Goal: Task Accomplishment & Management: Complete application form

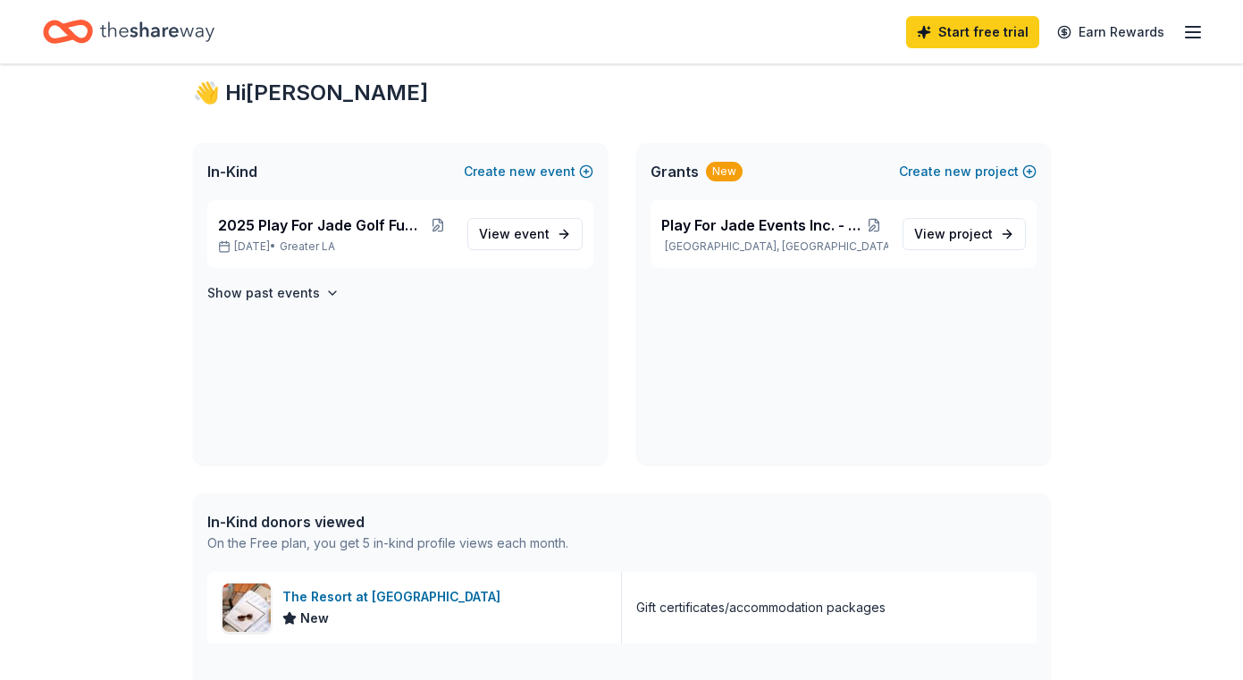
scroll to position [242, 0]
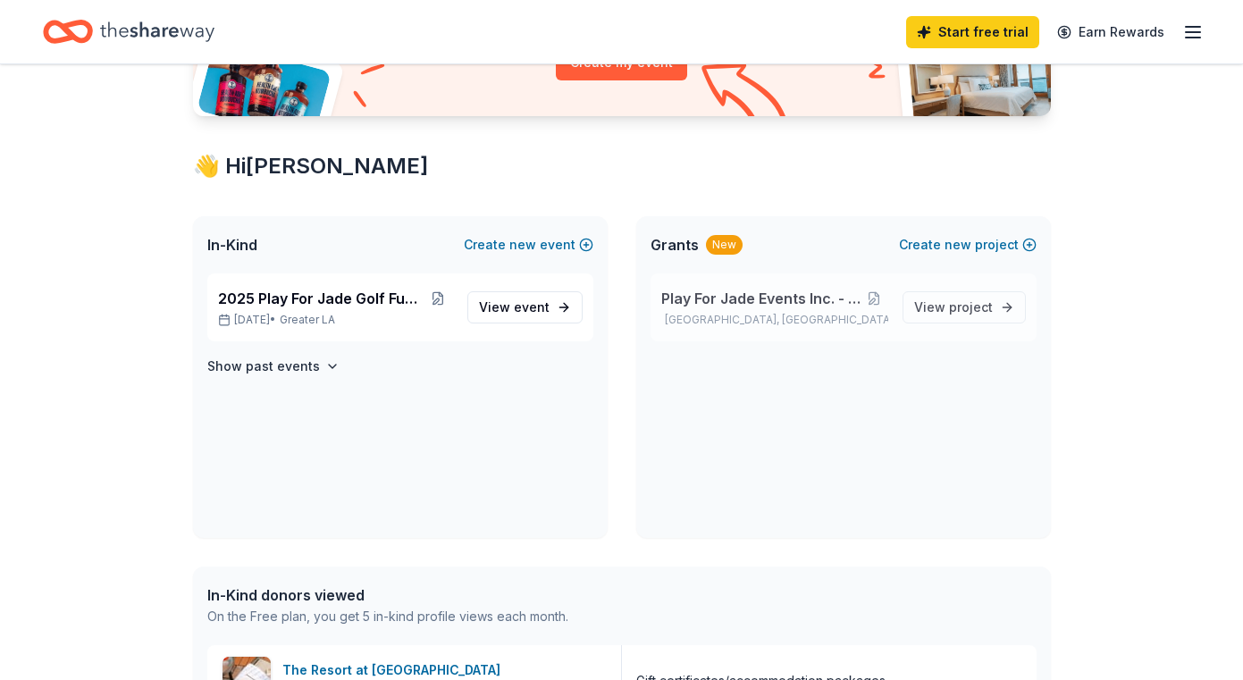
click at [735, 294] on span "Play For Jade Events Inc. - Operations" at bounding box center [761, 298] width 200 height 21
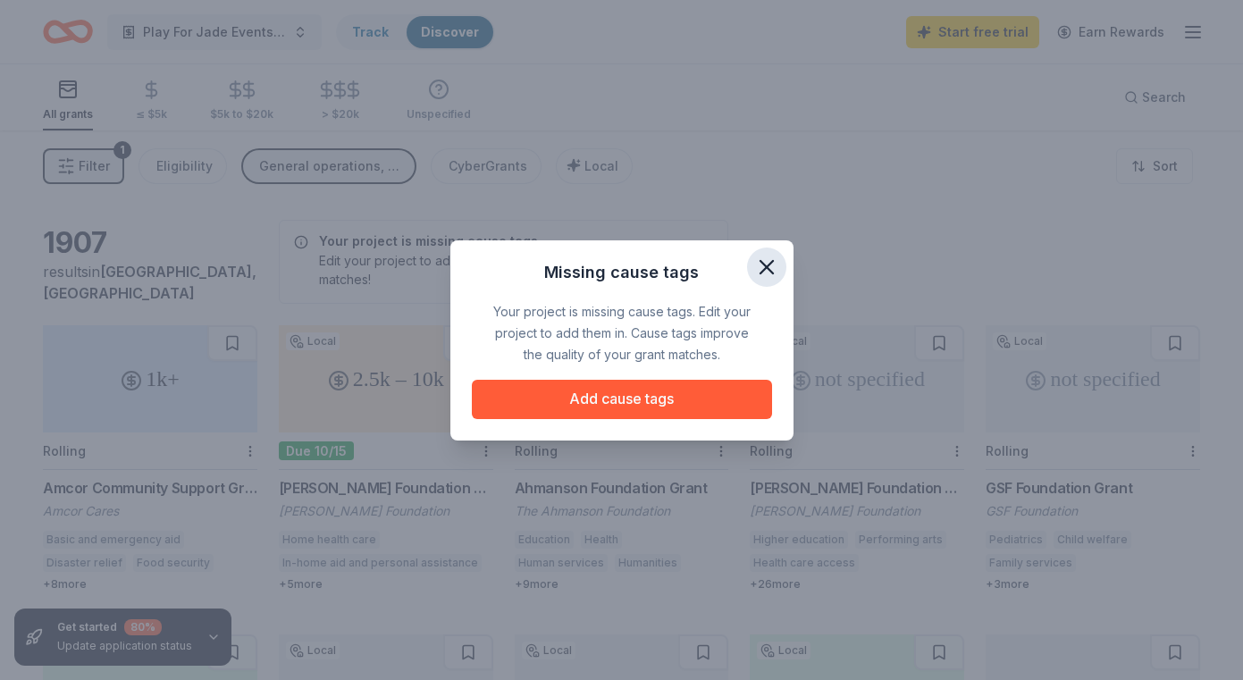
click at [771, 261] on icon "button" at bounding box center [767, 267] width 13 height 13
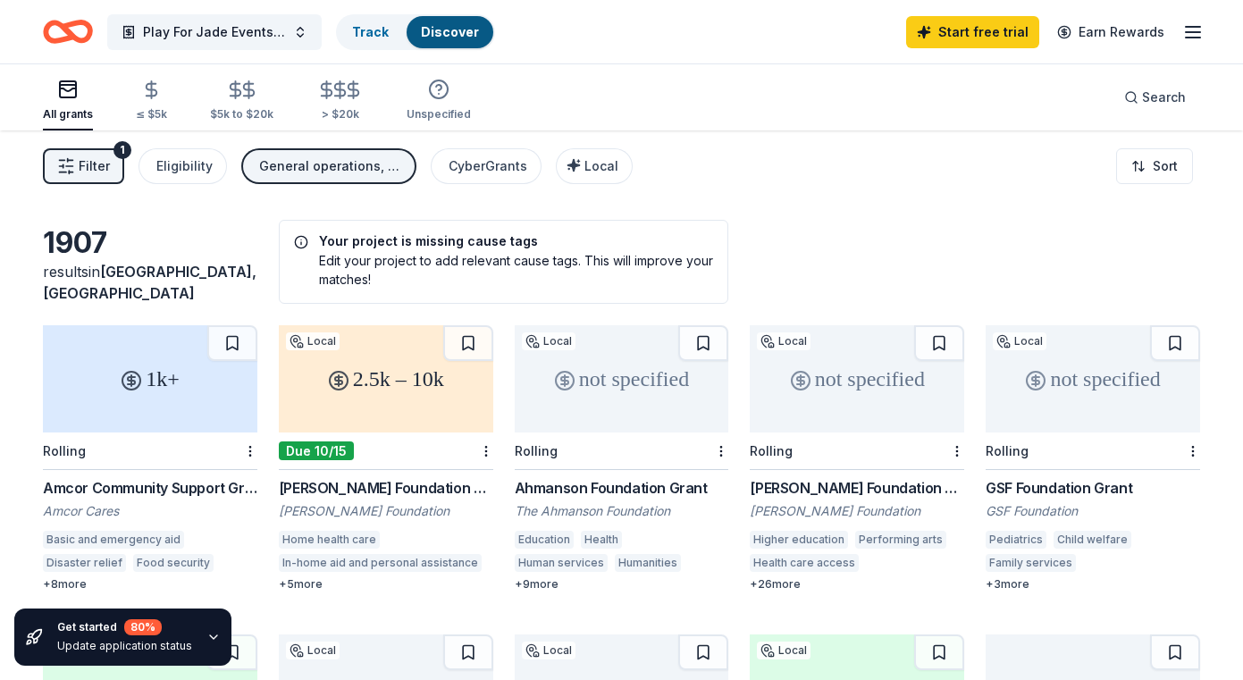
click at [501, 237] on h5 "Your project is missing cause tags" at bounding box center [504, 241] width 420 height 13
click at [298, 250] on div "Your project is missing cause tags Edit your project to add relevant cause tags…" at bounding box center [504, 262] width 450 height 84
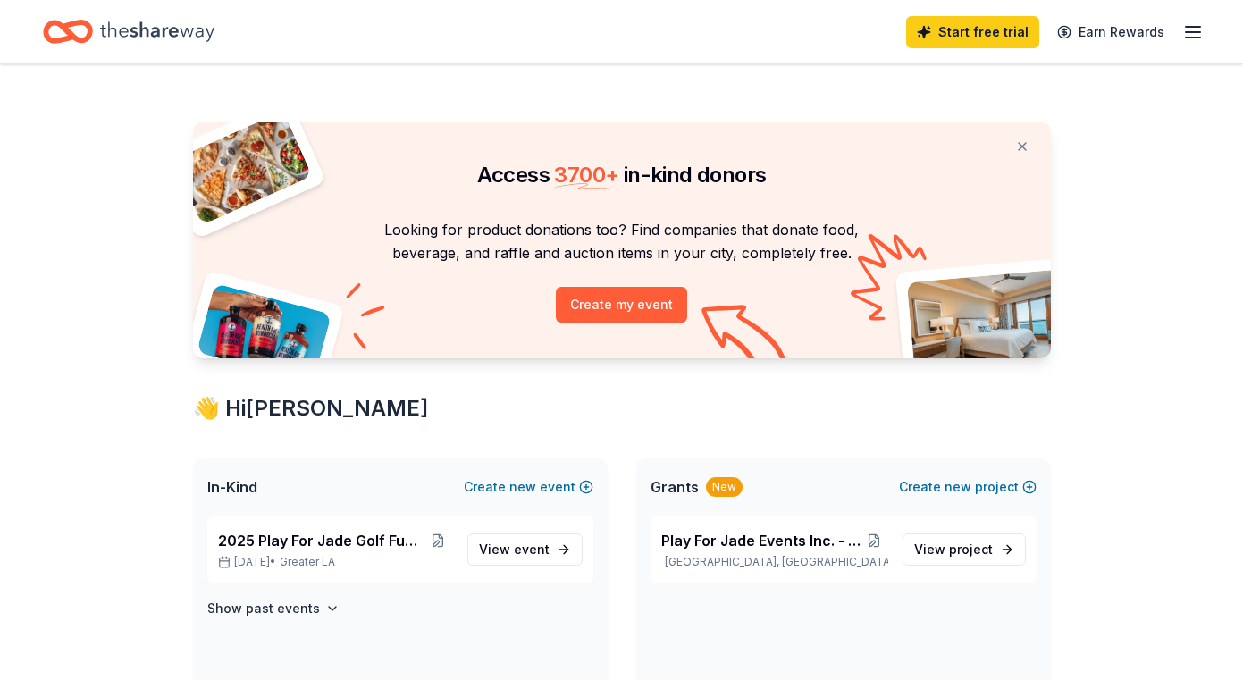
scroll to position [242, 0]
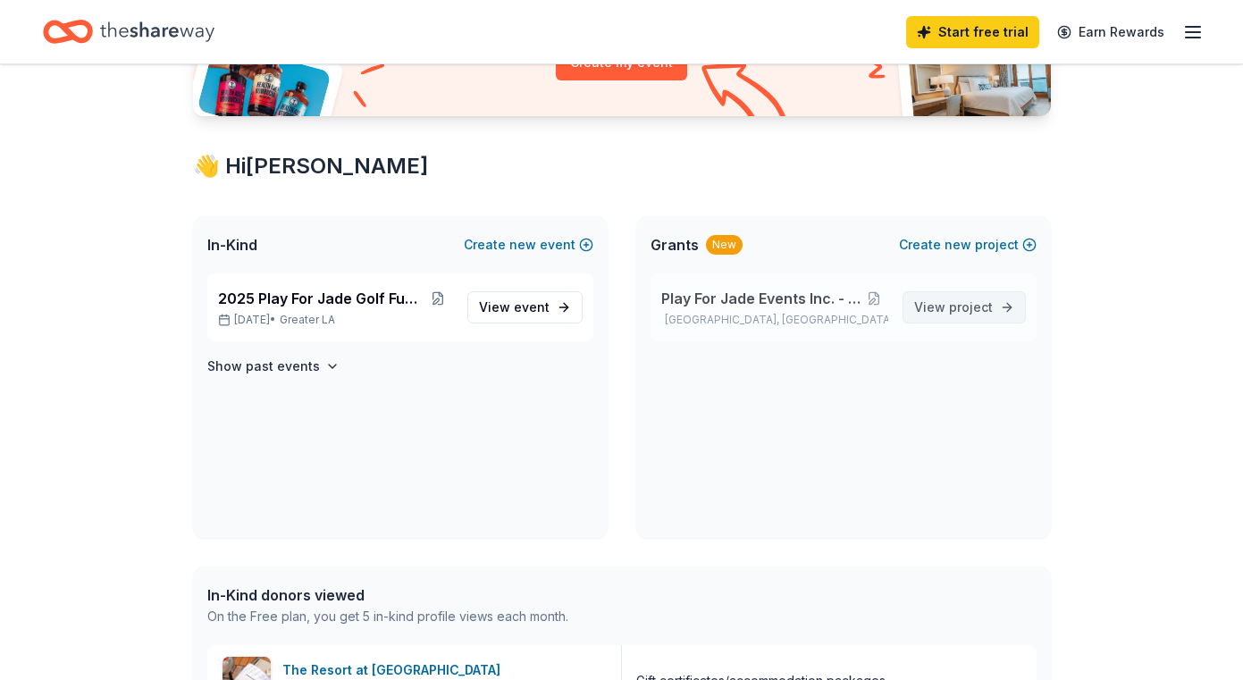
click at [962, 310] on span "project" at bounding box center [971, 306] width 44 height 15
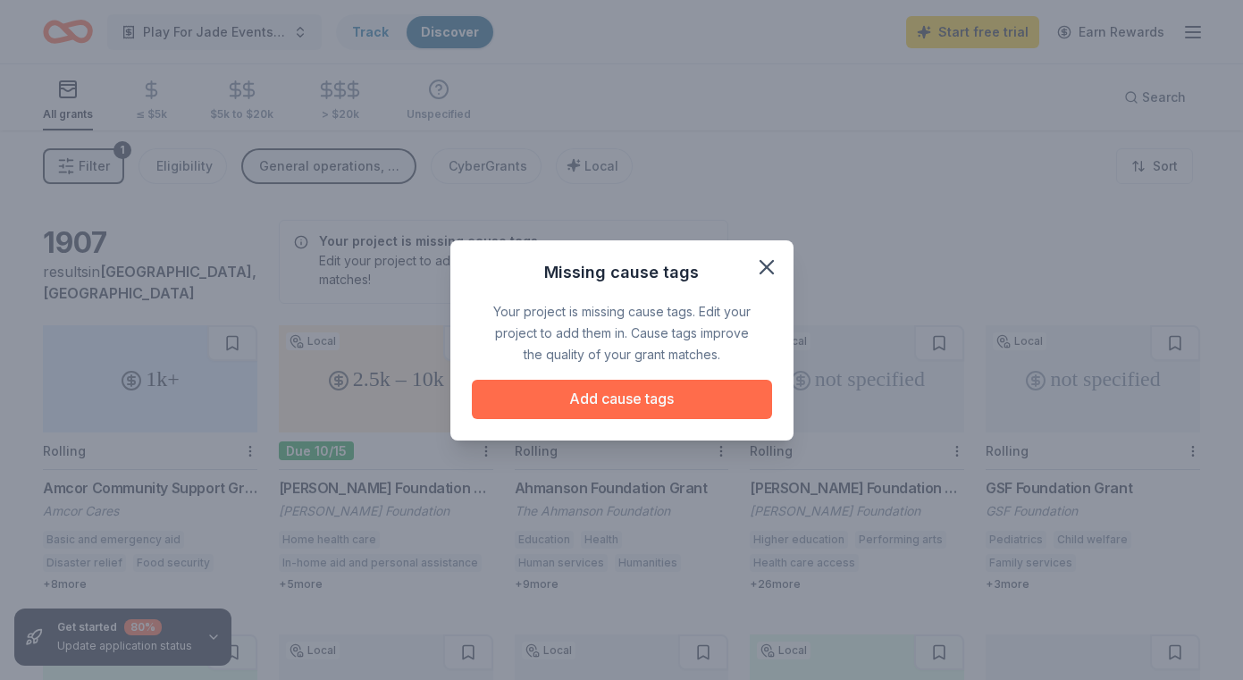
click at [665, 407] on button "Add cause tags" at bounding box center [622, 399] width 300 height 39
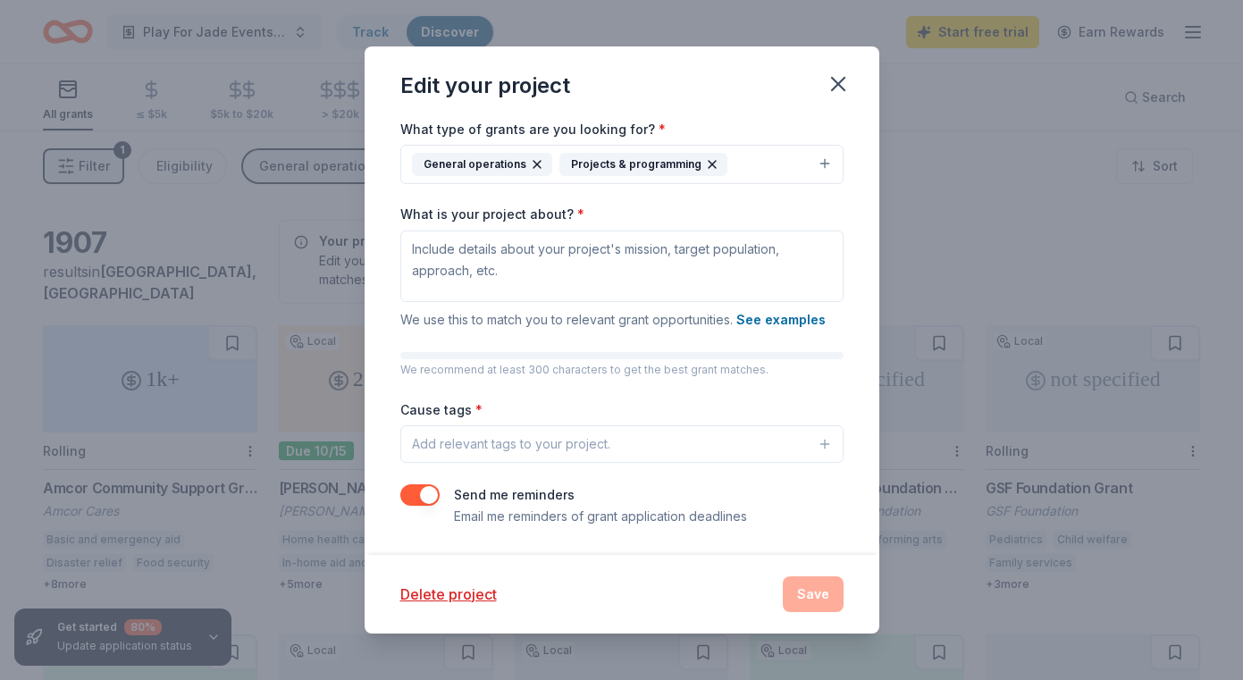
scroll to position [169, 0]
click at [679, 444] on button "Add relevant tags to your project." at bounding box center [621, 445] width 443 height 38
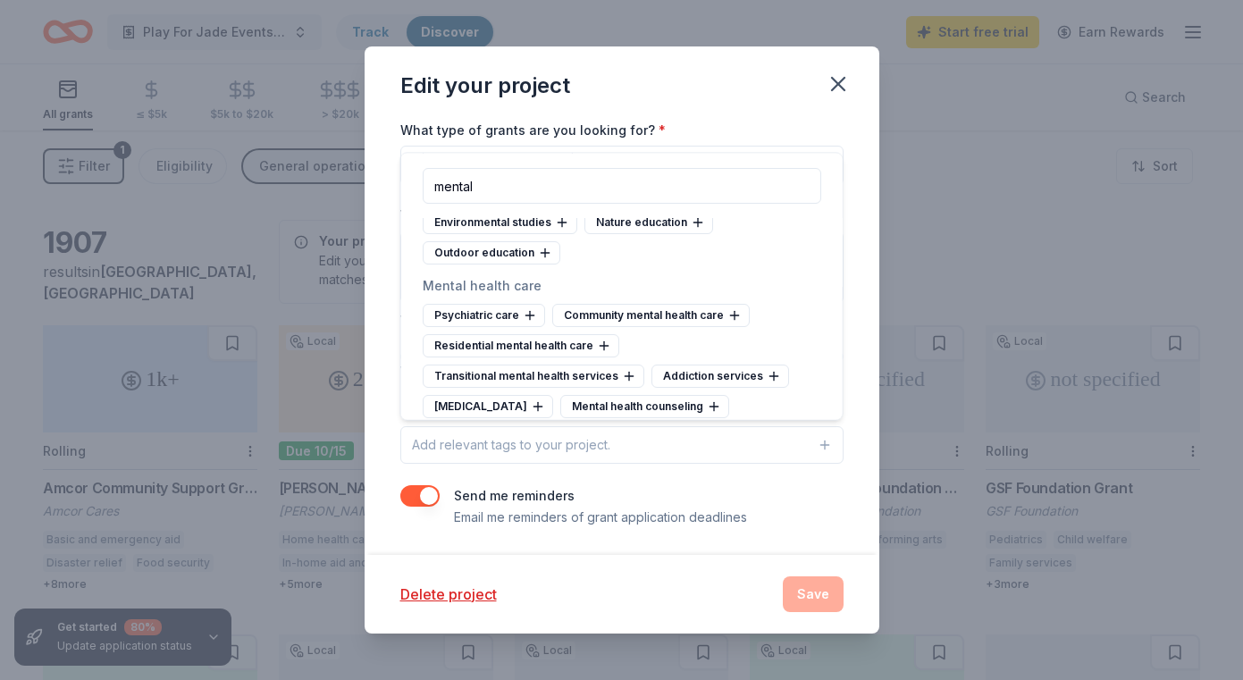
scroll to position [98, 0]
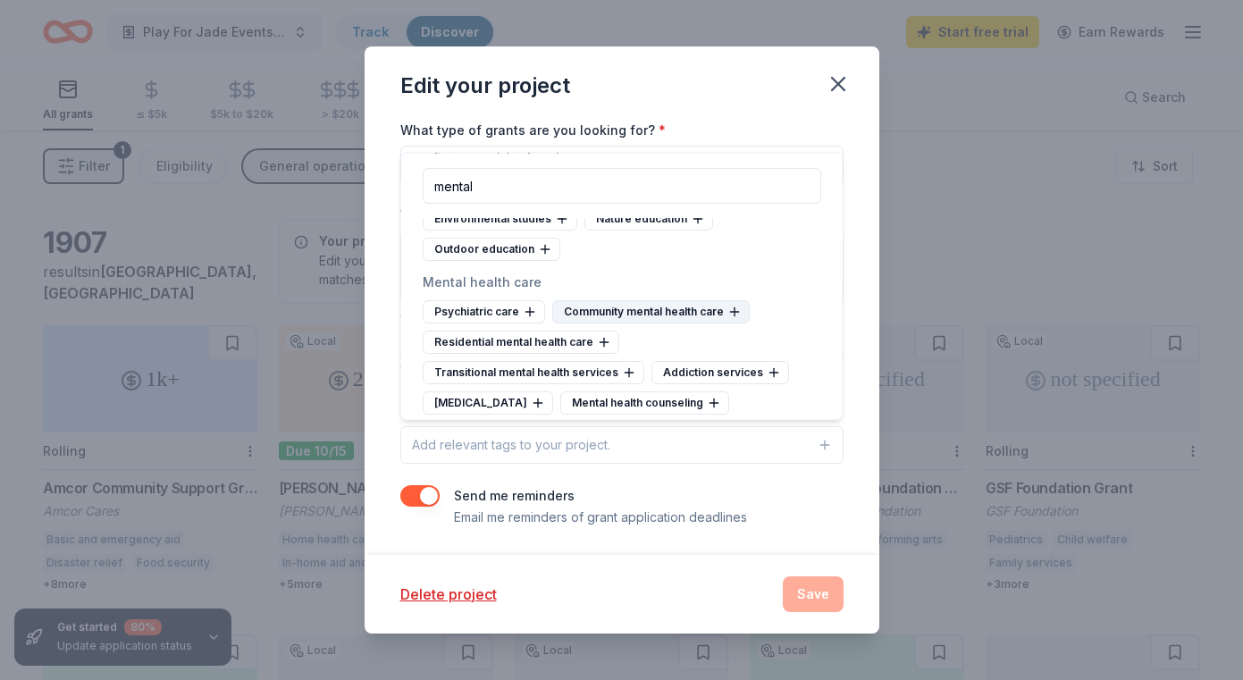
type input "mental"
click at [734, 310] on icon at bounding box center [734, 312] width 14 height 14
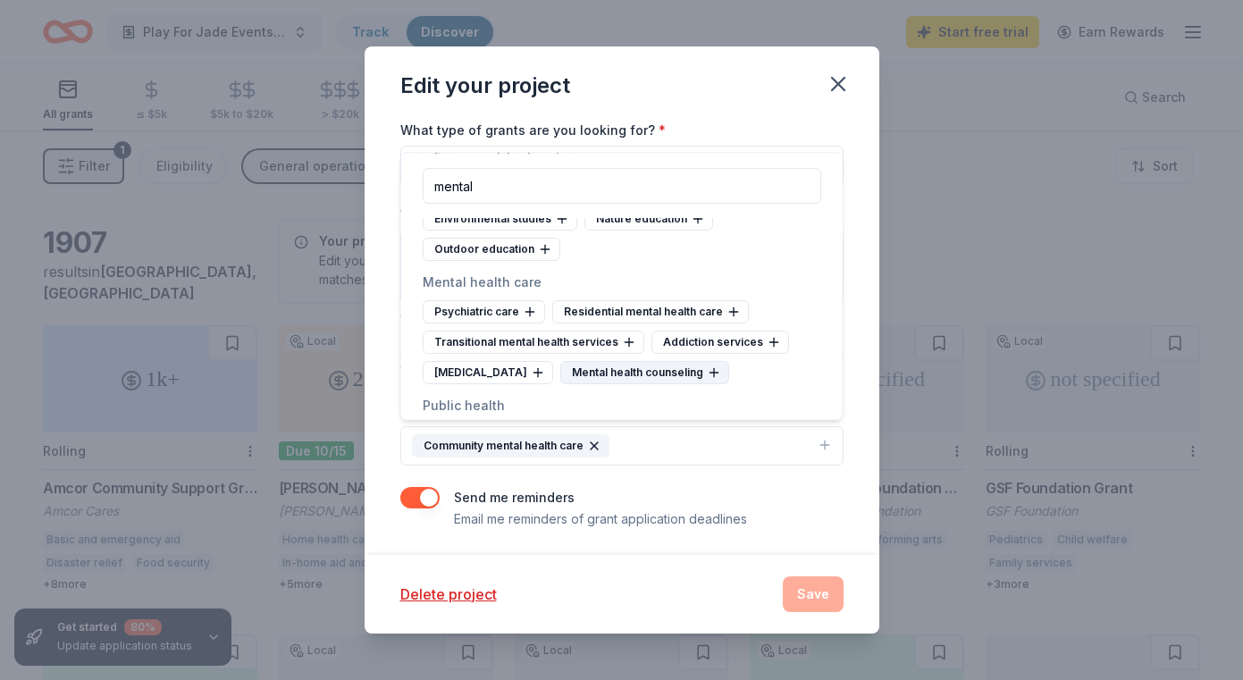
click at [714, 373] on icon at bounding box center [714, 372] width 0 height 8
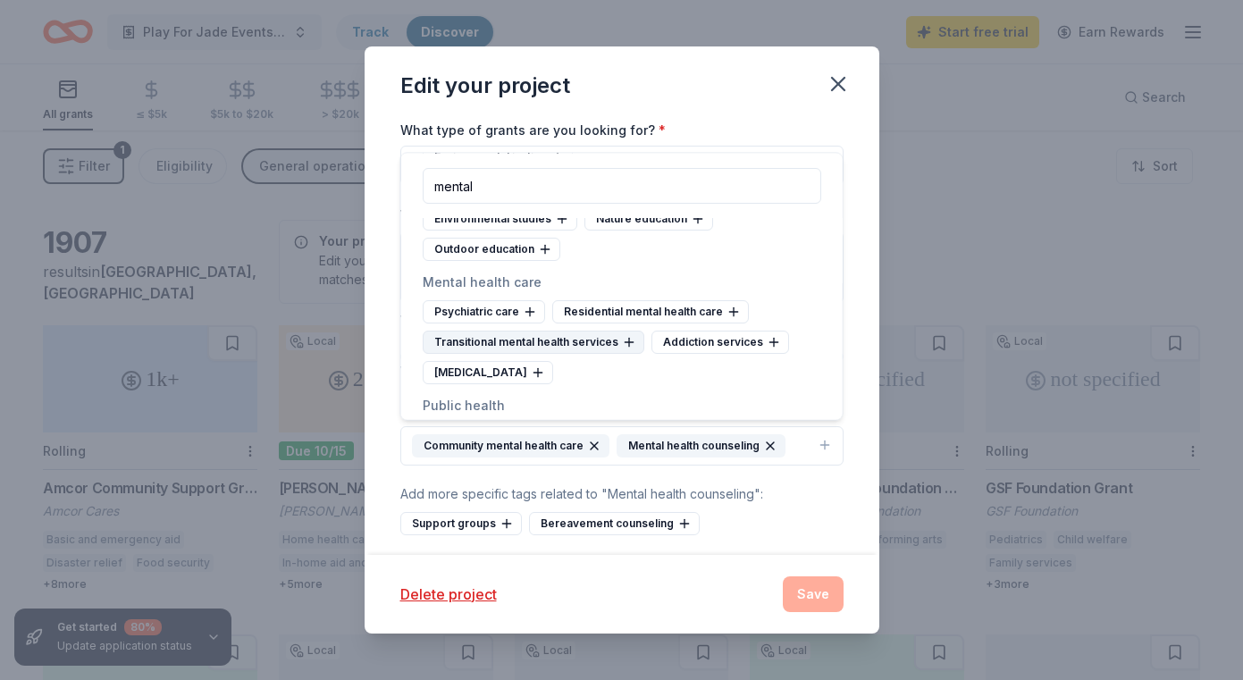
click at [626, 342] on icon at bounding box center [629, 342] width 8 height 0
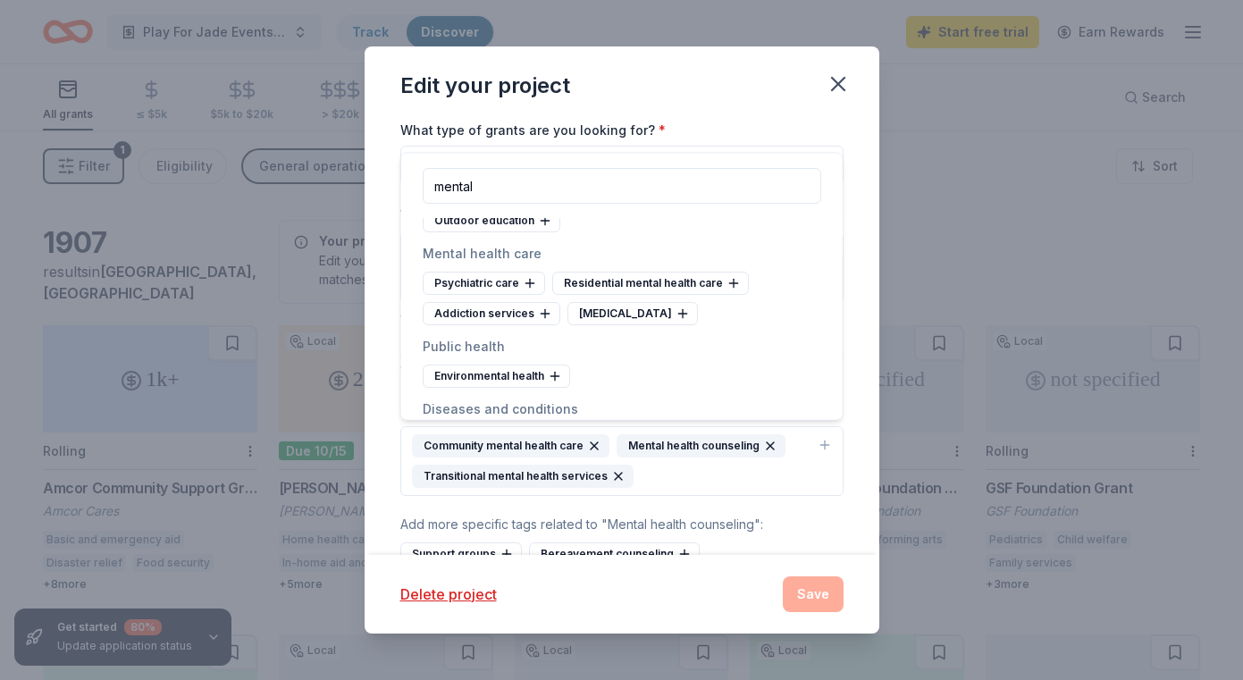
scroll to position [124, 0]
click at [679, 318] on icon at bounding box center [683, 316] width 14 height 14
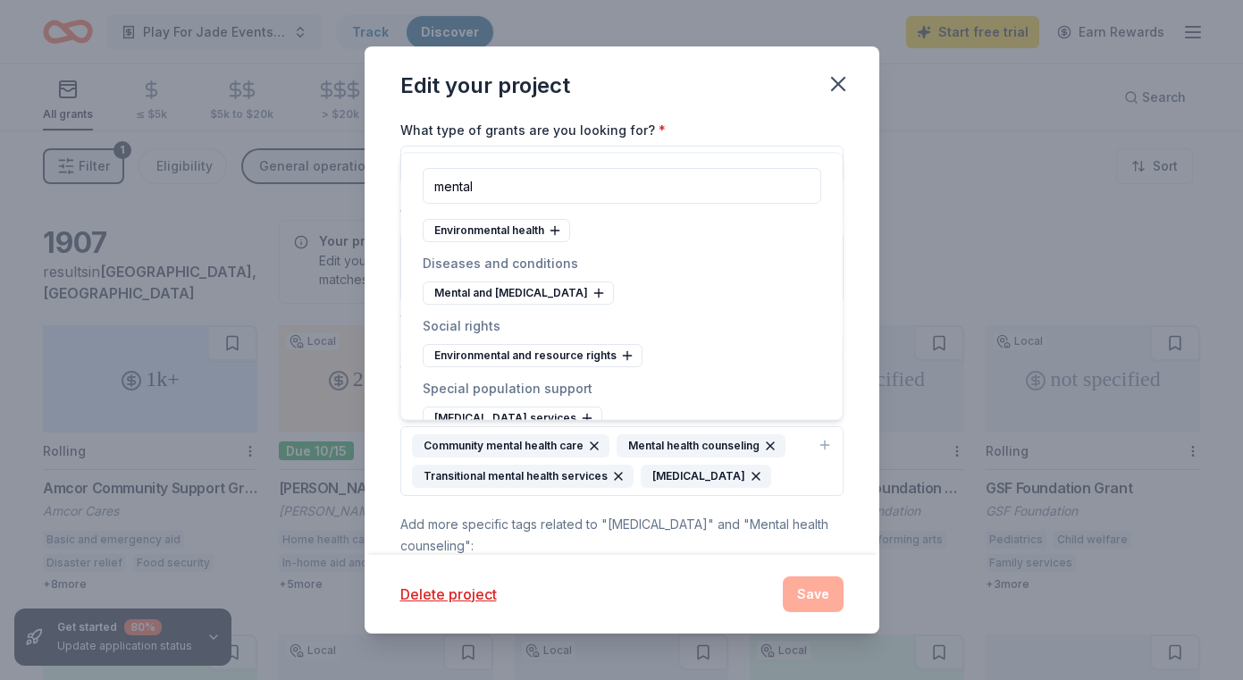
scroll to position [280, 0]
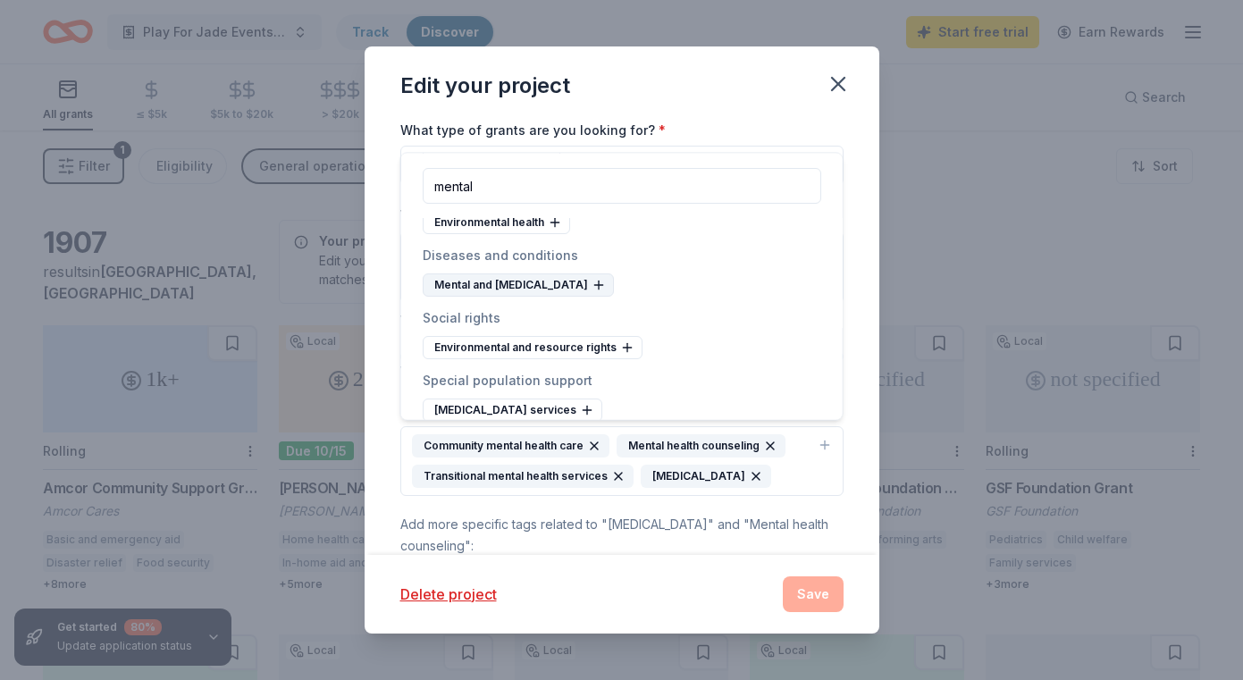
click at [602, 286] on icon at bounding box center [598, 286] width 8 height 0
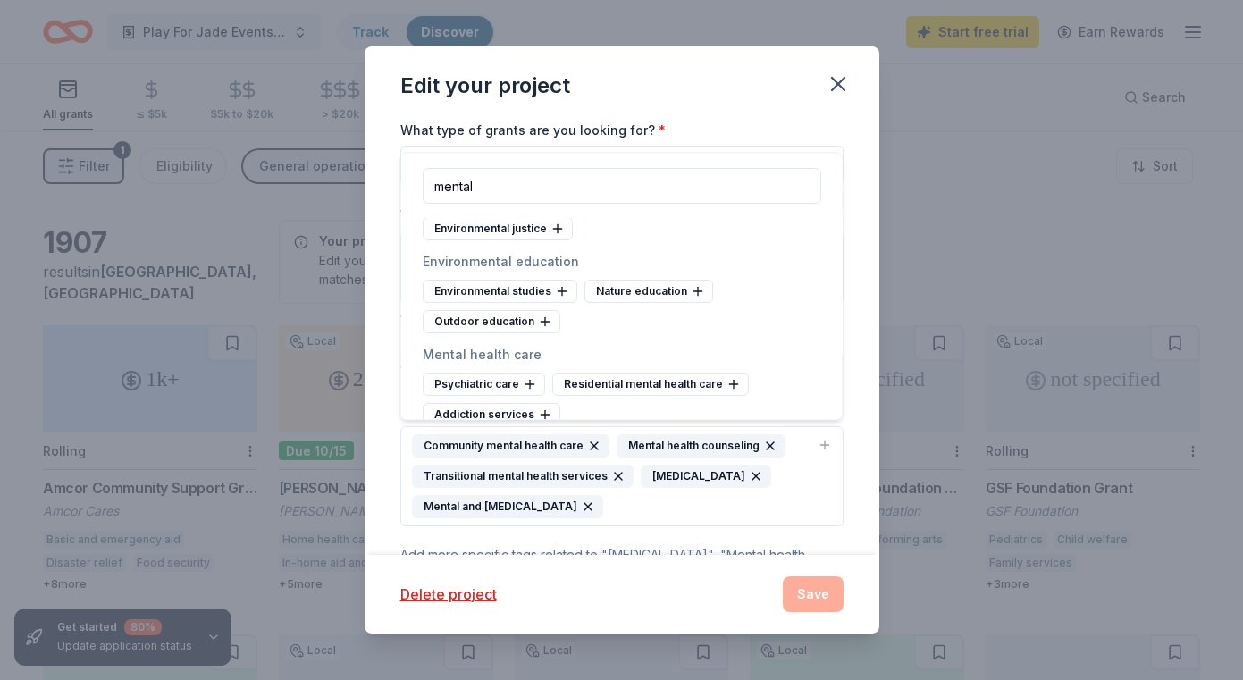
scroll to position [13, 0]
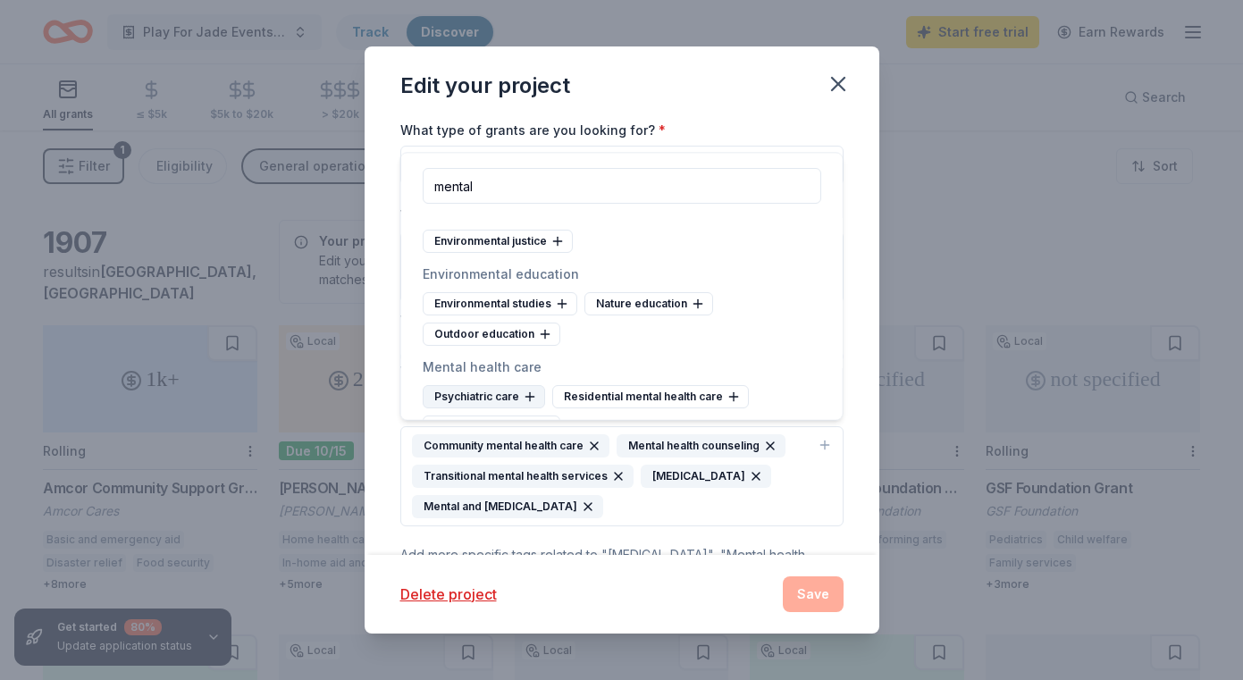
click at [525, 398] on icon at bounding box center [530, 397] width 14 height 14
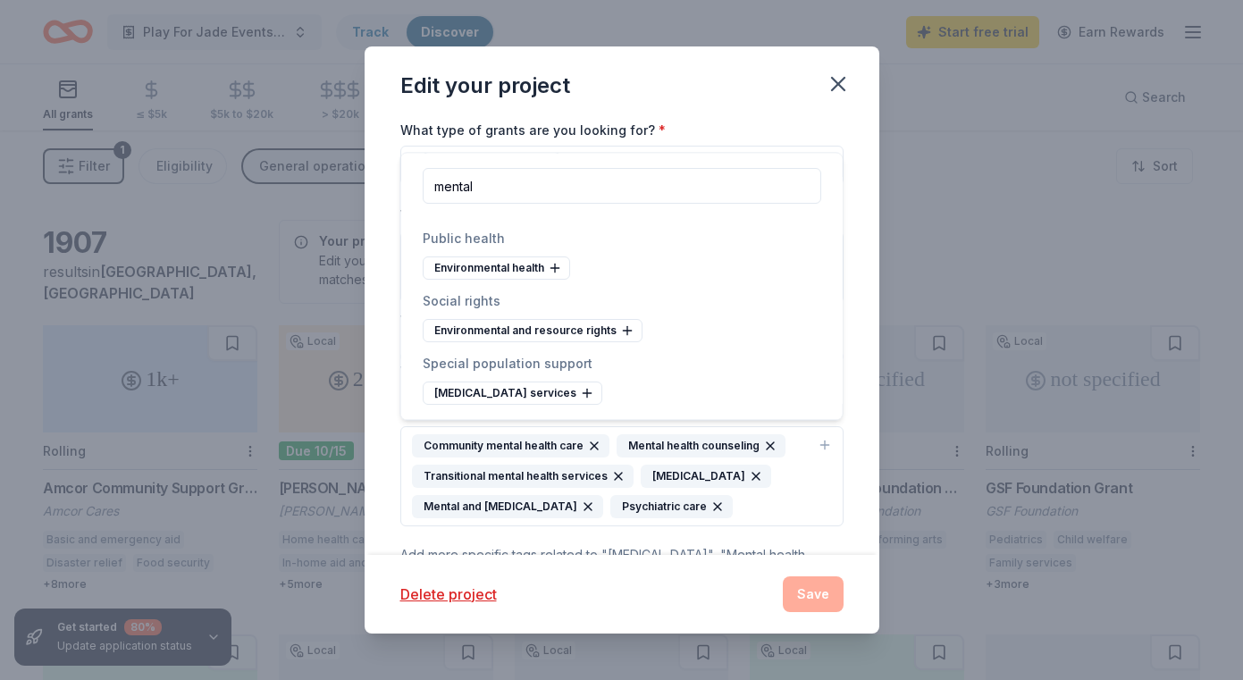
scroll to position [204, 0]
click at [567, 592] on div "Delete project" at bounding box center [580, 594] width 361 height 21
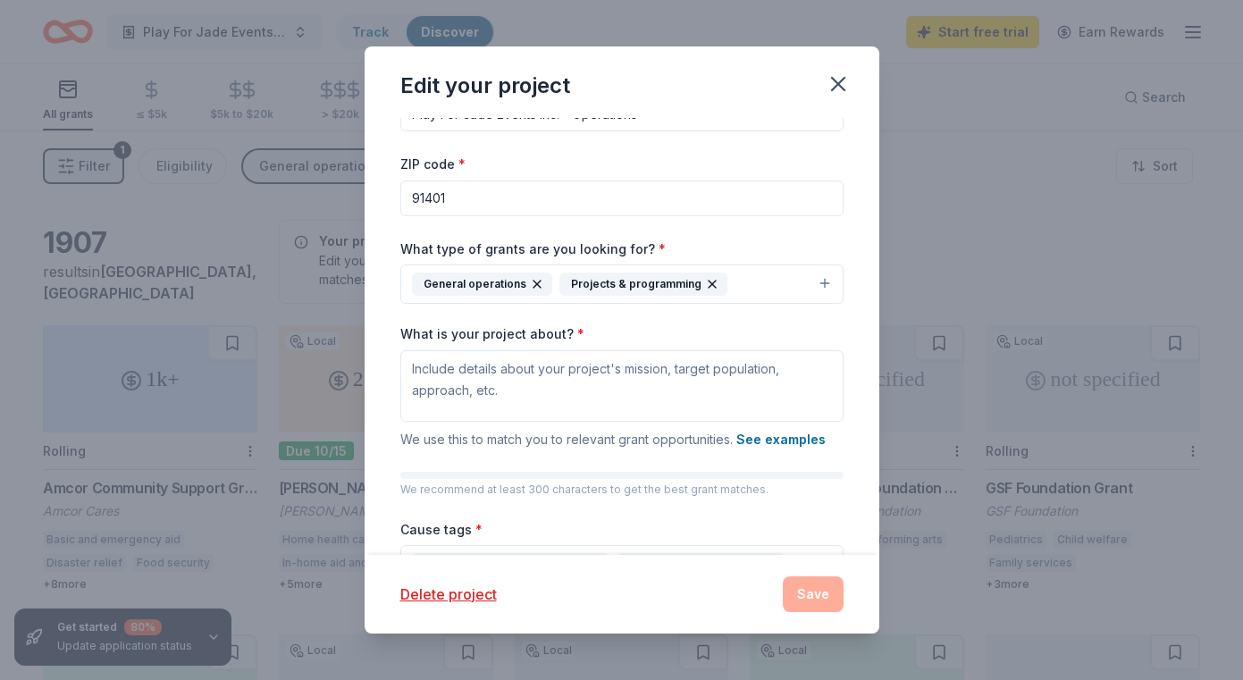
scroll to position [55, 0]
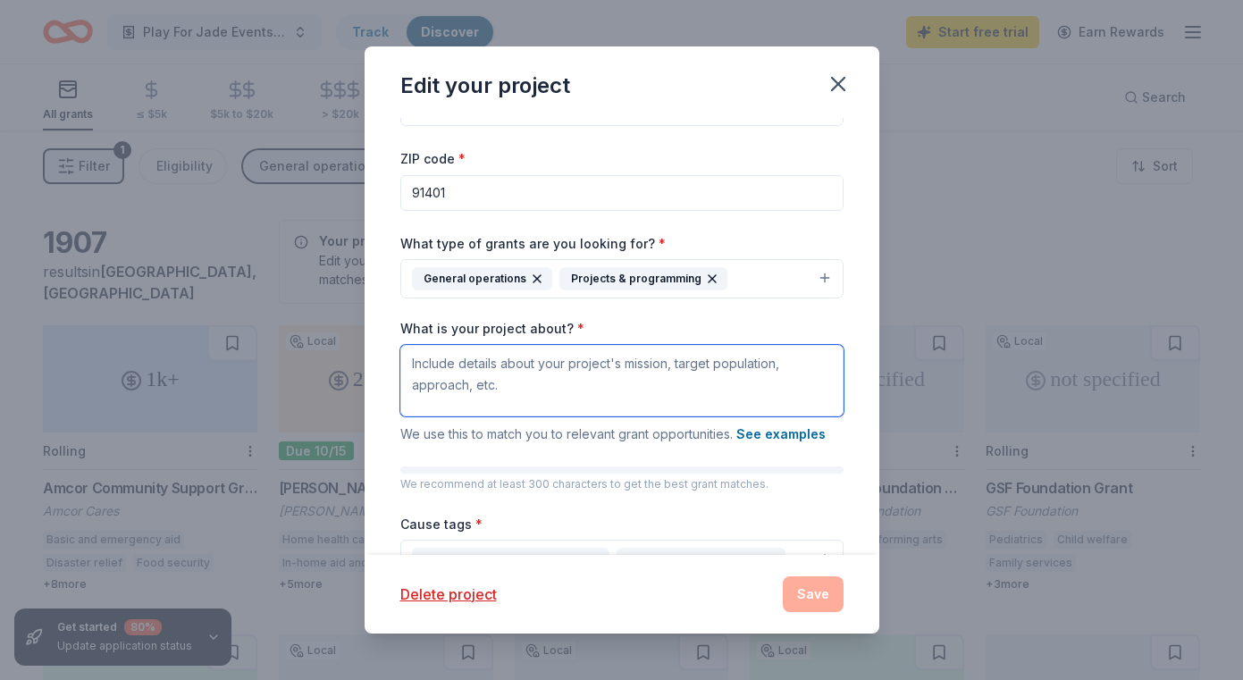
click at [563, 378] on textarea "What is your project about? *" at bounding box center [621, 380] width 443 height 71
paste textarea "To organize and conduct charitable fundraiser events to benefit the Jade Lee Ma…"
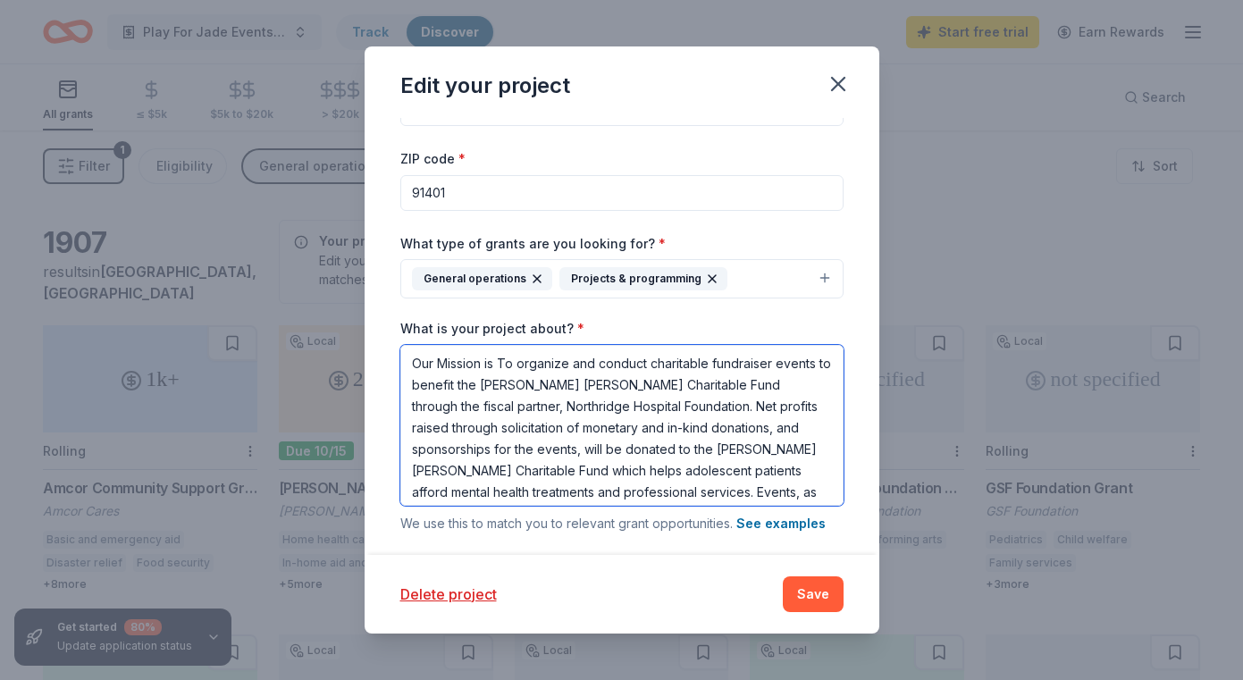
scroll to position [0, 0]
drag, startPoint x: 507, startPoint y: 362, endPoint x: 501, endPoint y: 444, distance: 82.4
click at [507, 362] on textarea "Our Mission is To organize and conduct charitable fundraiser events to benefit …" at bounding box center [621, 425] width 443 height 161
click at [410, 405] on textarea "Our Mission is to organize and conduct charitable fundraiser events to benefit …" at bounding box center [621, 425] width 443 height 161
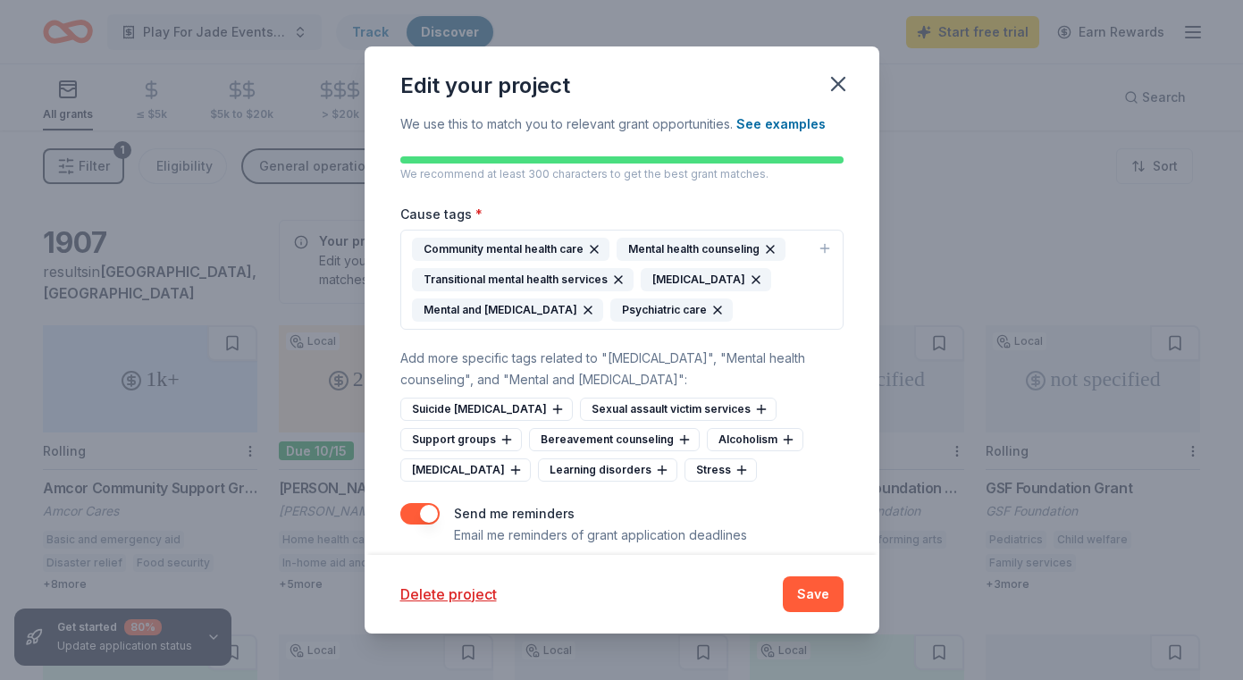
scroll to position [461, 0]
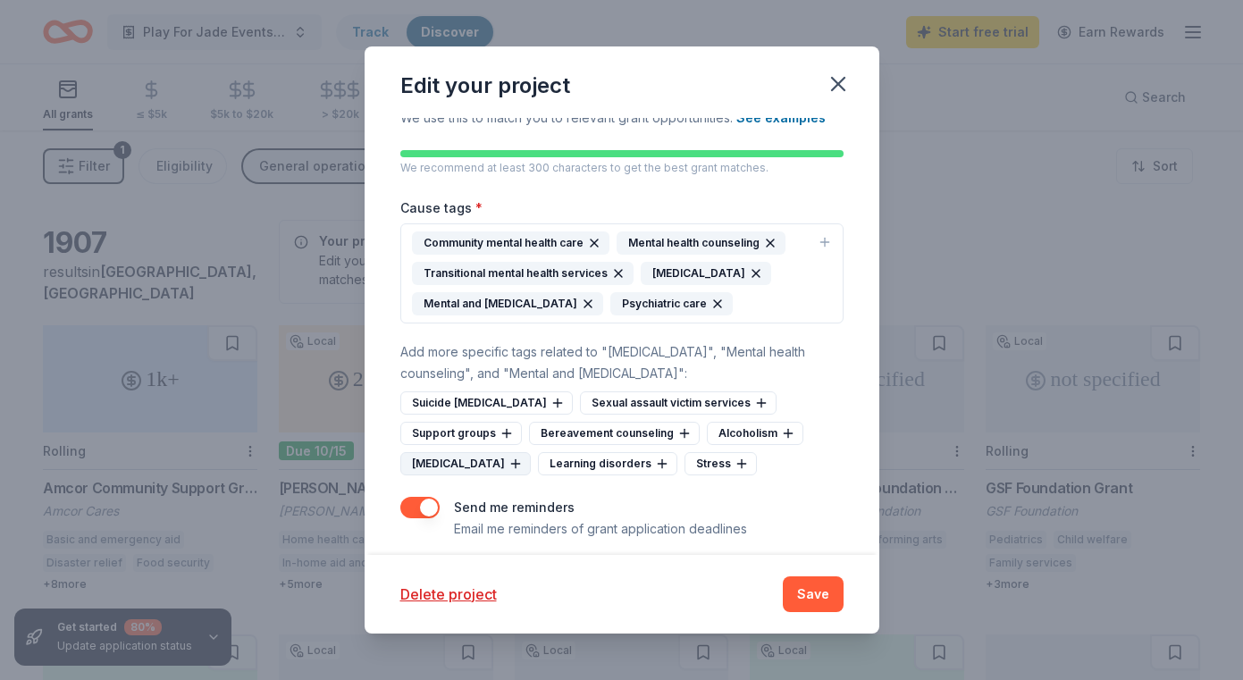
type textarea "Our Mission is to organize and conduct charitable fundraiser events to benefit …"
click at [449, 466] on div "Depression" at bounding box center [465, 463] width 130 height 23
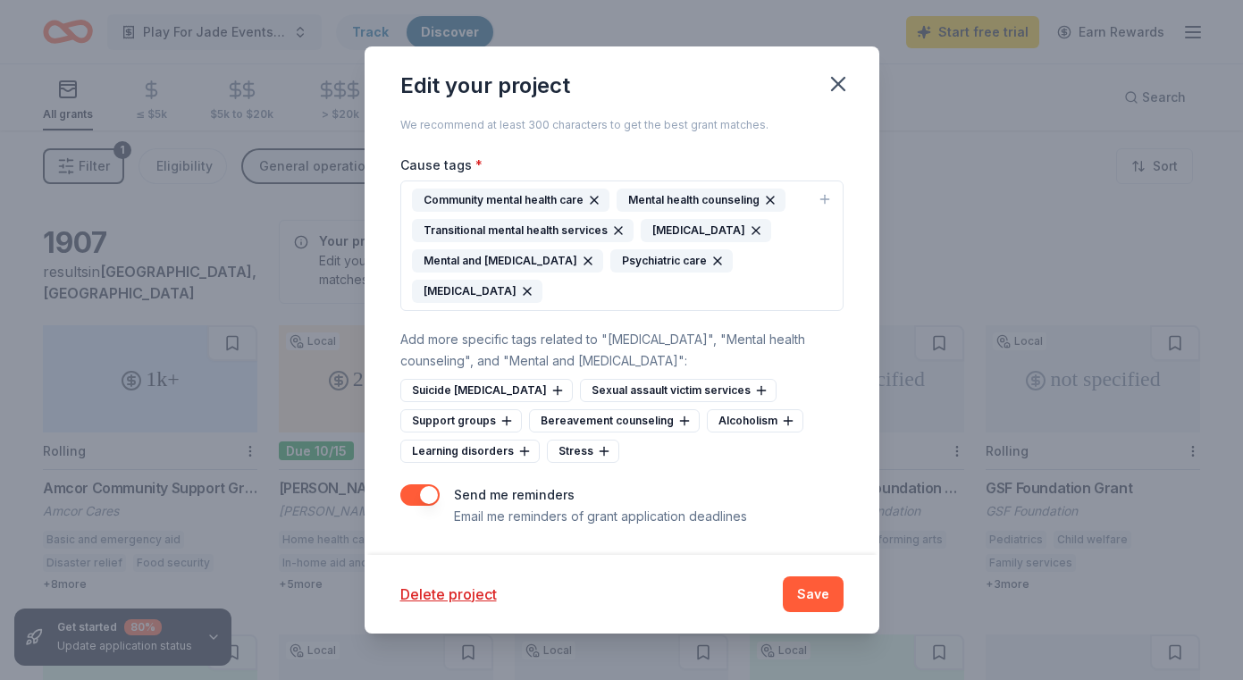
scroll to position [503, 0]
click at [502, 384] on div "Suicide crisis intervention" at bounding box center [486, 391] width 172 height 23
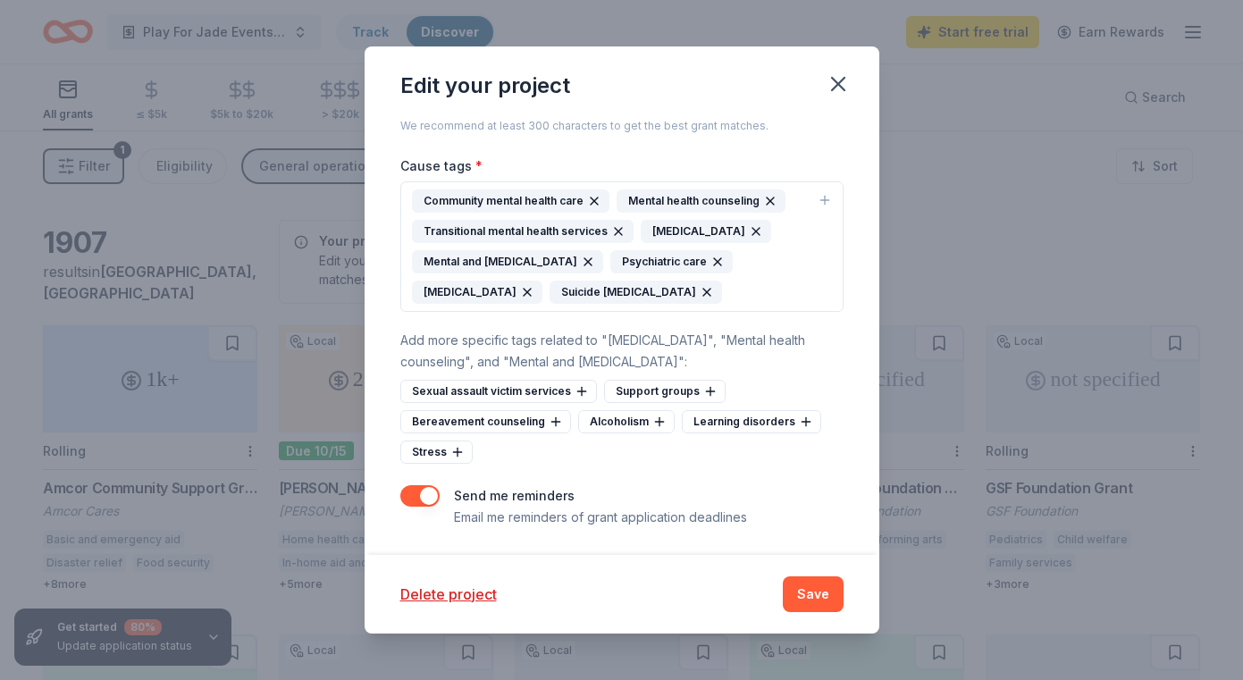
click at [527, 450] on div "Sexual assault victim services Support groups Bereavement counseling Alcoholism…" at bounding box center [621, 422] width 443 height 84
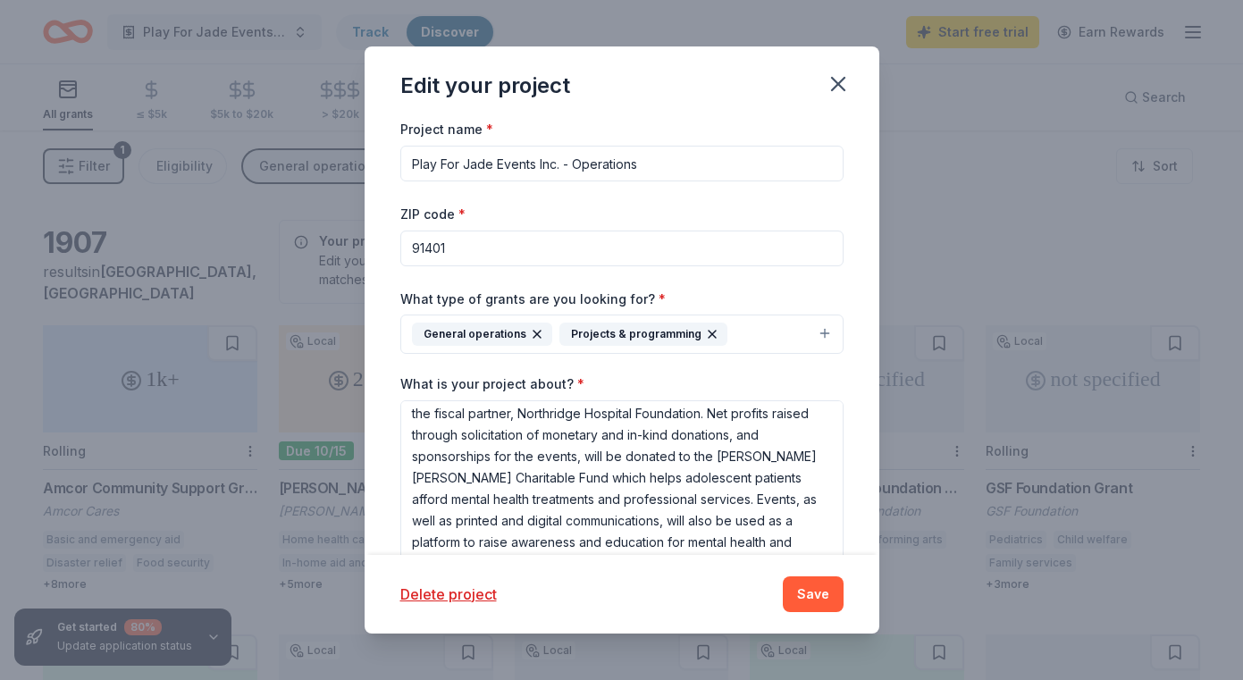
scroll to position [0, 0]
click at [808, 599] on button "Save" at bounding box center [813, 594] width 61 height 36
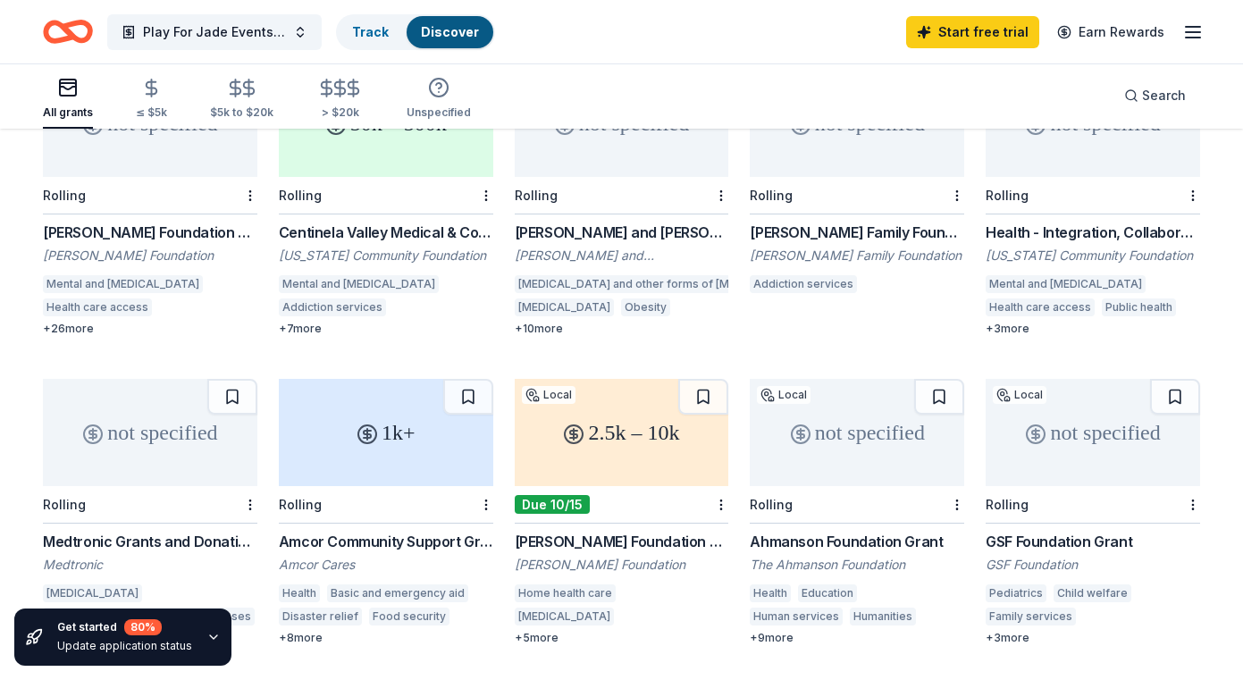
scroll to position [207, 0]
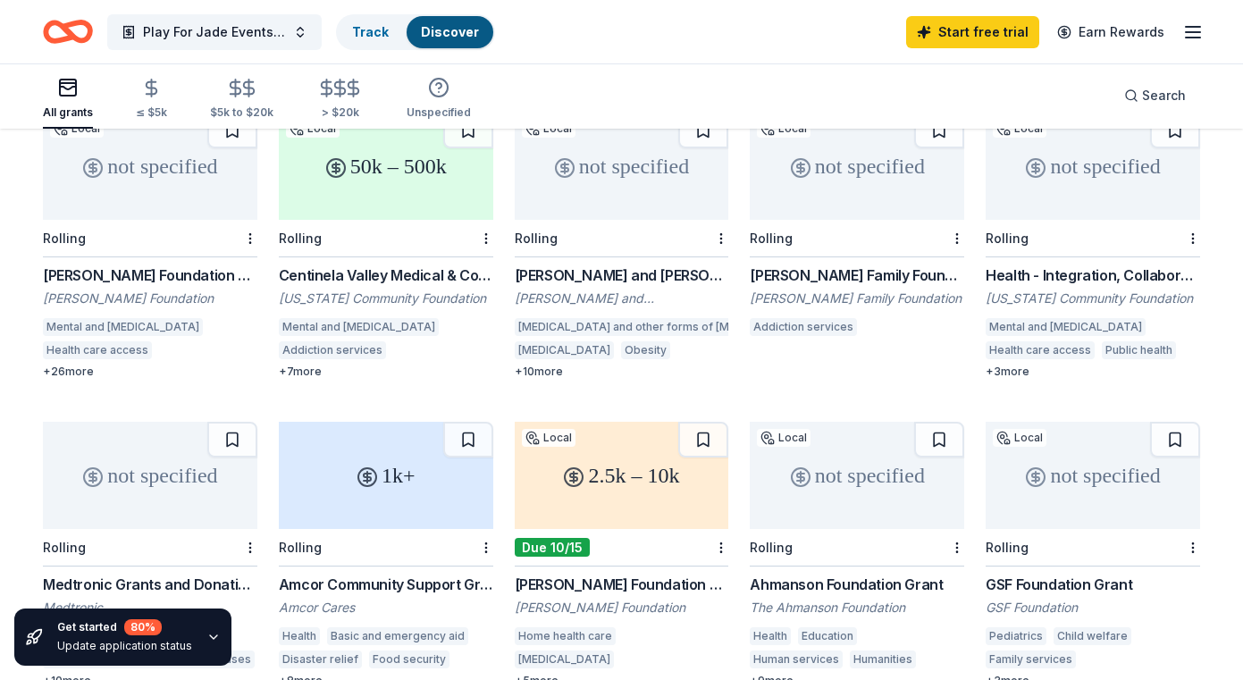
click at [1068, 164] on div "not specified" at bounding box center [1093, 166] width 214 height 107
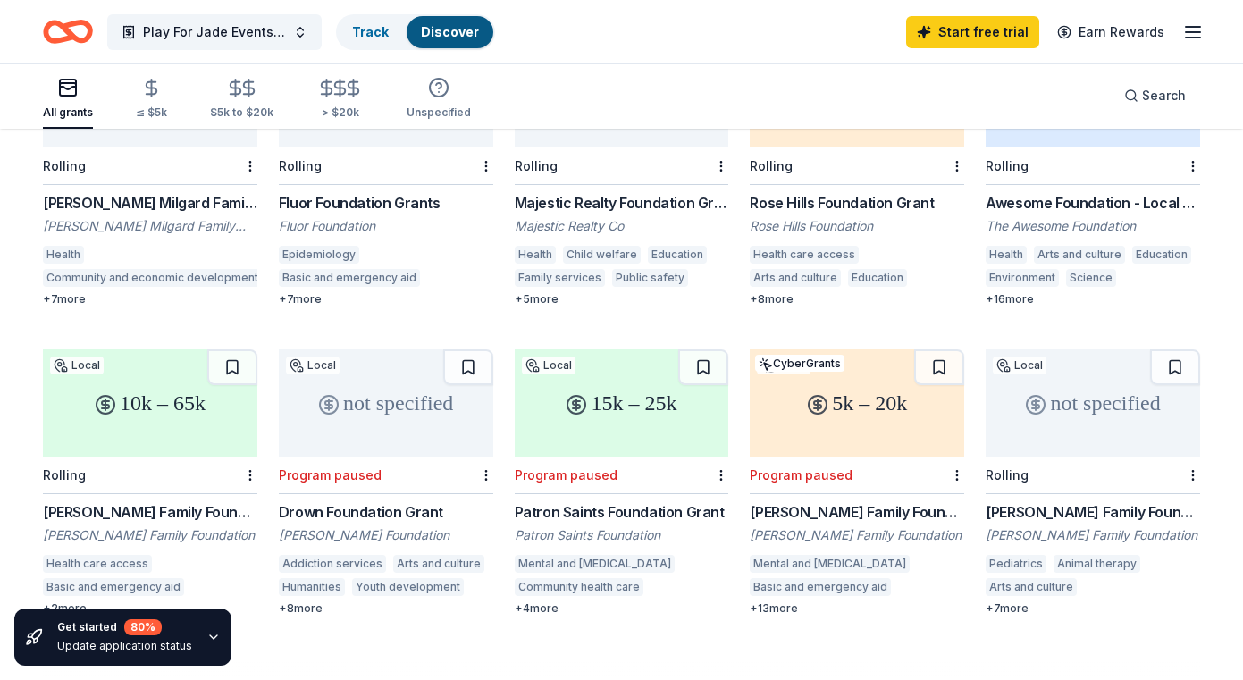
scroll to position [903, 0]
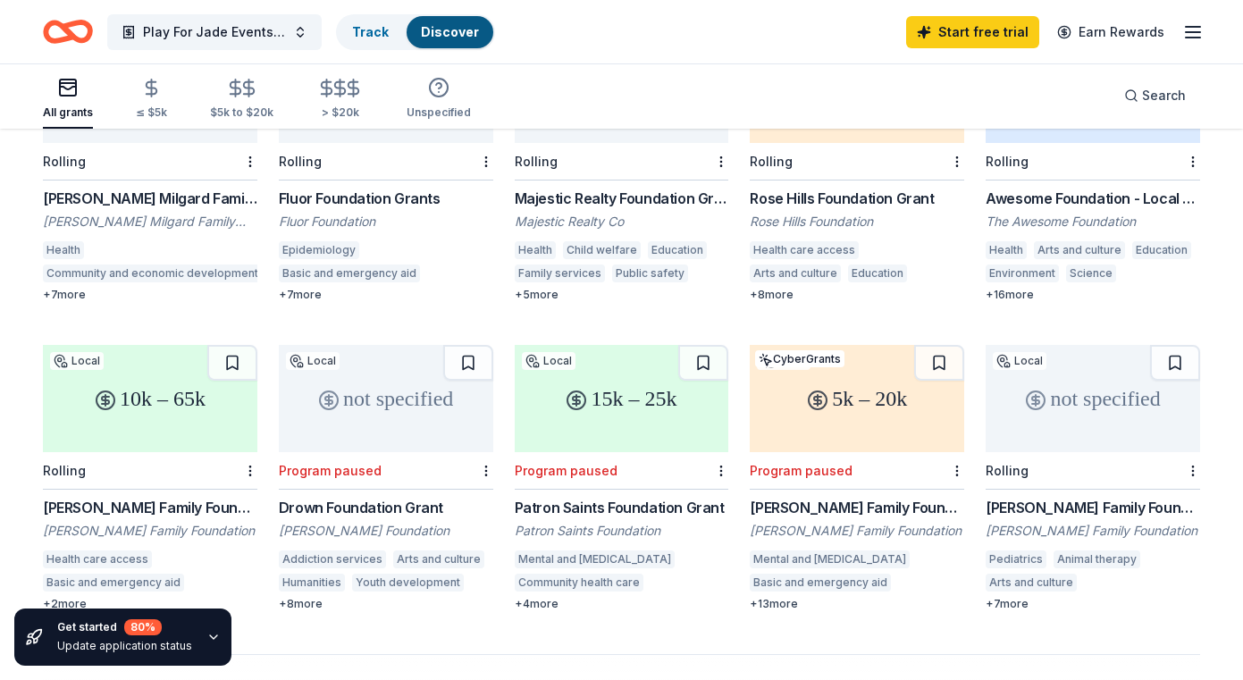
click at [635, 364] on div "15k – 25k" at bounding box center [622, 398] width 214 height 107
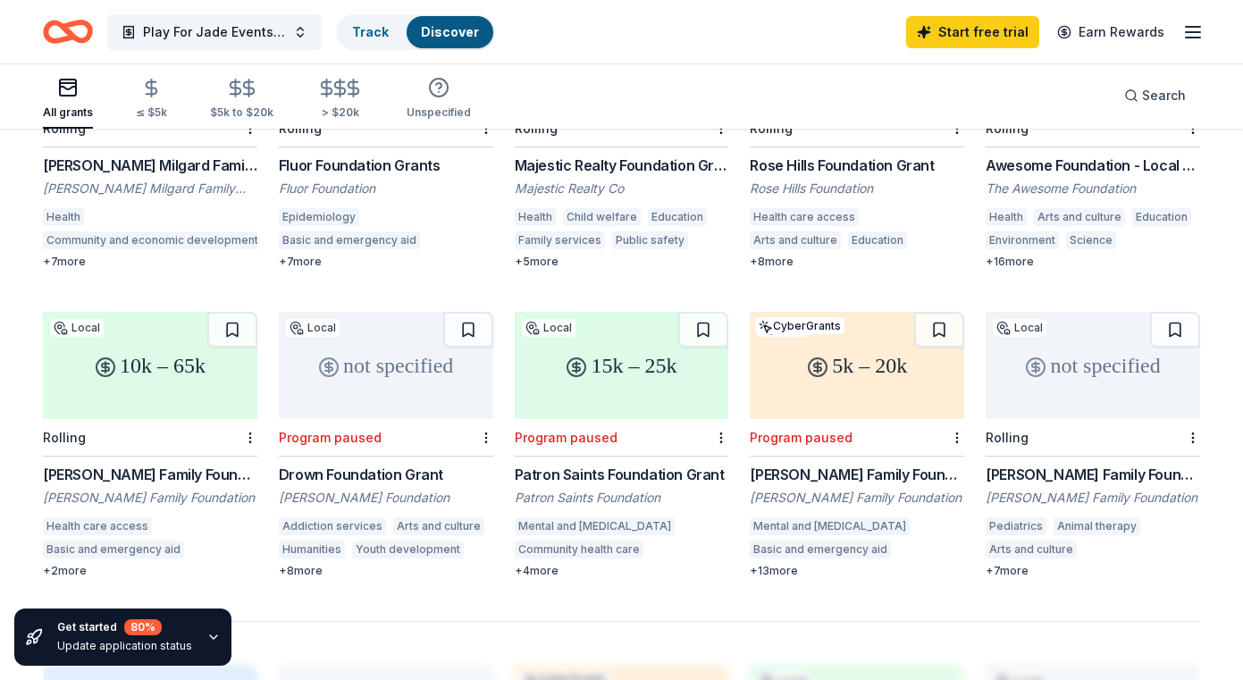
scroll to position [935, 0]
click at [192, 324] on div "10k – 65k" at bounding box center [150, 366] width 214 height 107
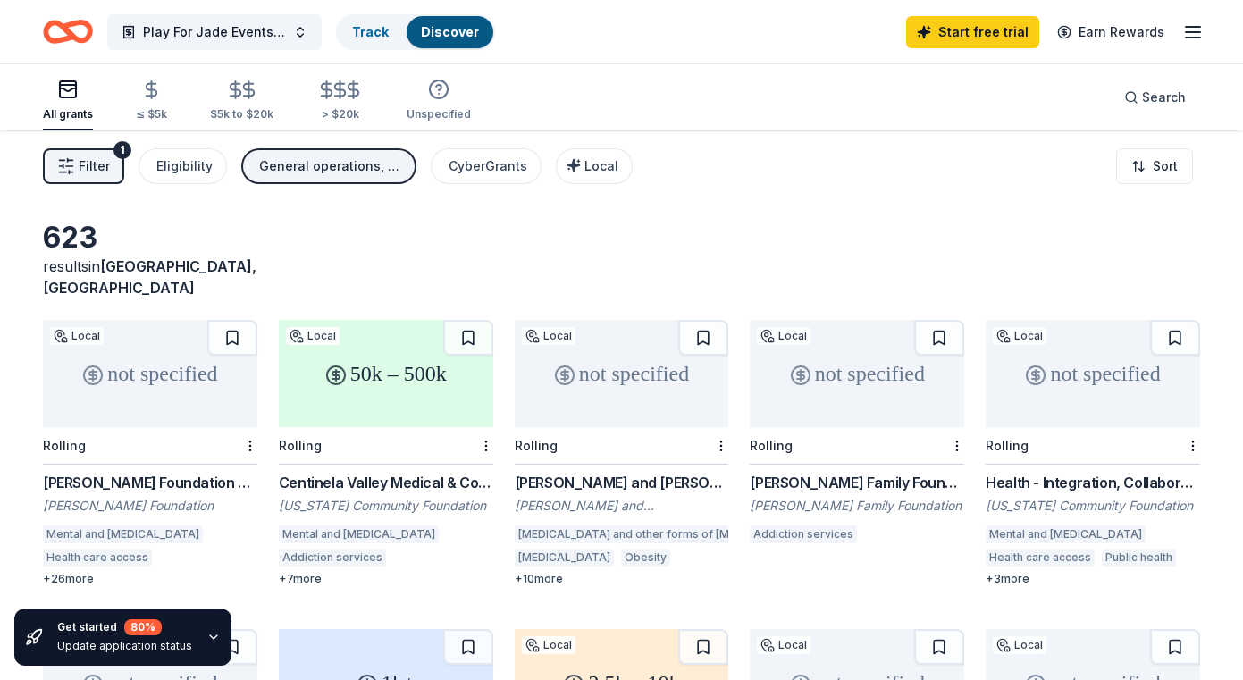
scroll to position [0, 0]
click at [56, 34] on icon "Home" at bounding box center [68, 32] width 50 height 42
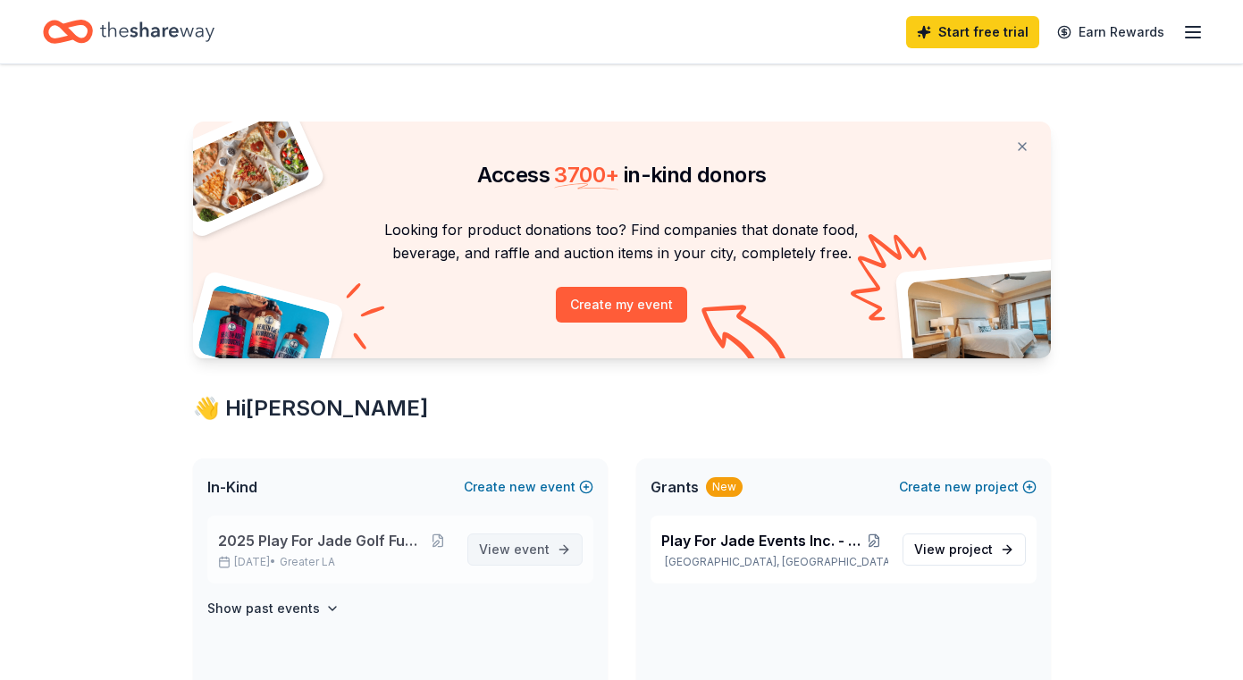
click at [508, 548] on span "View event" at bounding box center [514, 549] width 71 height 21
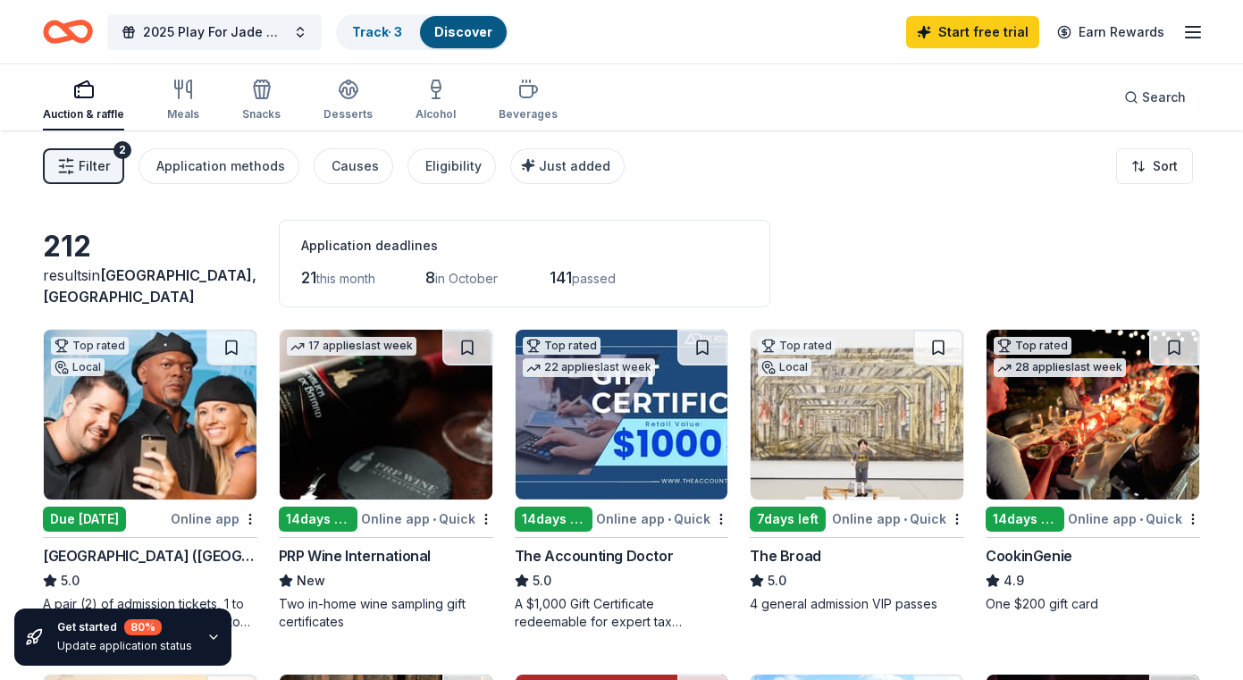
click at [1070, 453] on img at bounding box center [1093, 415] width 213 height 170
click at [1022, 459] on img at bounding box center [1093, 415] width 213 height 170
click at [71, 33] on icon "Home" at bounding box center [77, 31] width 28 height 18
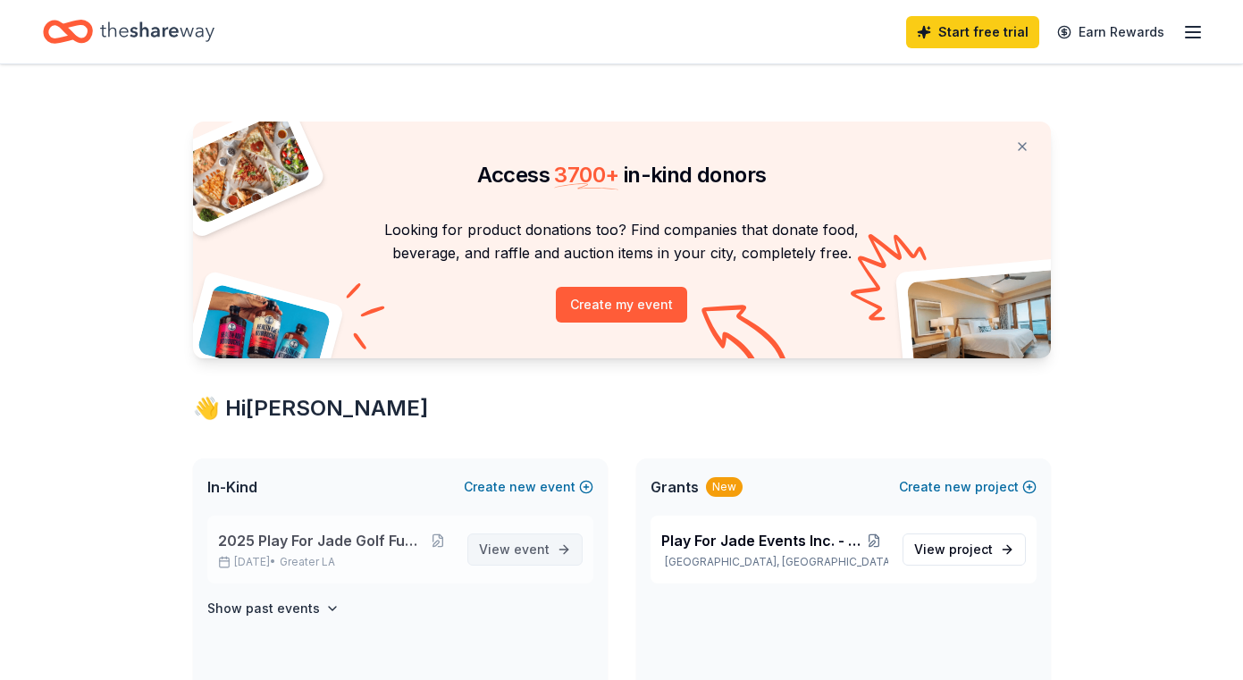
click at [510, 546] on span "View event" at bounding box center [514, 549] width 71 height 21
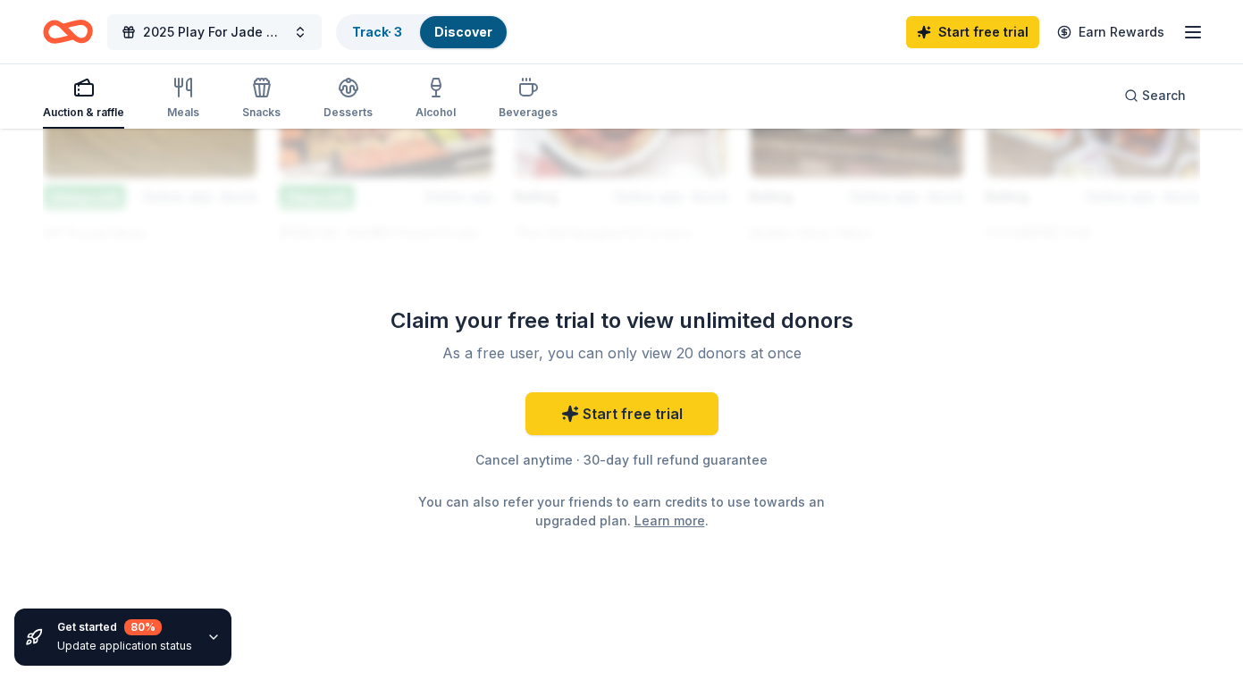
scroll to position [1745, 0]
click at [69, 32] on icon "Home" at bounding box center [77, 31] width 28 height 18
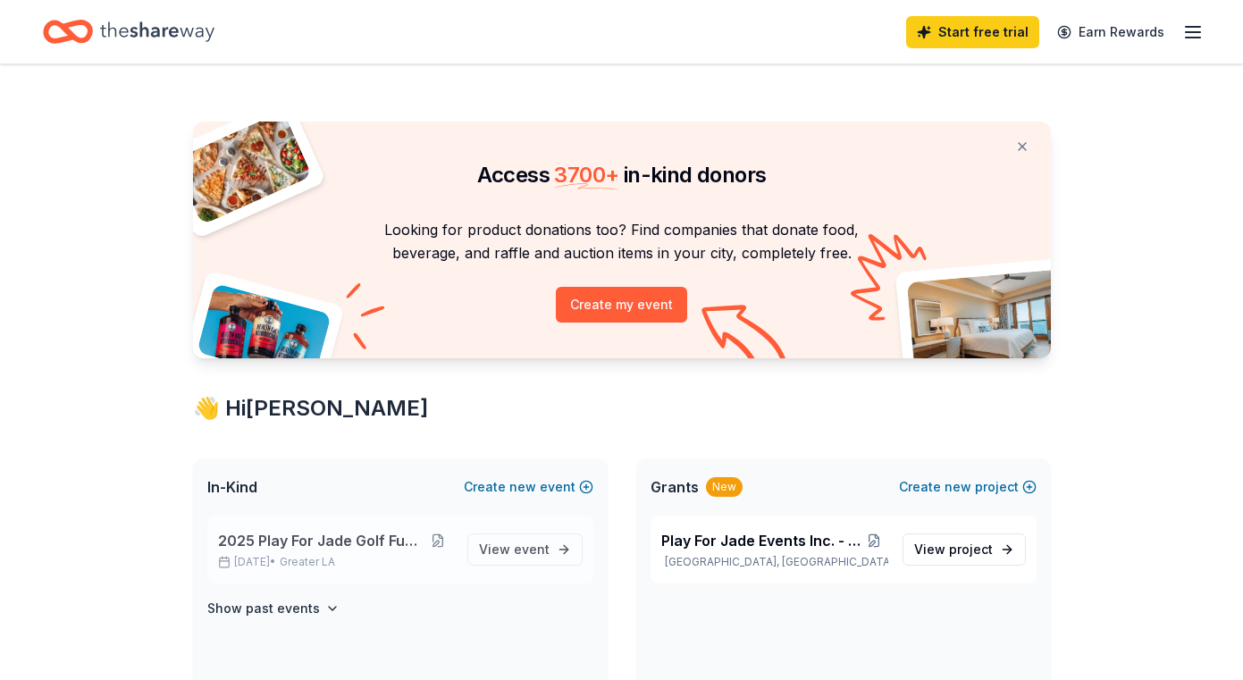
click at [441, 542] on button at bounding box center [437, 541] width 29 height 14
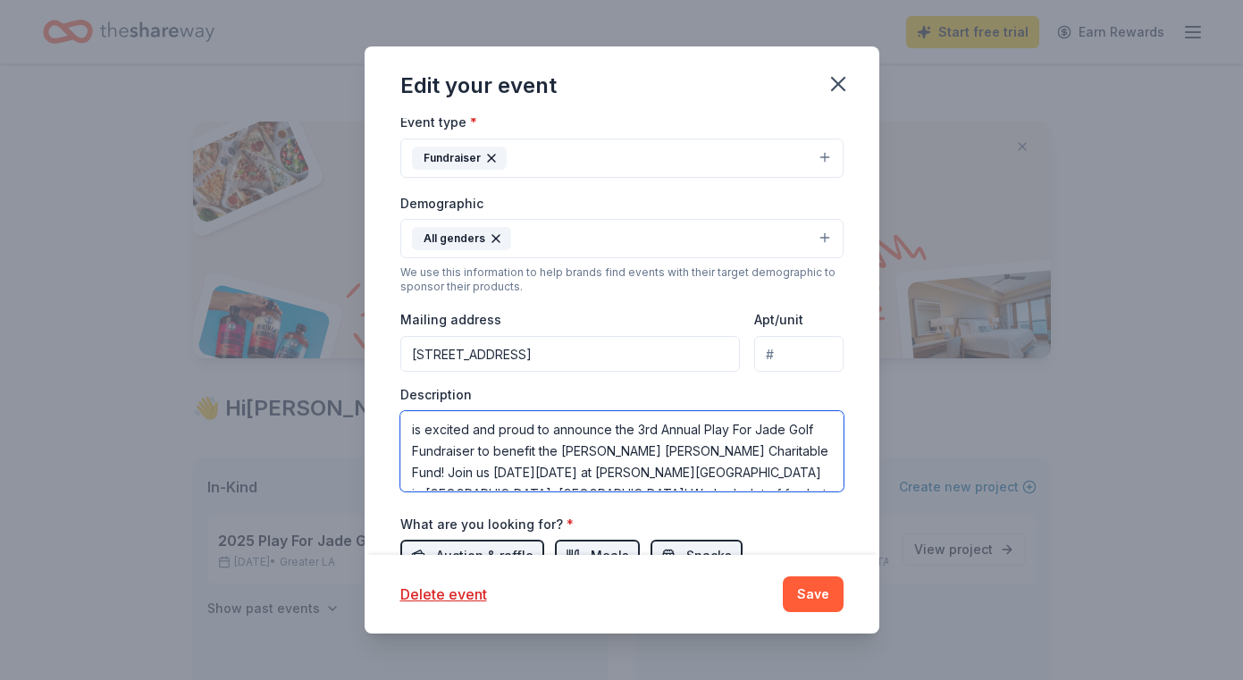
click at [410, 431] on textarea "is excited and proud to announce the 3rd Annual Play For Jade Golf Fundraiser t…" at bounding box center [621, 451] width 443 height 80
click at [408, 429] on textarea "is excited and proud to announce the 3rd Annual Play For Jade Golf Fundraiser t…" at bounding box center [621, 451] width 443 height 80
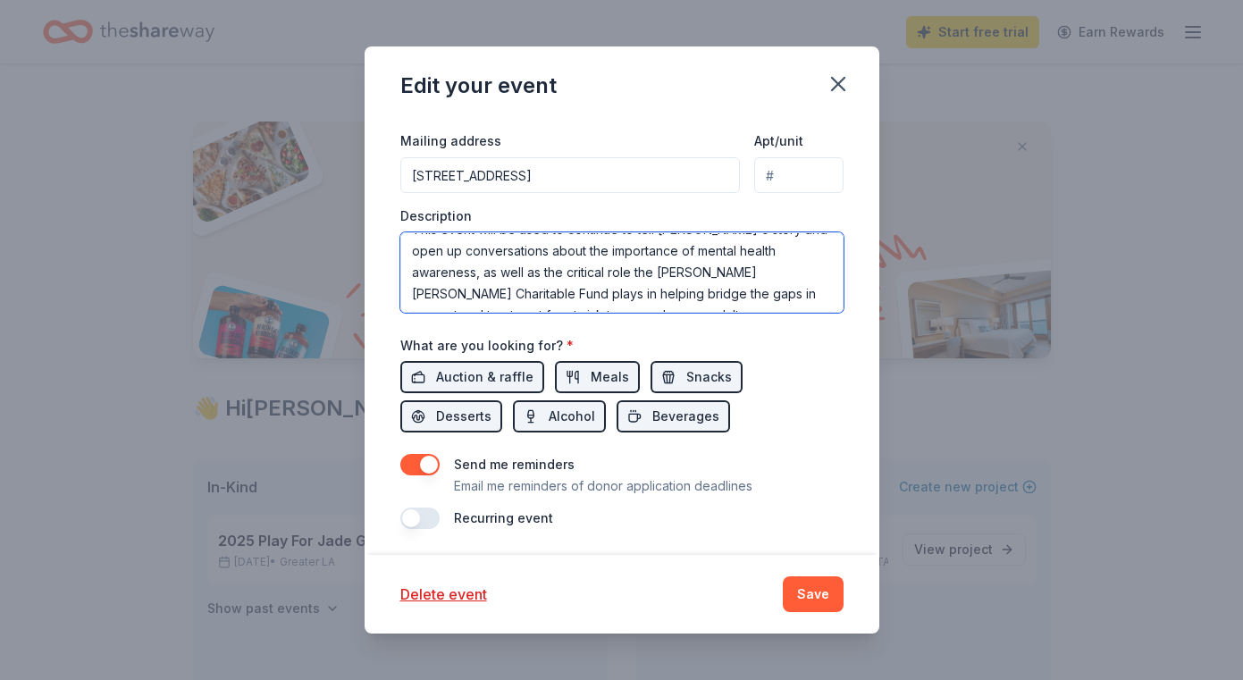
scroll to position [528, 0]
type textarea "Play For Jade Events Inc. is excited and proud to announce the 3rd Annual Play …"
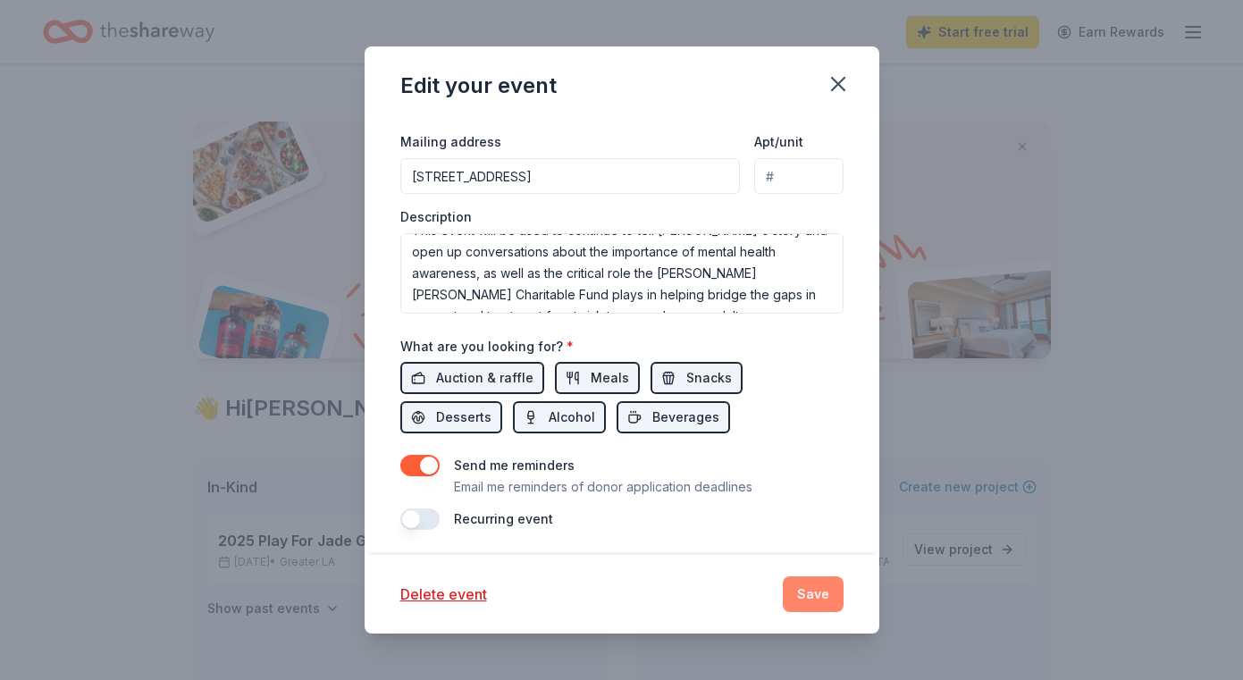
click at [805, 601] on button "Save" at bounding box center [813, 594] width 61 height 36
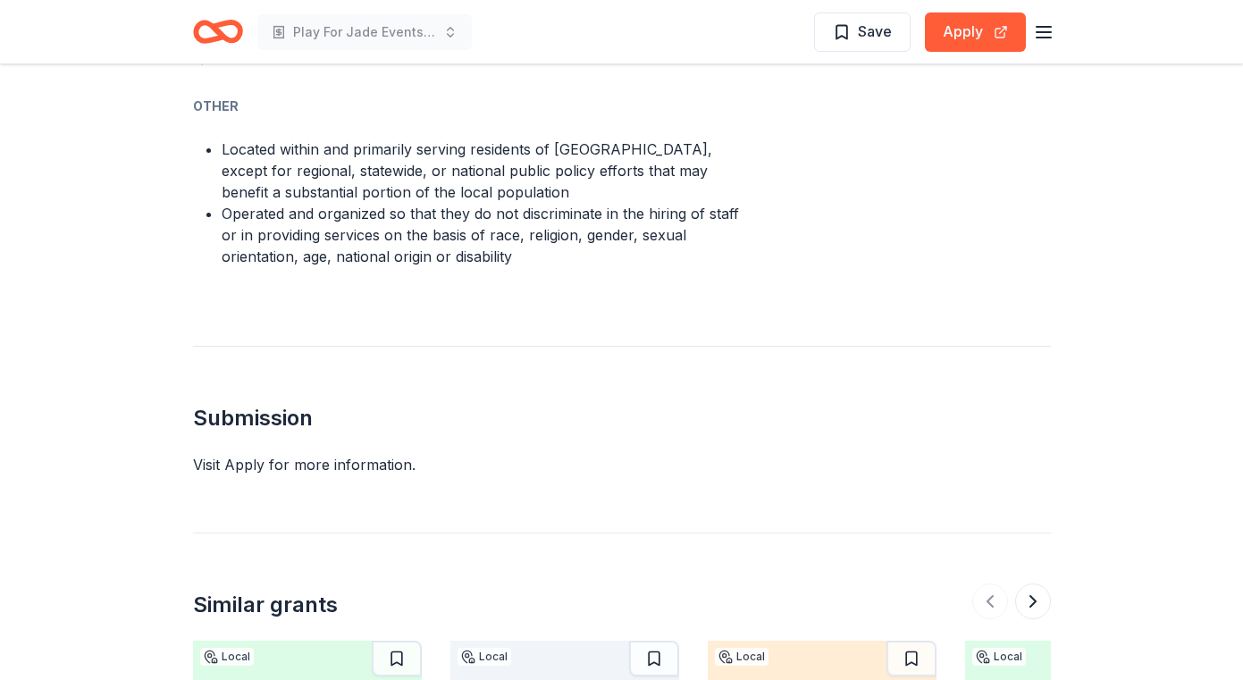
scroll to position [1362, 0]
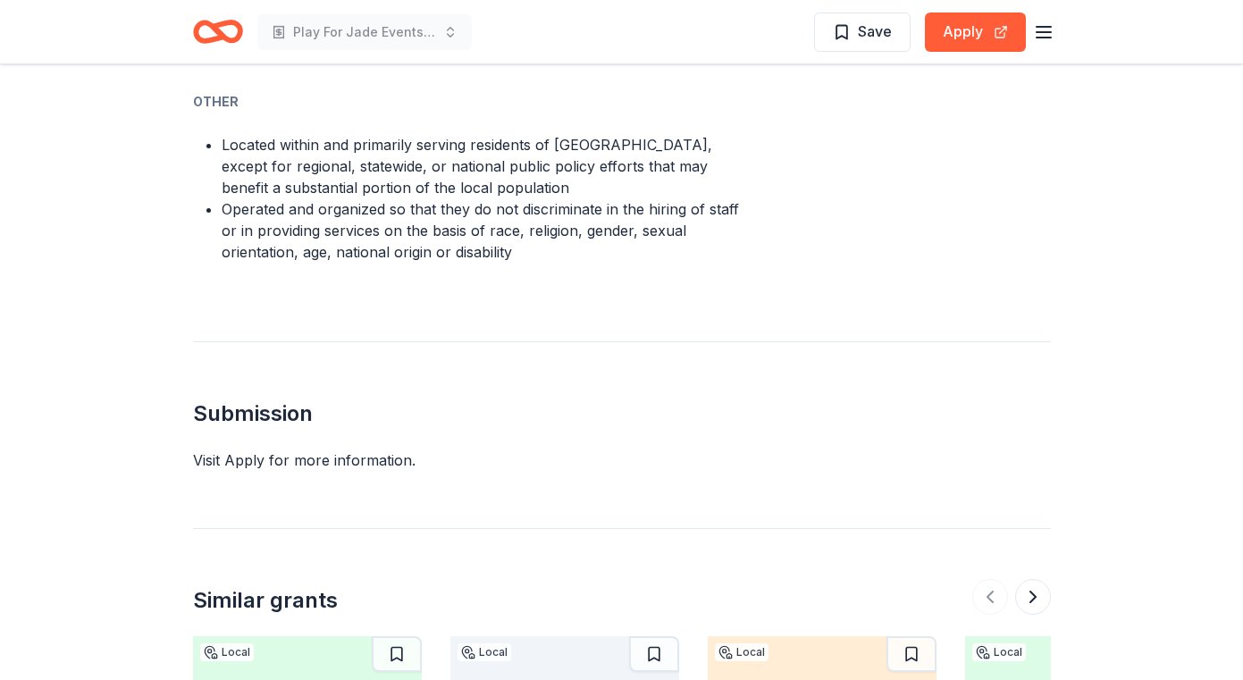
click at [234, 450] on div "Visit Apply for more information." at bounding box center [622, 460] width 858 height 21
click at [204, 450] on div "Visit Apply for more information." at bounding box center [622, 460] width 858 height 21
click at [376, 450] on div "Visit Apply for more information." at bounding box center [622, 460] width 858 height 21
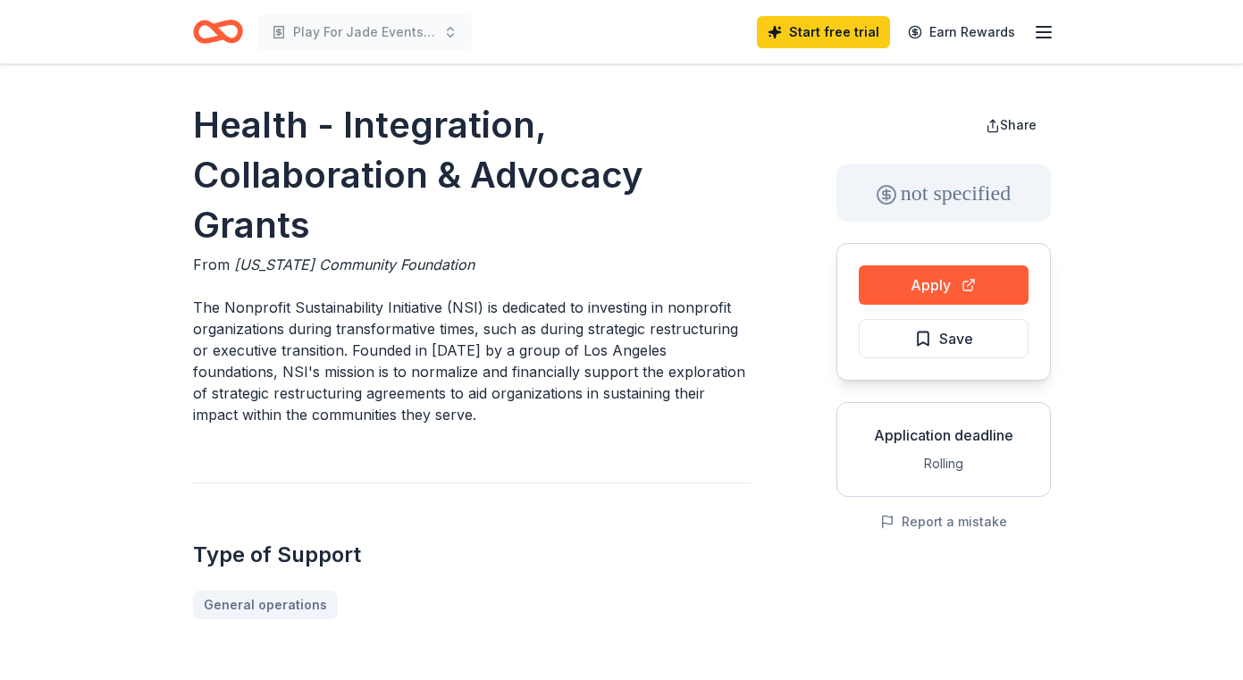
scroll to position [0, 0]
click at [890, 280] on button "Apply" at bounding box center [944, 284] width 170 height 39
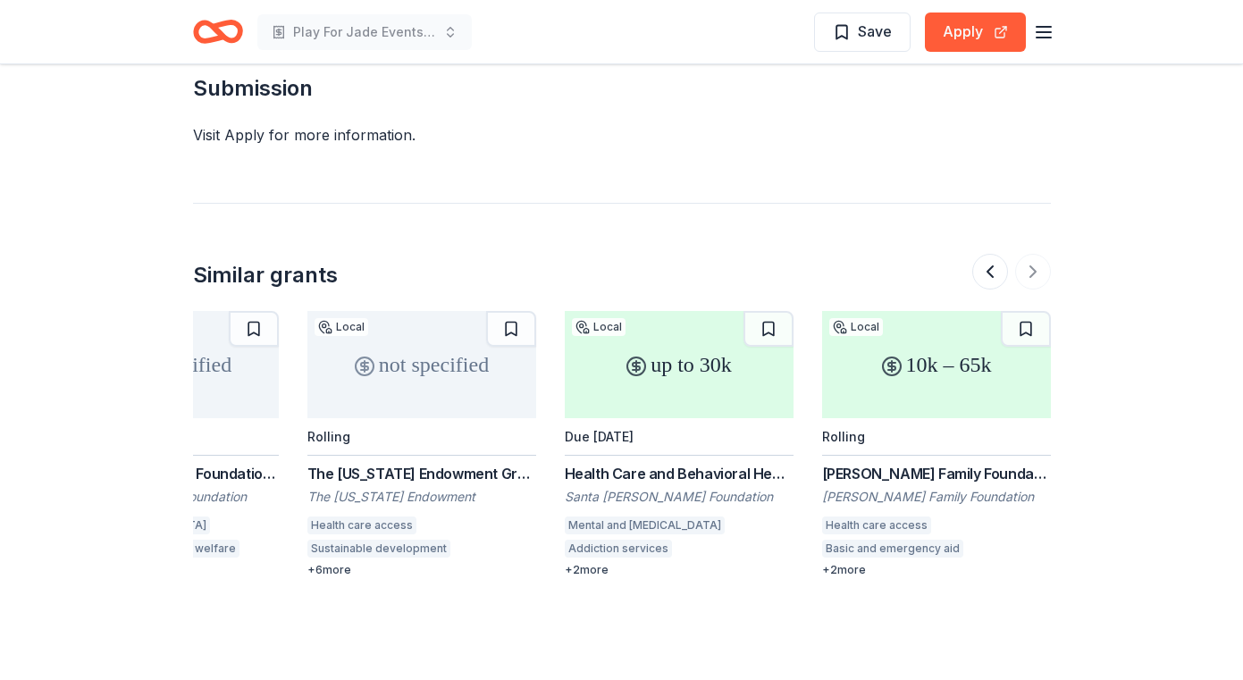
scroll to position [0, 1687]
click at [710, 463] on div "Health Care and Behavioral Health Grant Programs" at bounding box center [679, 473] width 229 height 21
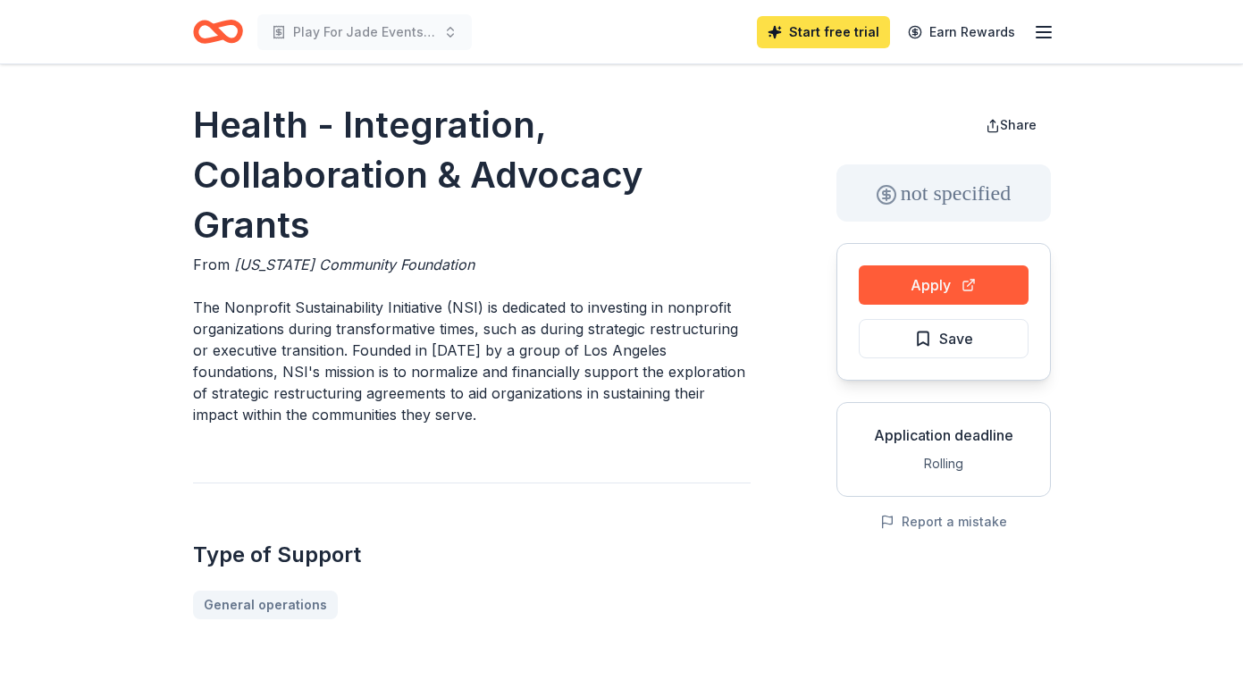
scroll to position [0, 0]
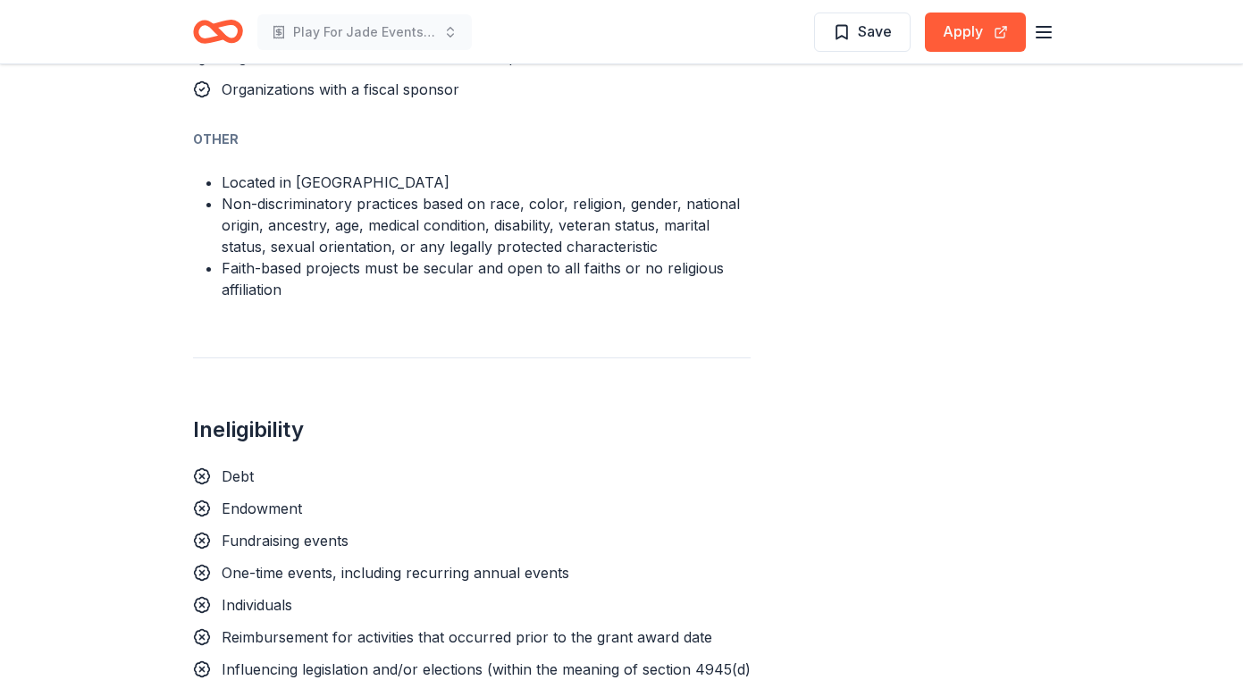
scroll to position [1133, 0]
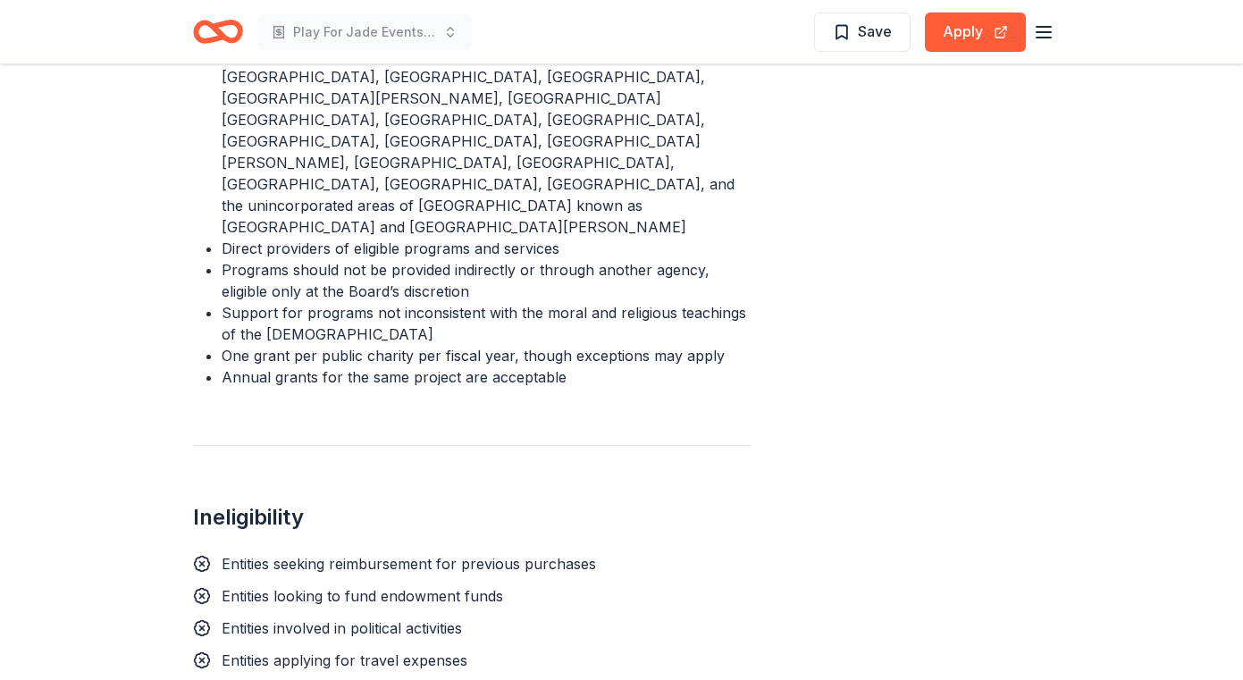
scroll to position [1406, 0]
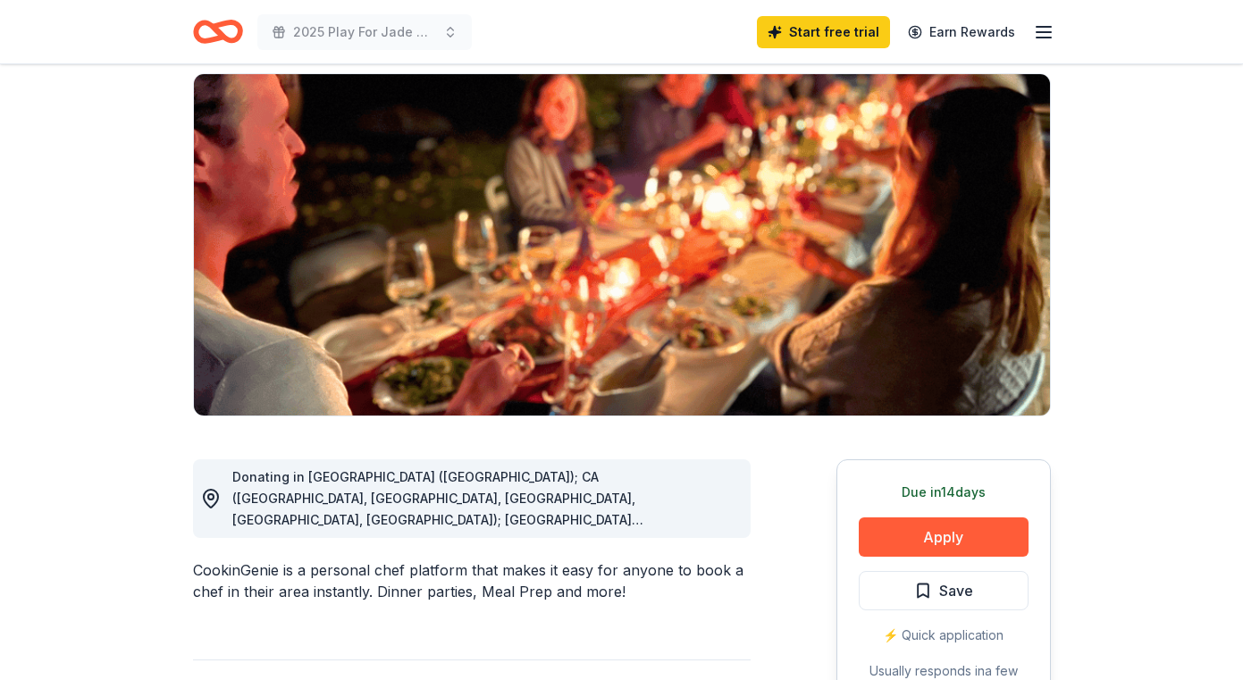
scroll to position [223, 0]
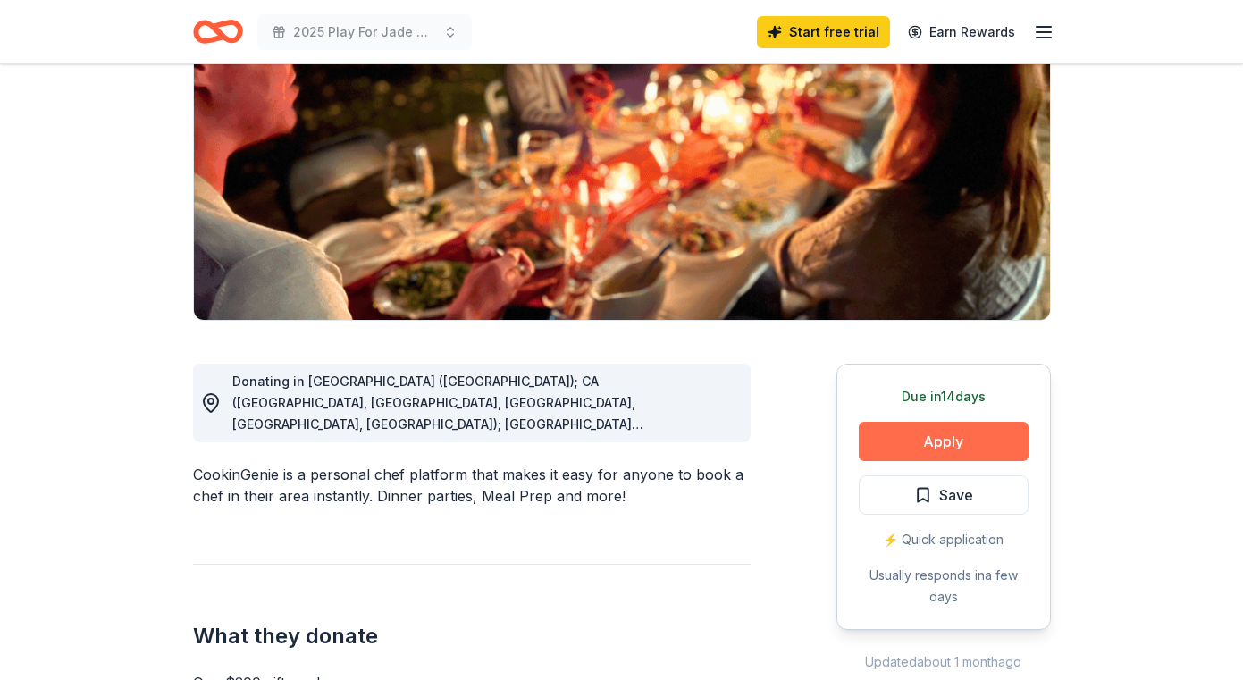
click at [926, 441] on button "Apply" at bounding box center [944, 441] width 170 height 39
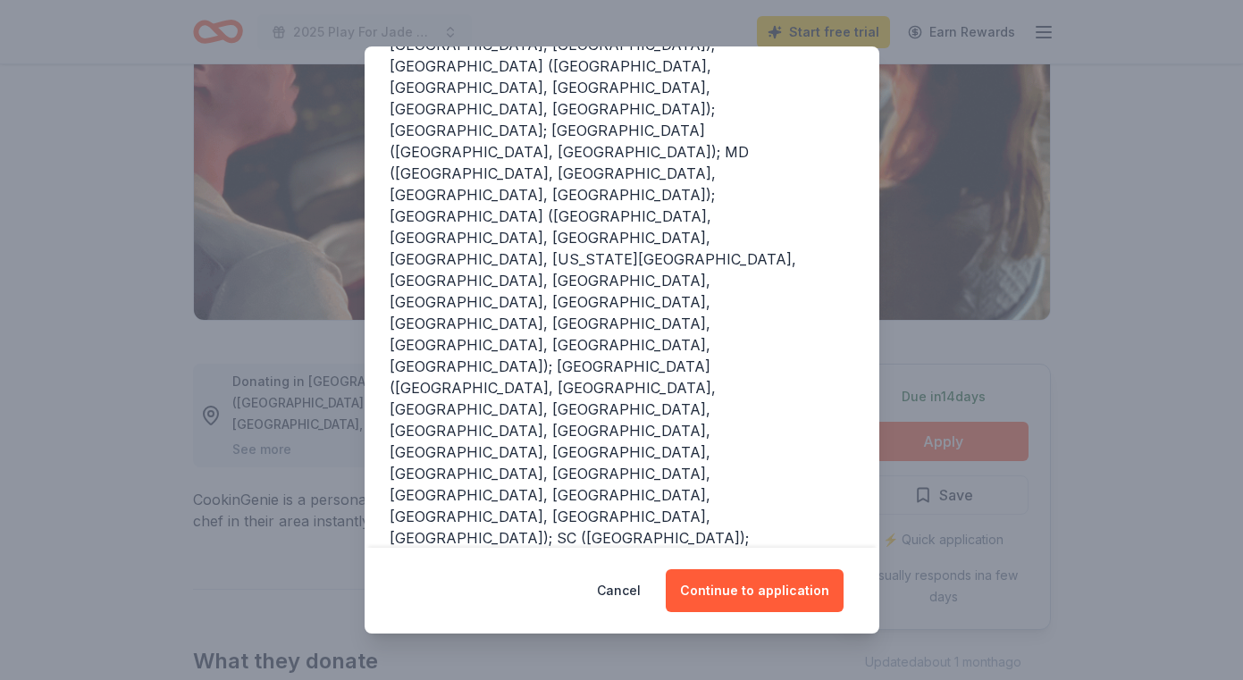
scroll to position [298, 0]
click at [743, 594] on button "Continue to application" at bounding box center [755, 590] width 178 height 43
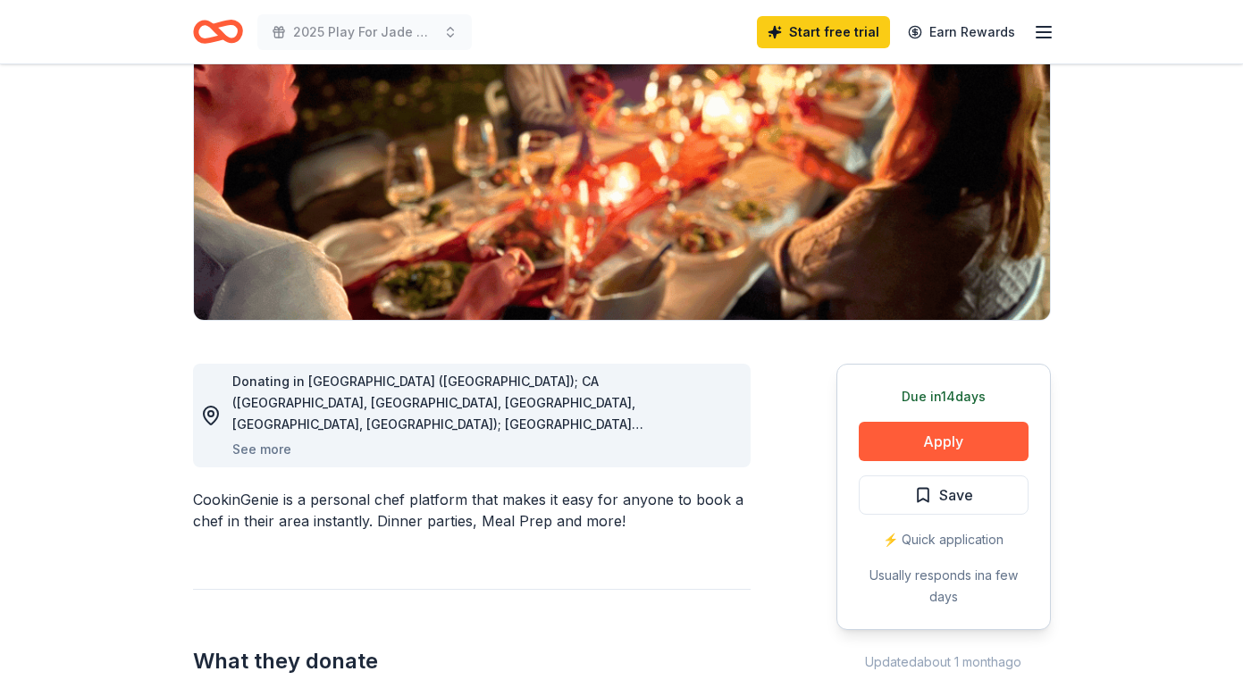
scroll to position [0, 0]
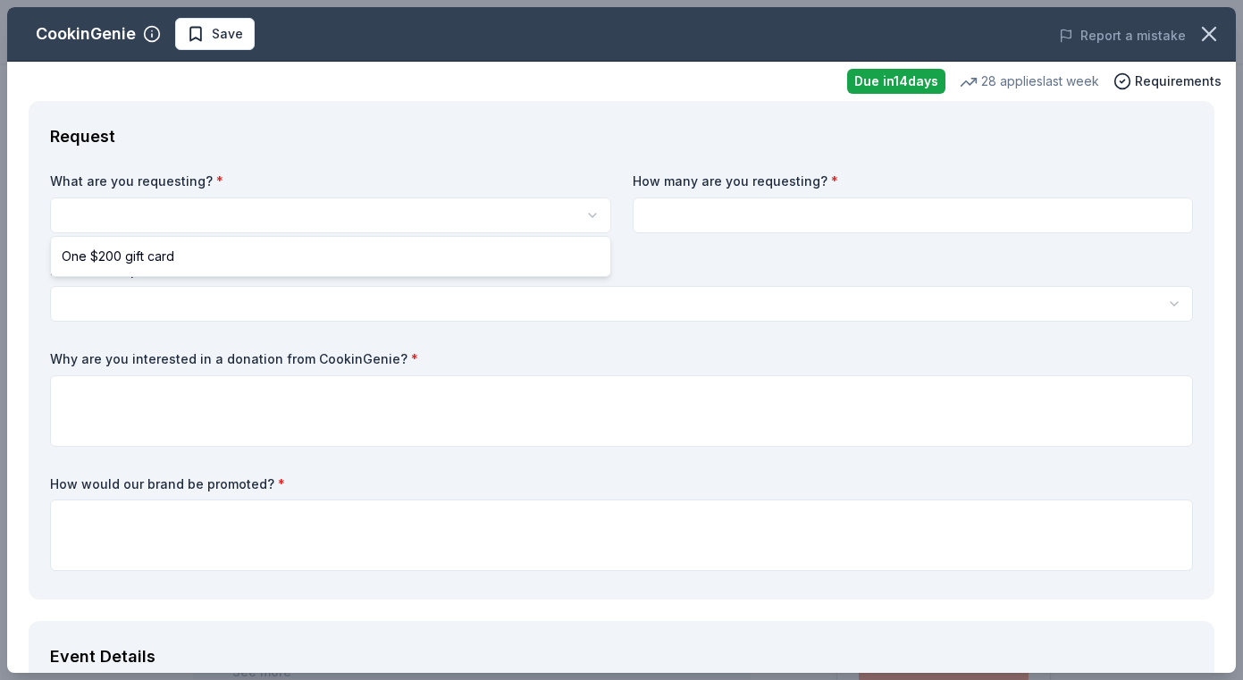
click at [481, 209] on html "2025 Play For Jade Golf Fundraiser Start free trial Earn Rewards Due [DATE] Sha…" at bounding box center [621, 340] width 1243 height 680
select select "One $200 gift card"
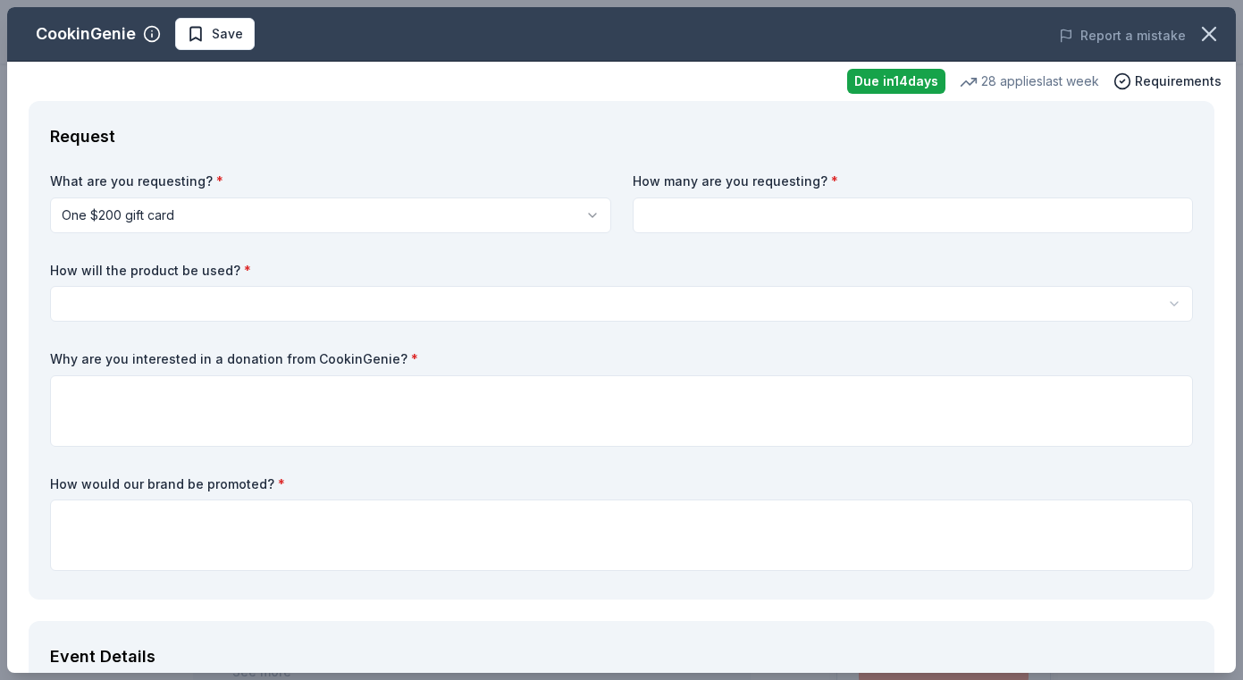
click at [658, 208] on input at bounding box center [913, 216] width 561 height 36
type input "1"
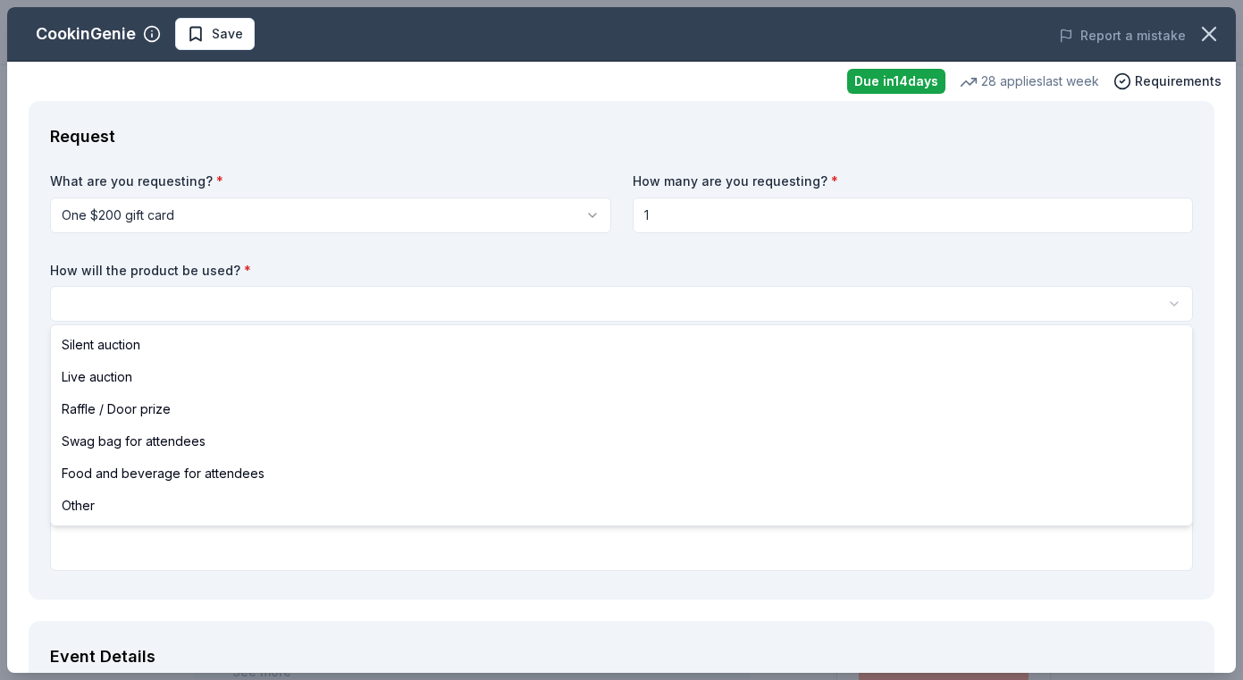
click at [328, 300] on html "2025 Play For Jade Golf Fundraiser Save Apply Due in 14 days Share CookinGenie …" at bounding box center [621, 340] width 1243 height 680
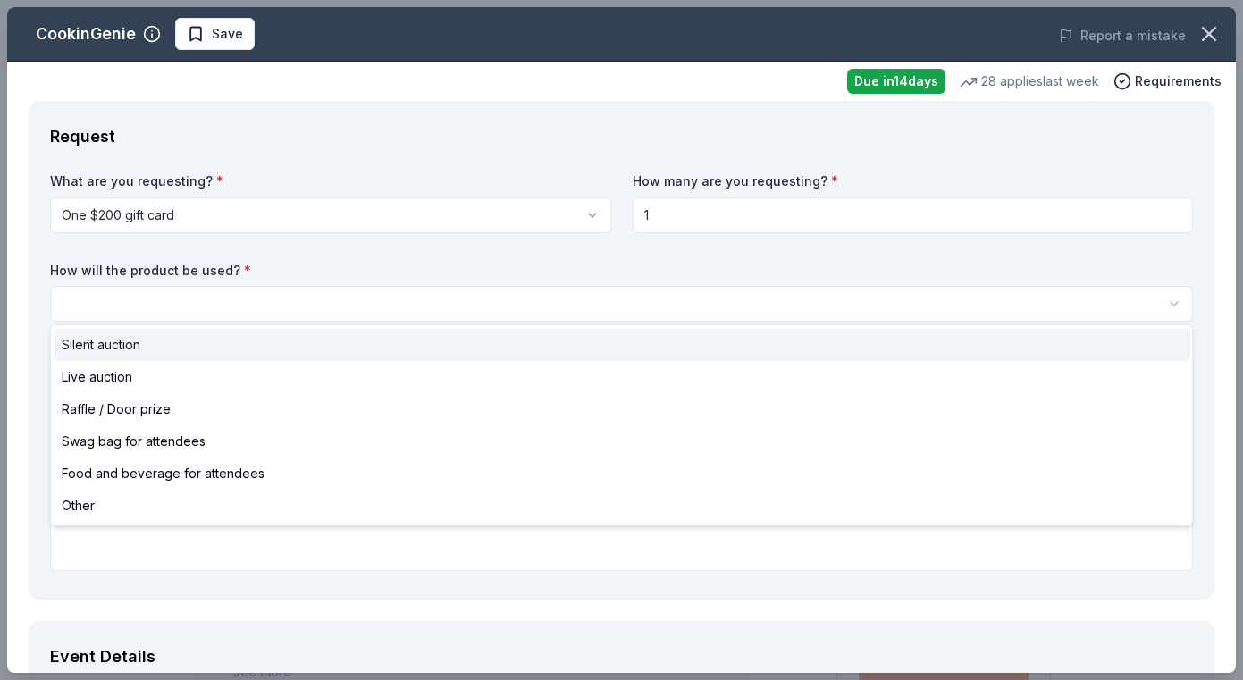
select select "silentAuction"
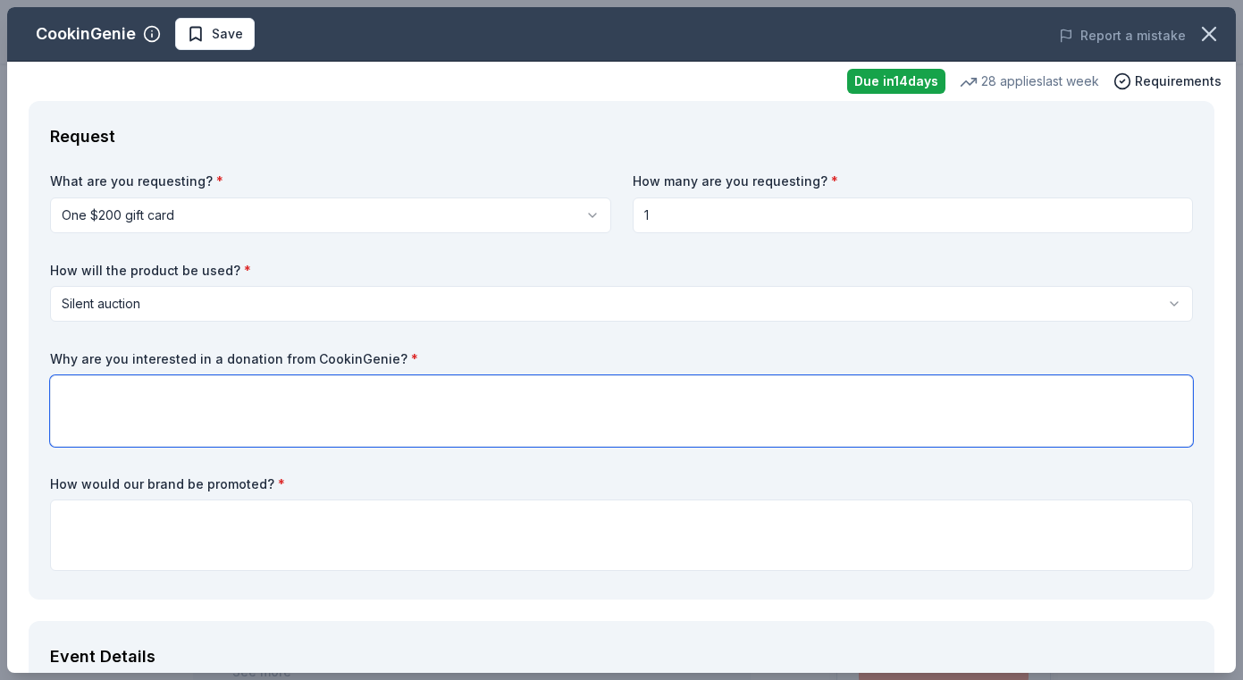
click at [248, 396] on textarea at bounding box center [621, 410] width 1143 height 71
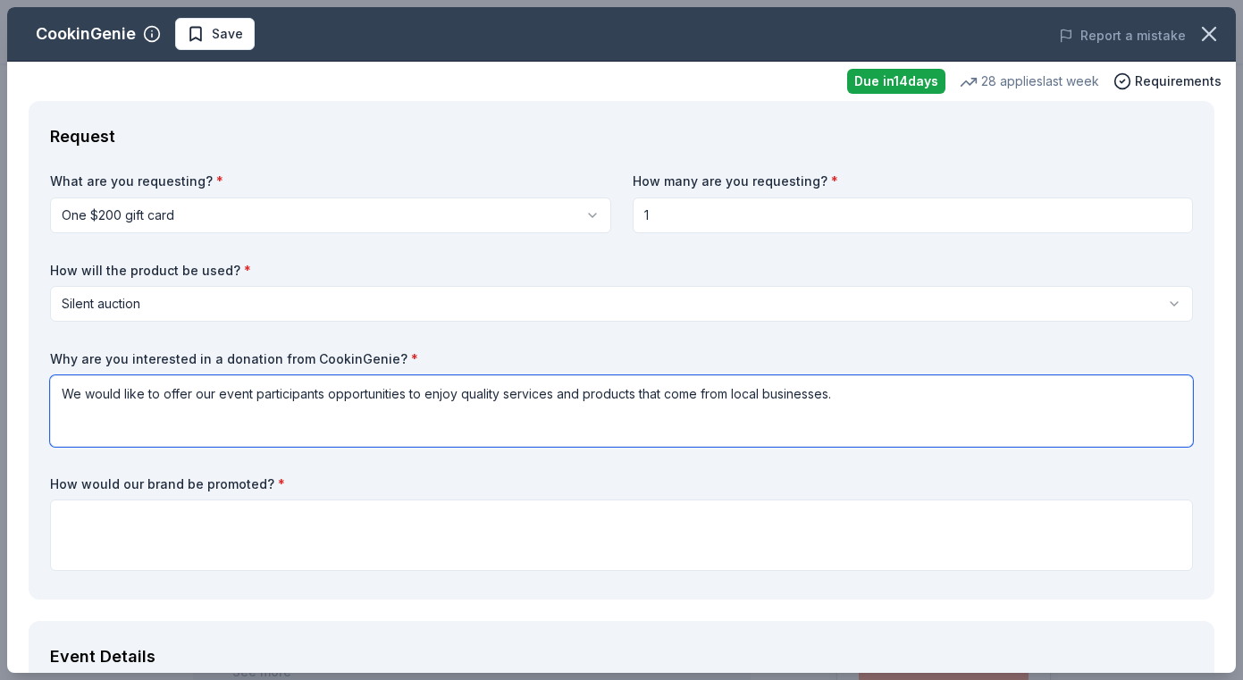
drag, startPoint x: 668, startPoint y: 395, endPoint x: 695, endPoint y: 395, distance: 27.7
click at [695, 395] on textarea "We would like to offer our event participants opportunities to enjoy quality se…" at bounding box center [621, 410] width 1143 height 71
drag, startPoint x: 847, startPoint y: 396, endPoint x: 942, endPoint y: 398, distance: 94.7
click at [942, 398] on textarea "We would like to offer our event participants opportunities to enjoy quality se…" at bounding box center [621, 410] width 1143 height 71
click at [1073, 391] on textarea "We would like to offer our event participants opportunities to enjoy quality se…" at bounding box center [621, 410] width 1143 height 71
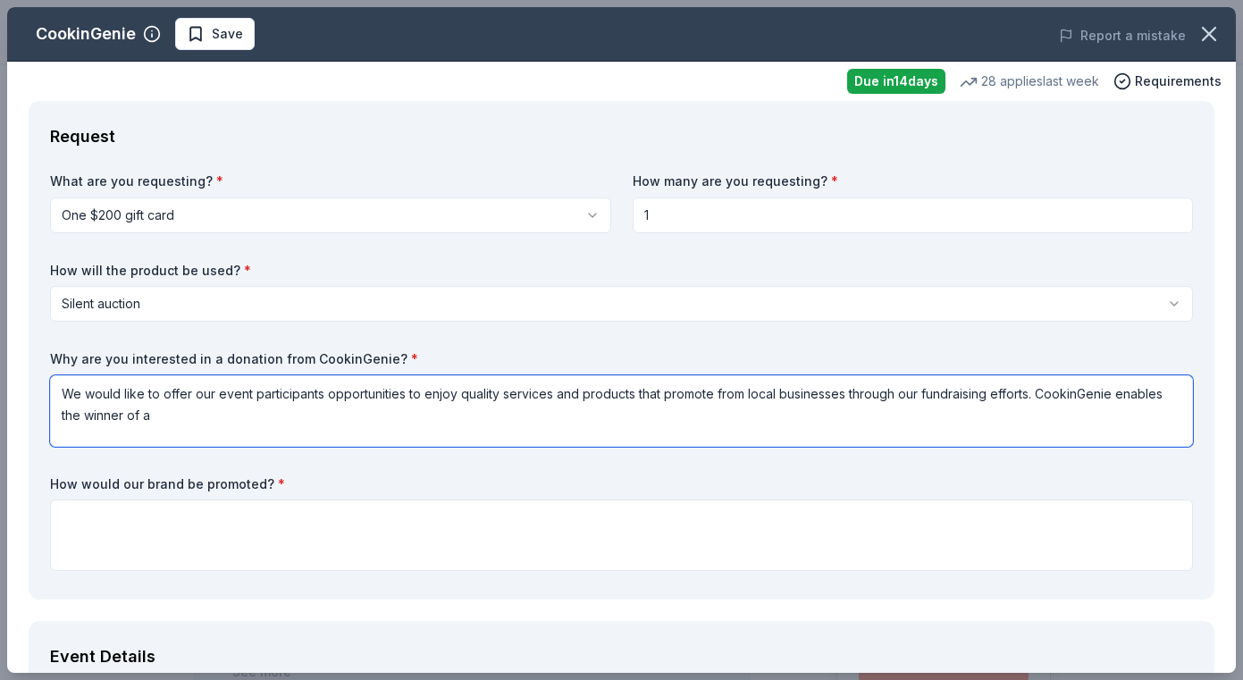
click at [1036, 394] on textarea "We would like to offer our event participants opportunities to enjoy quality se…" at bounding box center [621, 410] width 1143 height 71
click at [471, 415] on textarea "We would like to offer our event participants opportunities to enjoy quality se…" at bounding box center [621, 410] width 1143 height 71
drag, startPoint x: 516, startPoint y: 414, endPoint x: 470, endPoint y: 414, distance: 45.6
click at [470, 414] on textarea "We would like to offer our event participants opportunities to enjoy quality se…" at bounding box center [621, 410] width 1143 height 71
click at [516, 411] on textarea "We would like to offer our event participants opportunities to enjoy quality se…" at bounding box center [621, 410] width 1143 height 71
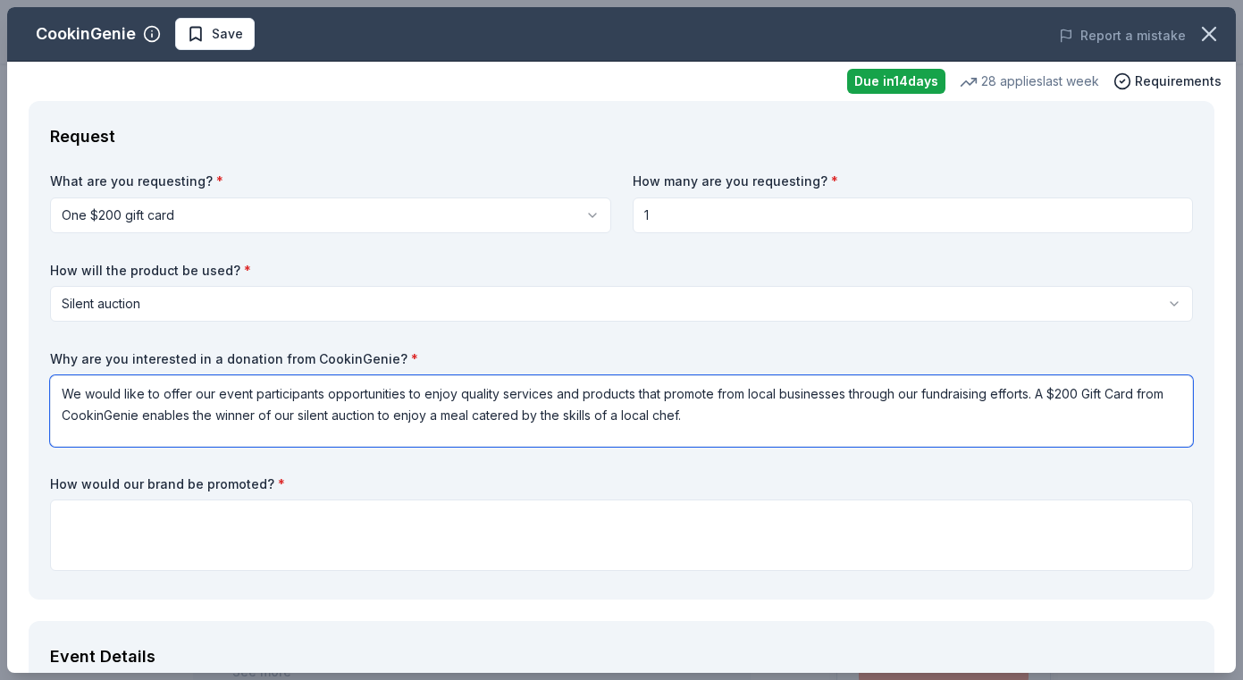
drag, startPoint x: 470, startPoint y: 416, endPoint x: 514, endPoint y: 417, distance: 43.8
click at [514, 417] on textarea "We would like to offer our event participants opportunities to enjoy quality se…" at bounding box center [621, 410] width 1143 height 71
type textarea "We would like to offer our event participants opportunities to enjoy quality se…"
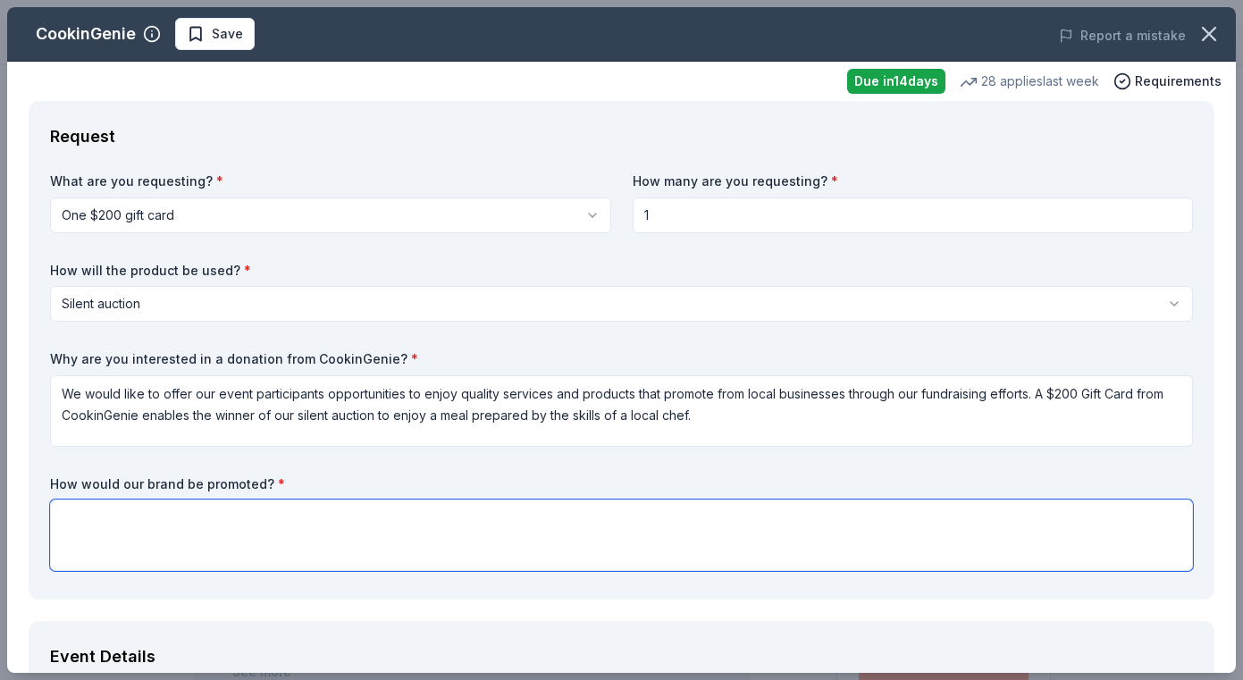
click at [190, 522] on textarea at bounding box center [621, 535] width 1143 height 71
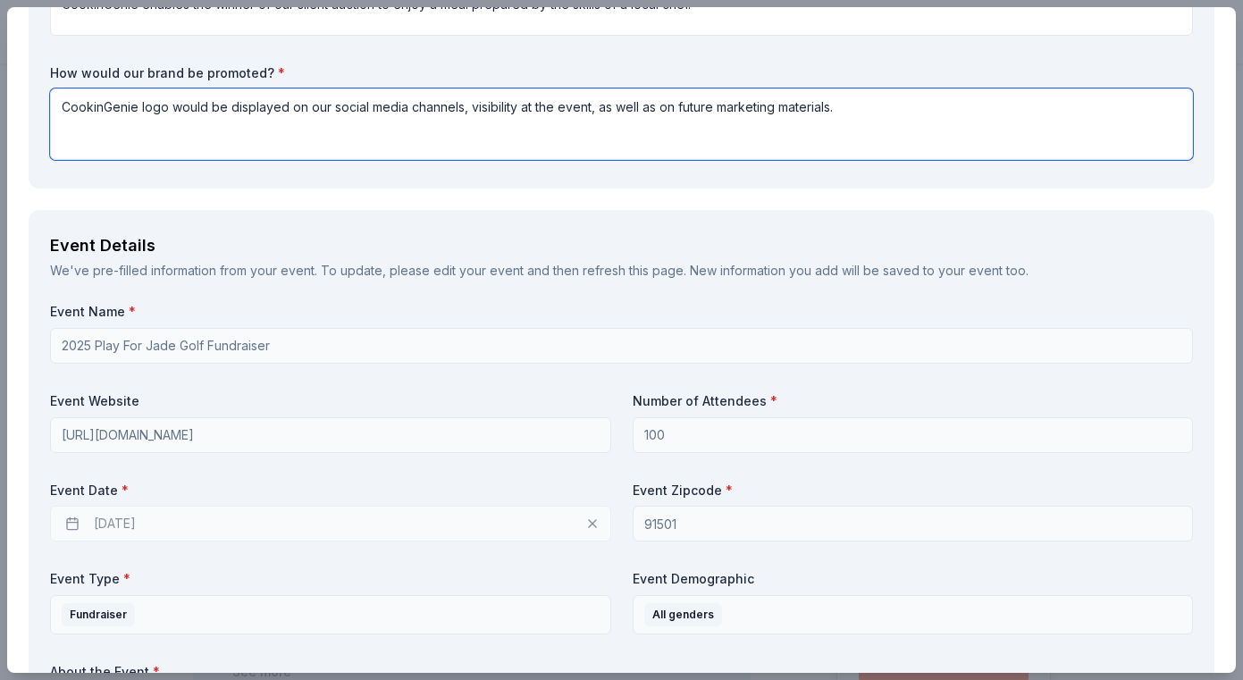
scroll to position [413, 0]
type textarea "CookinGenie logo would be displayed on our social media channels, visibility at…"
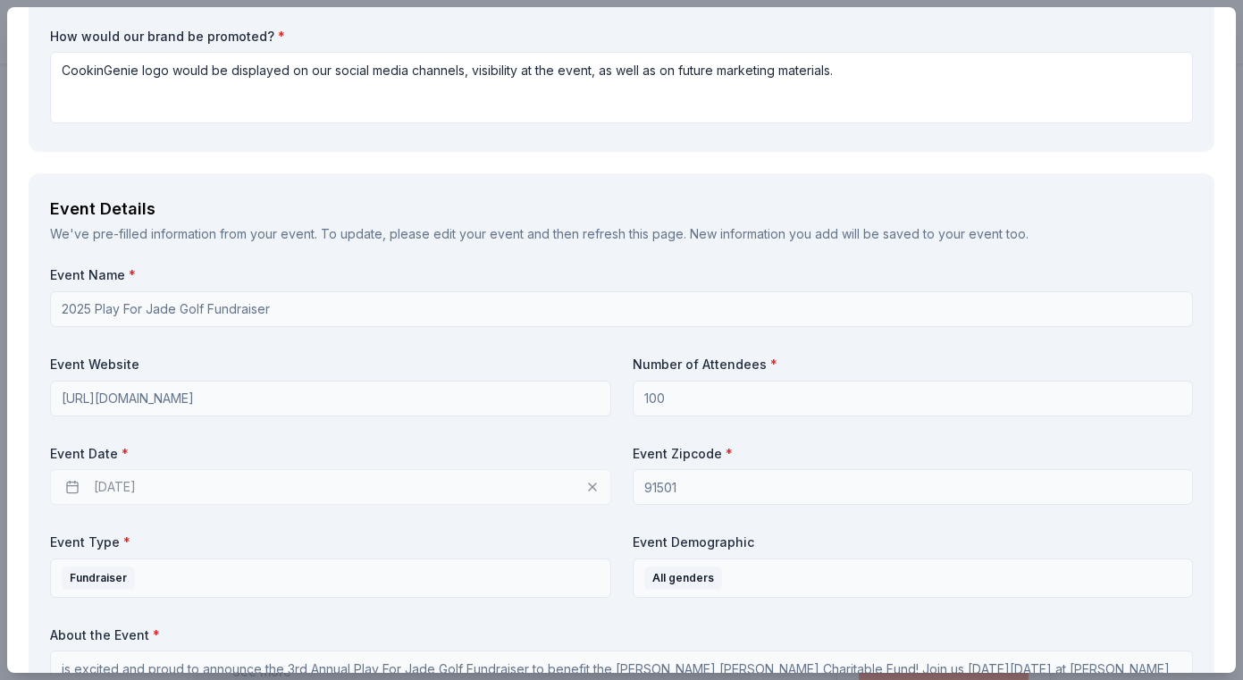
scroll to position [450, 0]
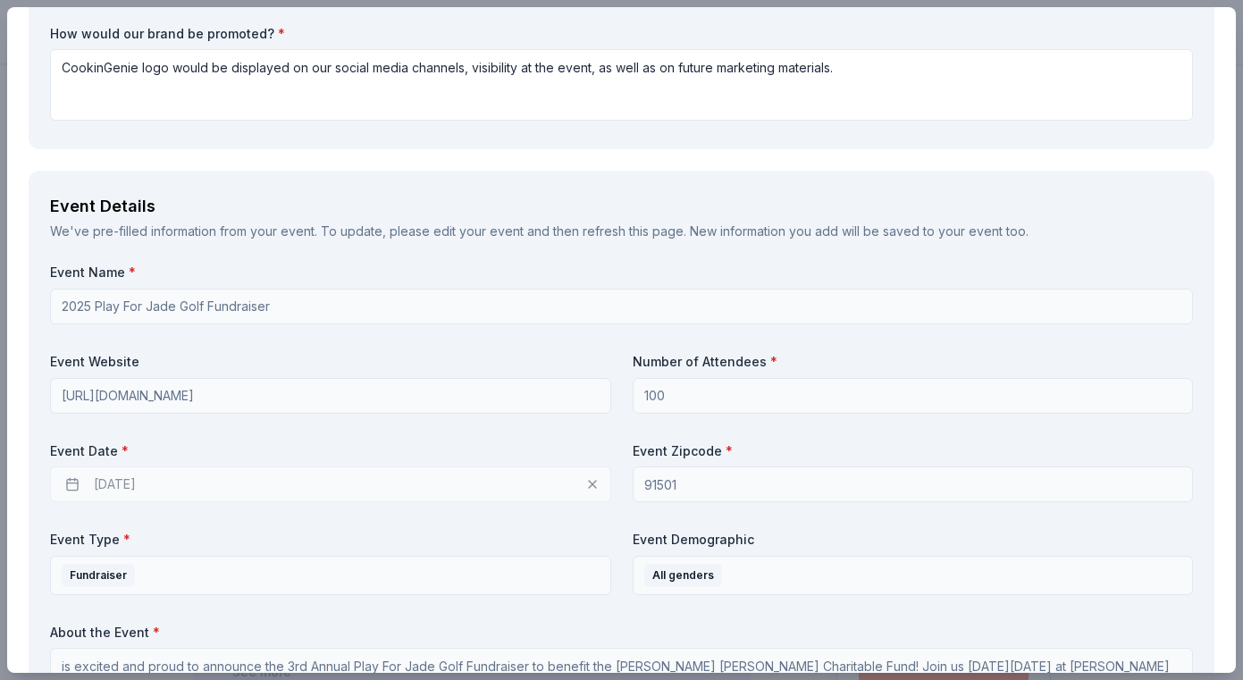
click at [504, 482] on div "10/12/2025" at bounding box center [330, 484] width 561 height 36
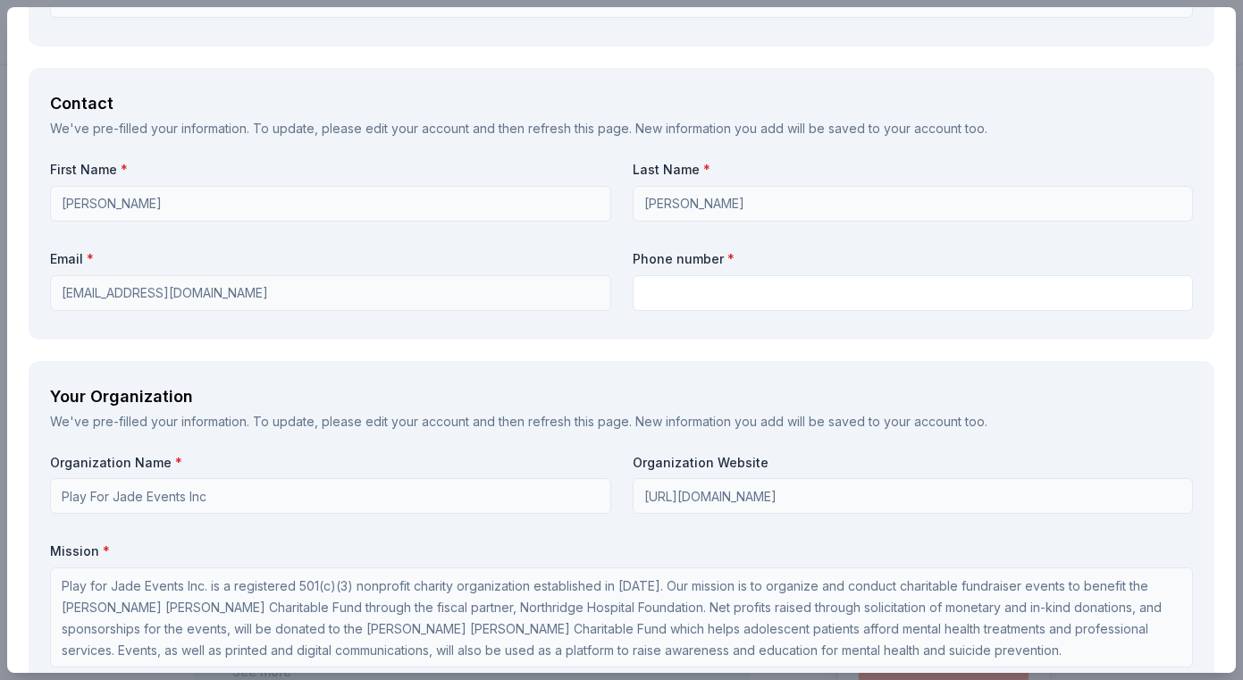
scroll to position [1189, 0]
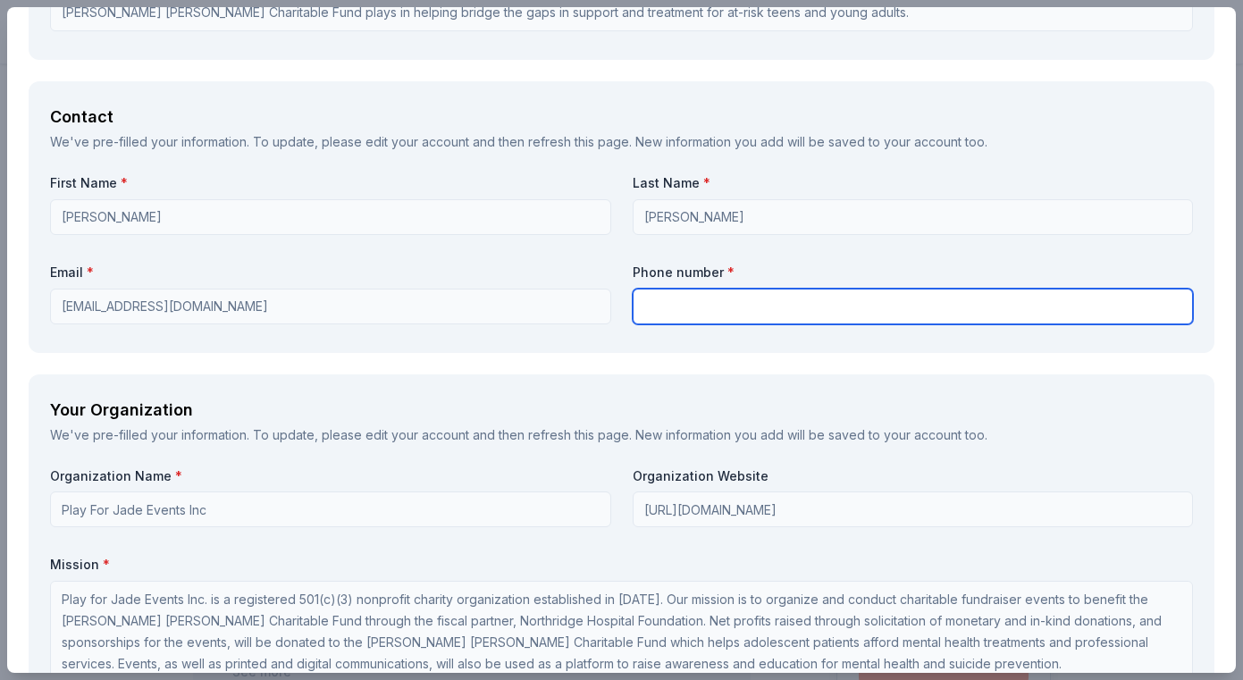
click at [807, 299] on input "text" at bounding box center [913, 307] width 561 height 36
type input "3107392996"
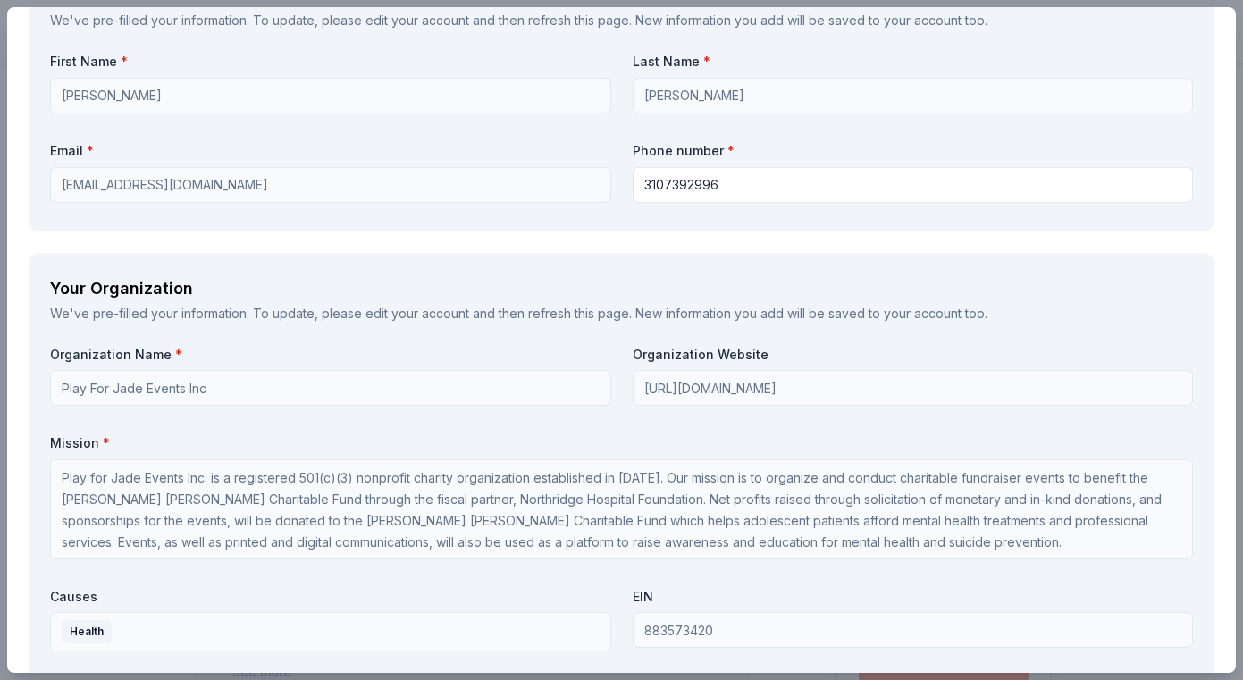
scroll to position [1317, 0]
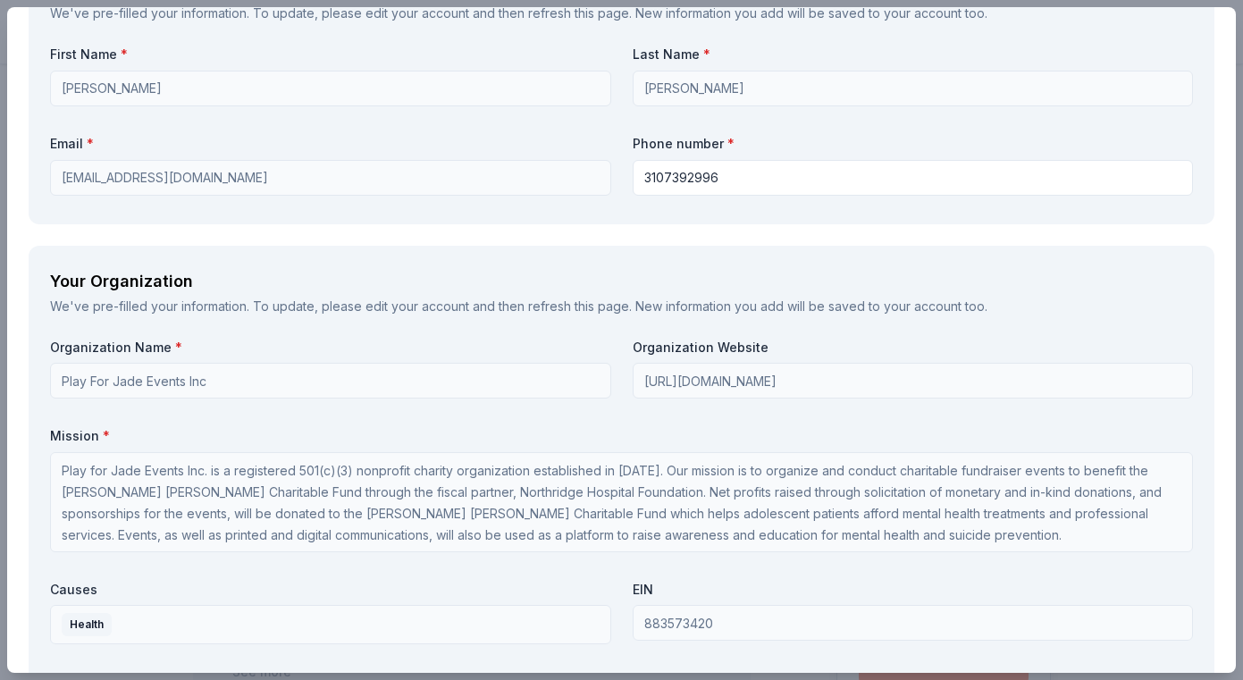
click at [807, 299] on div "We've pre-filled your information. To update, please edit your account and then…" at bounding box center [621, 306] width 1143 height 21
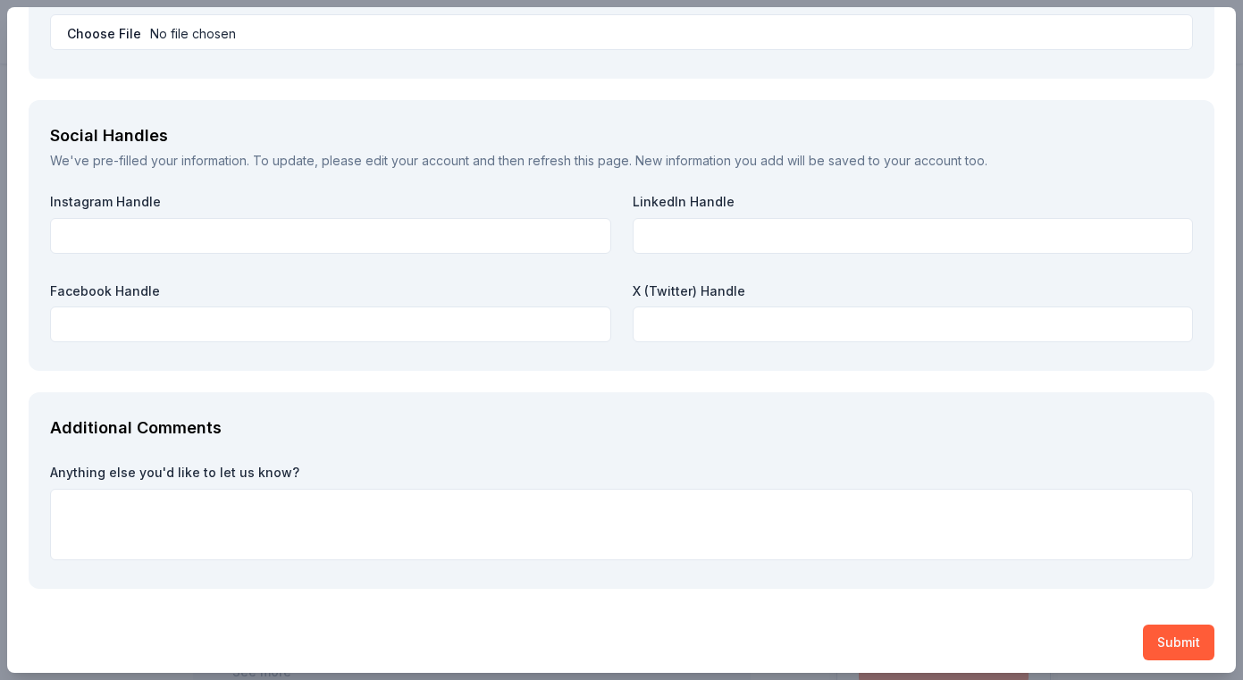
scroll to position [2043, 0]
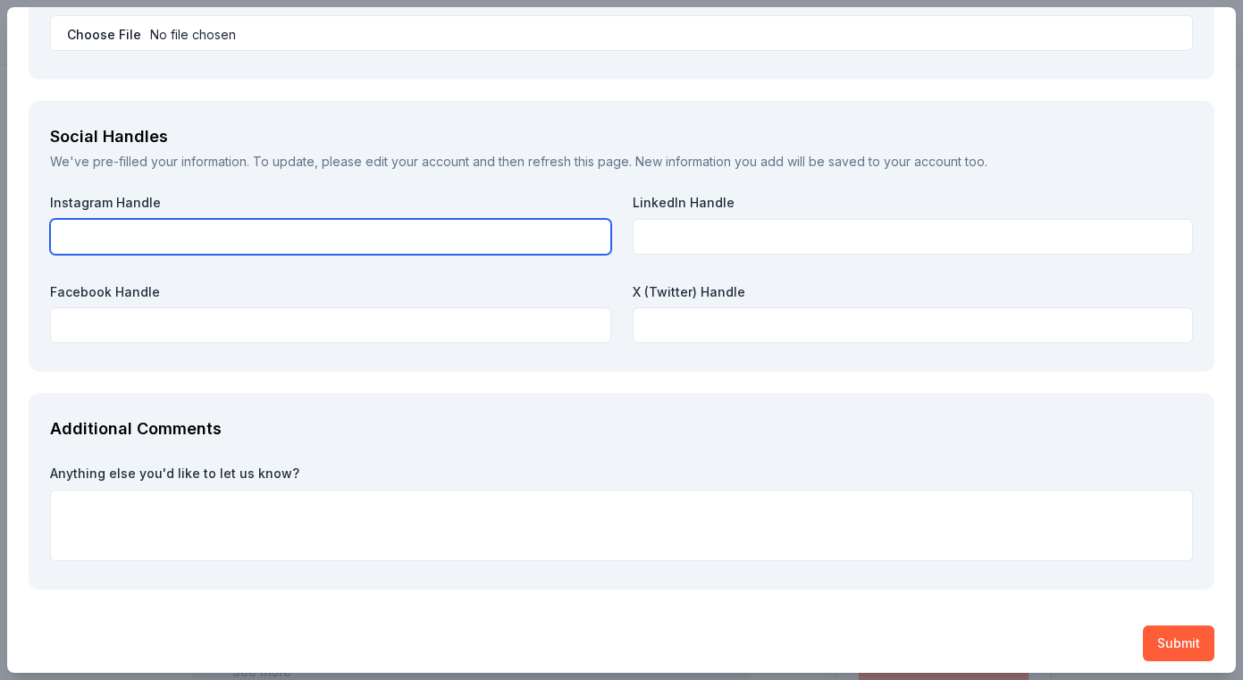
click at [490, 235] on input "text" at bounding box center [330, 237] width 561 height 36
type input "@playforjade"
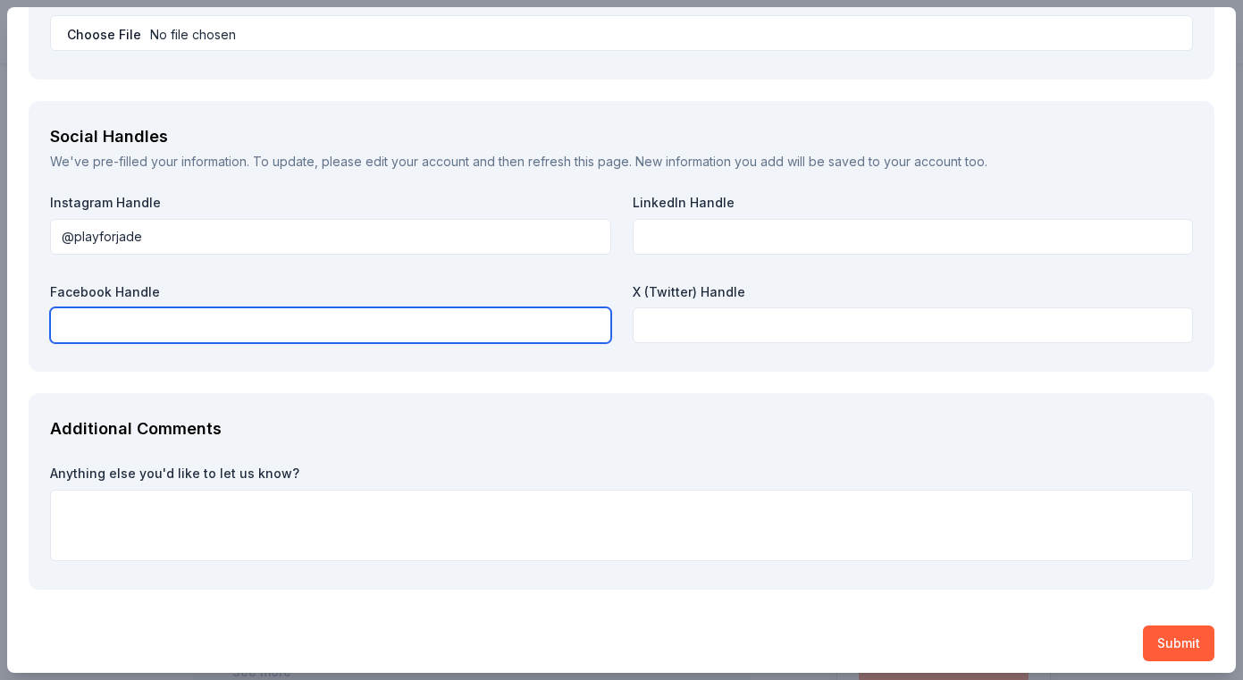
click at [440, 312] on input "text" at bounding box center [330, 325] width 561 height 36
type input "Play For Jade Events Inc."
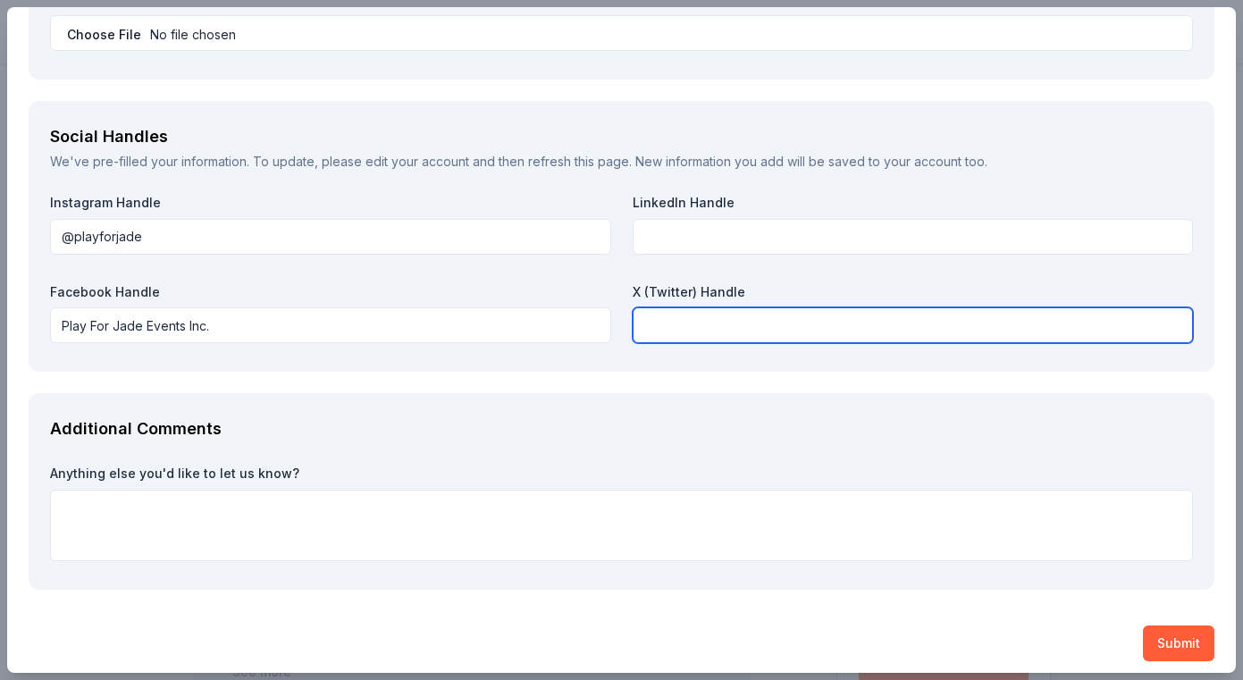
click at [689, 309] on input "text" at bounding box center [913, 325] width 561 height 36
type input "@playforjade"
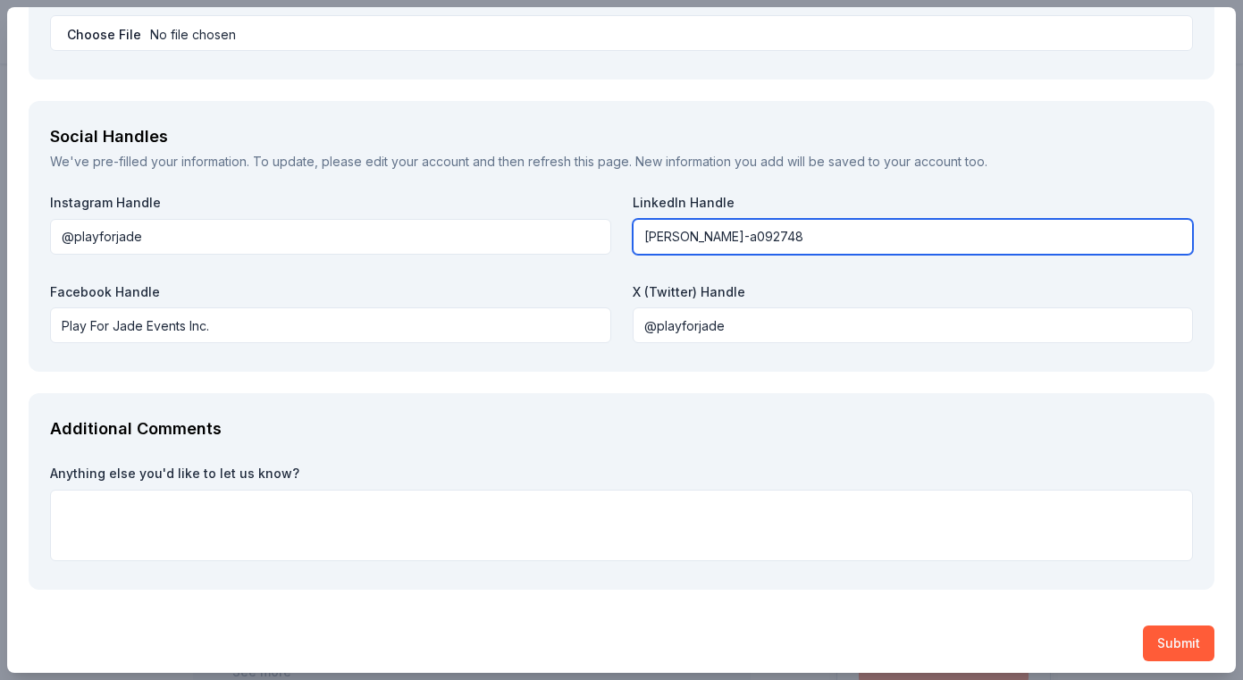
click at [643, 226] on input "John-marasigan-a092748" at bounding box center [913, 237] width 561 height 36
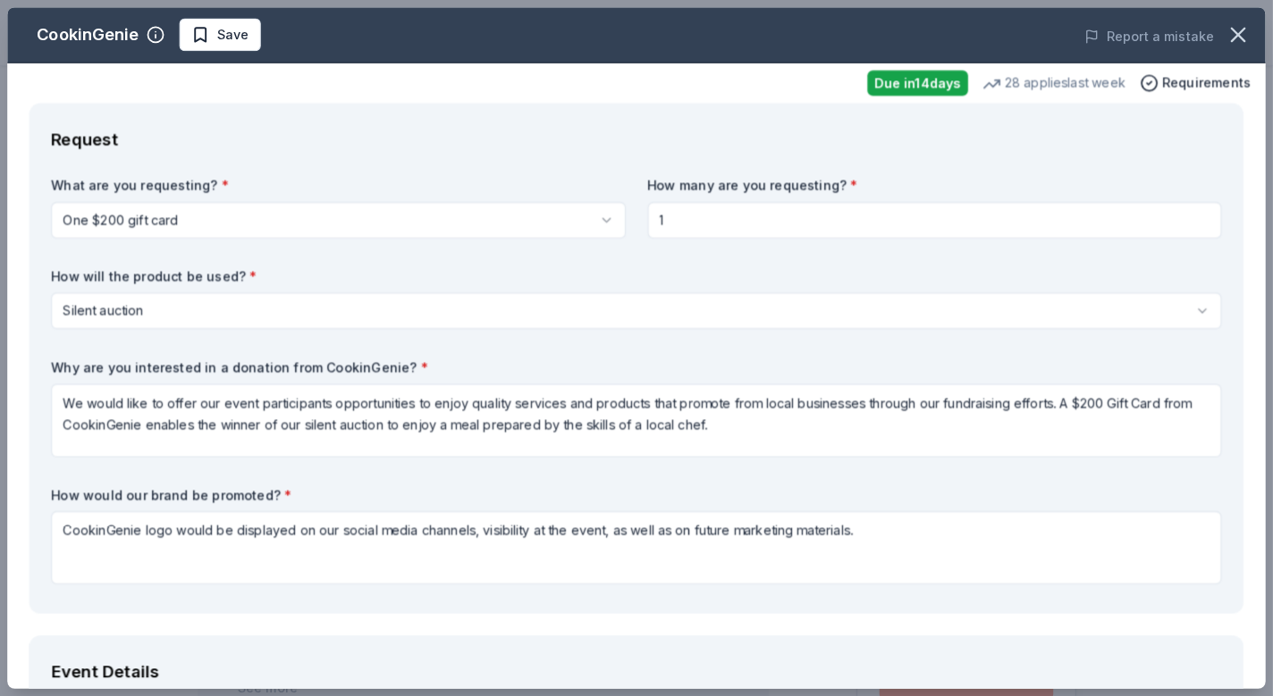
scroll to position [0, 0]
type input "john-marasigan-a092748"
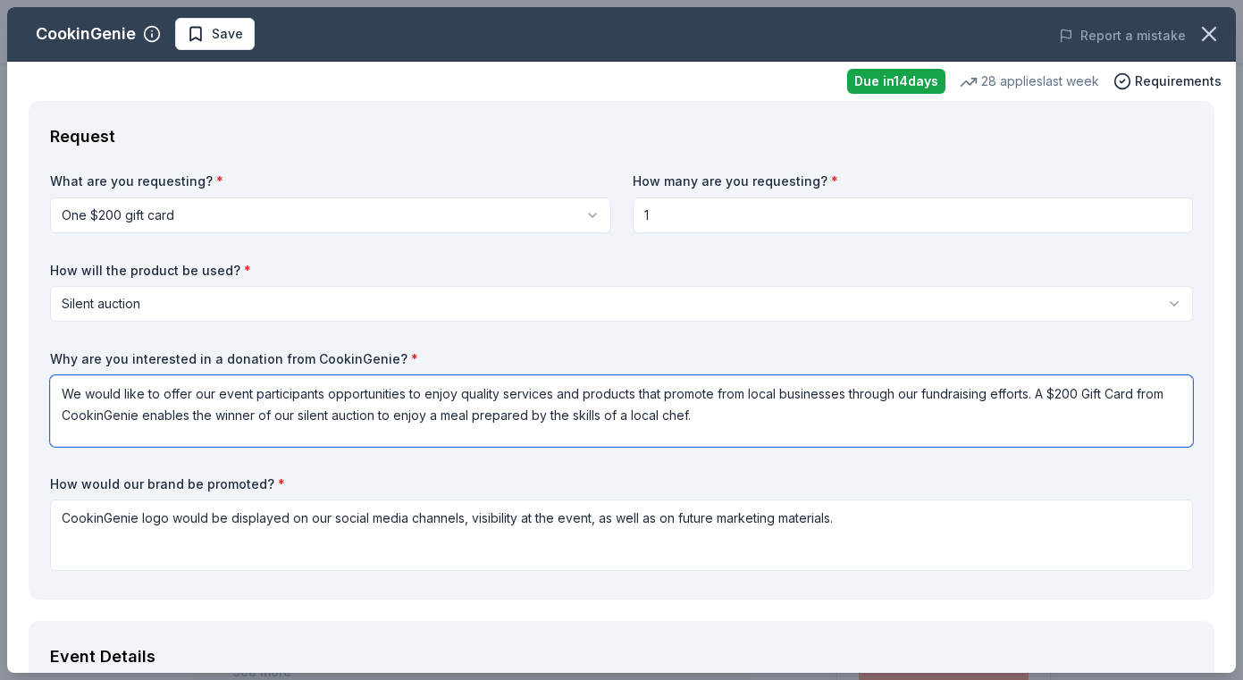
click at [607, 416] on textarea "We would like to offer our event participants opportunities to enjoy quality se…" at bounding box center [621, 410] width 1143 height 71
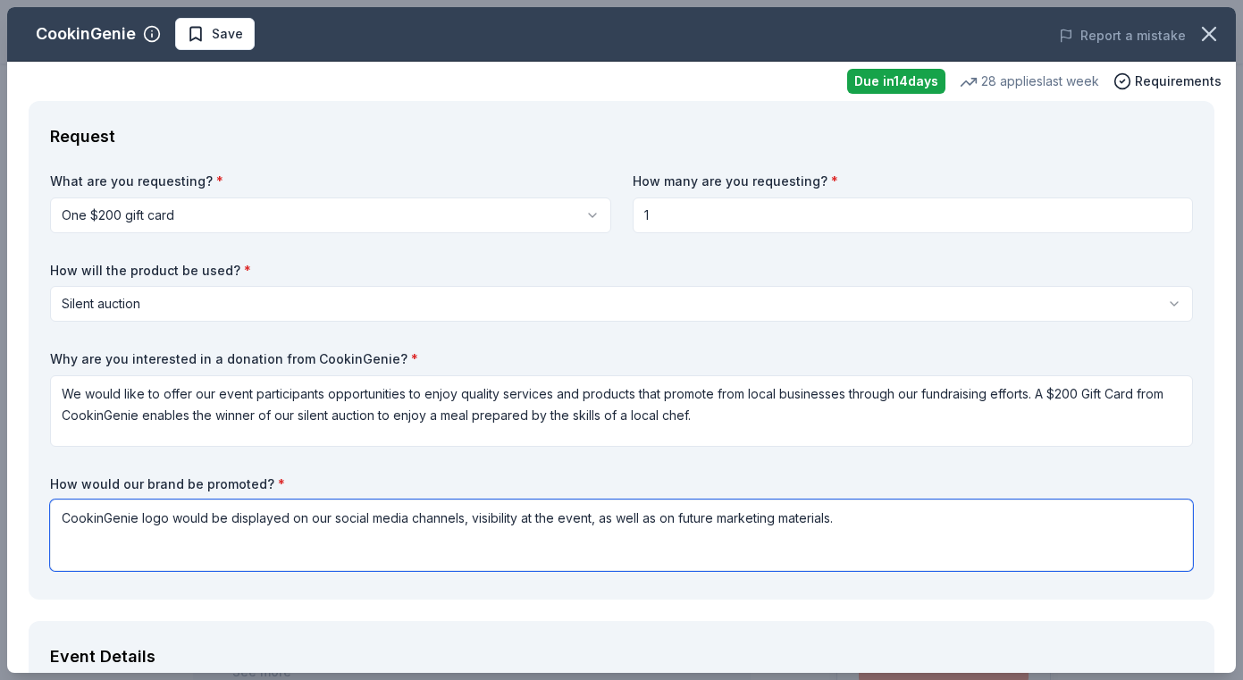
click at [724, 527] on textarea "CookinGenie logo would be displayed on our social media channels, visibility at…" at bounding box center [621, 535] width 1143 height 71
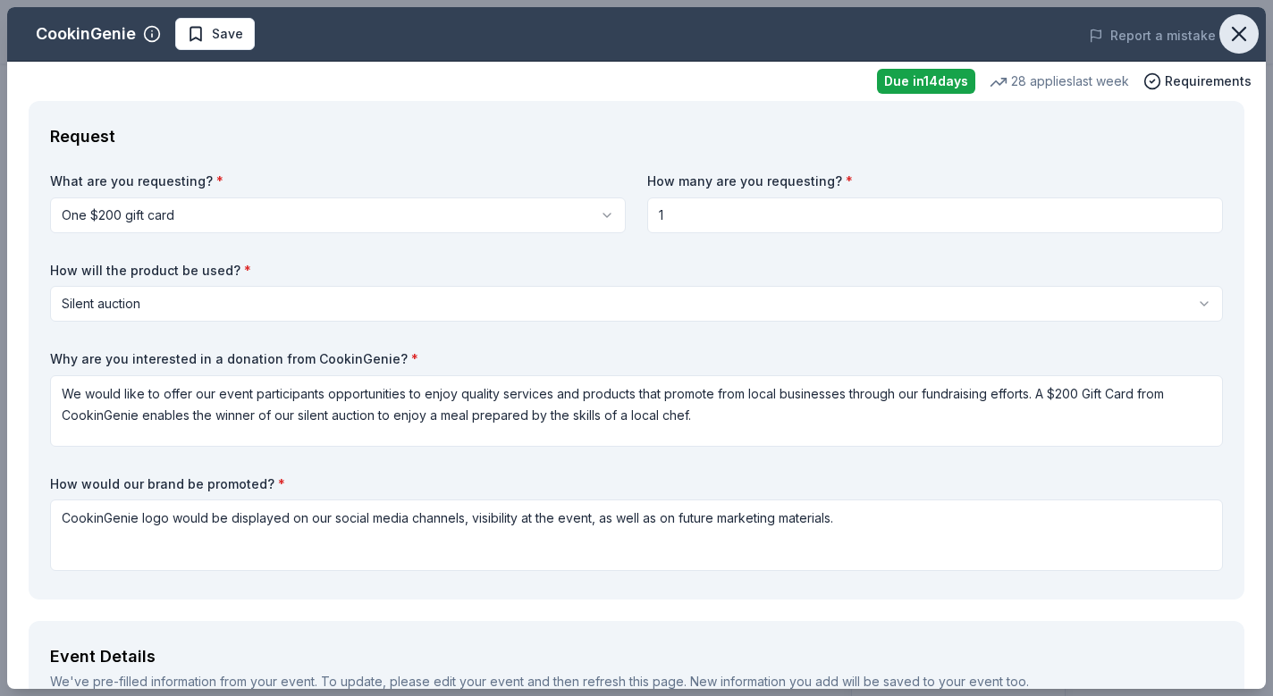
click at [1241, 39] on icon "button" at bounding box center [1238, 33] width 25 height 25
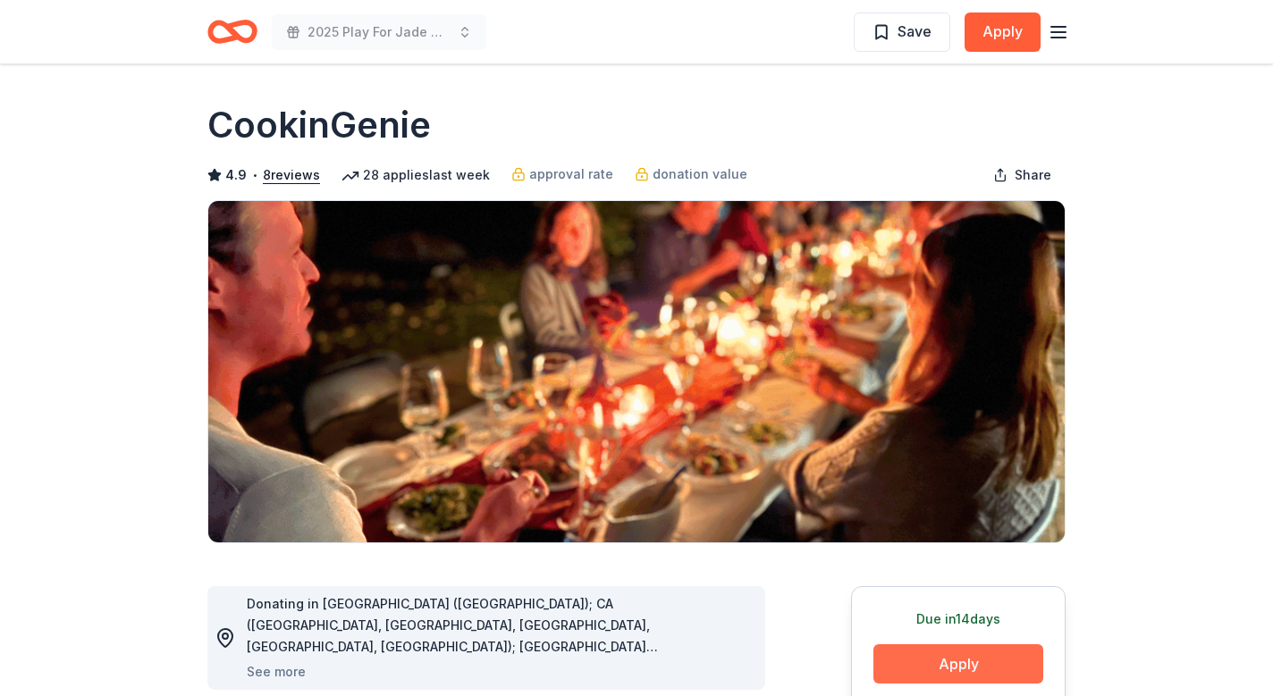
click at [935, 663] on button "Apply" at bounding box center [958, 663] width 170 height 39
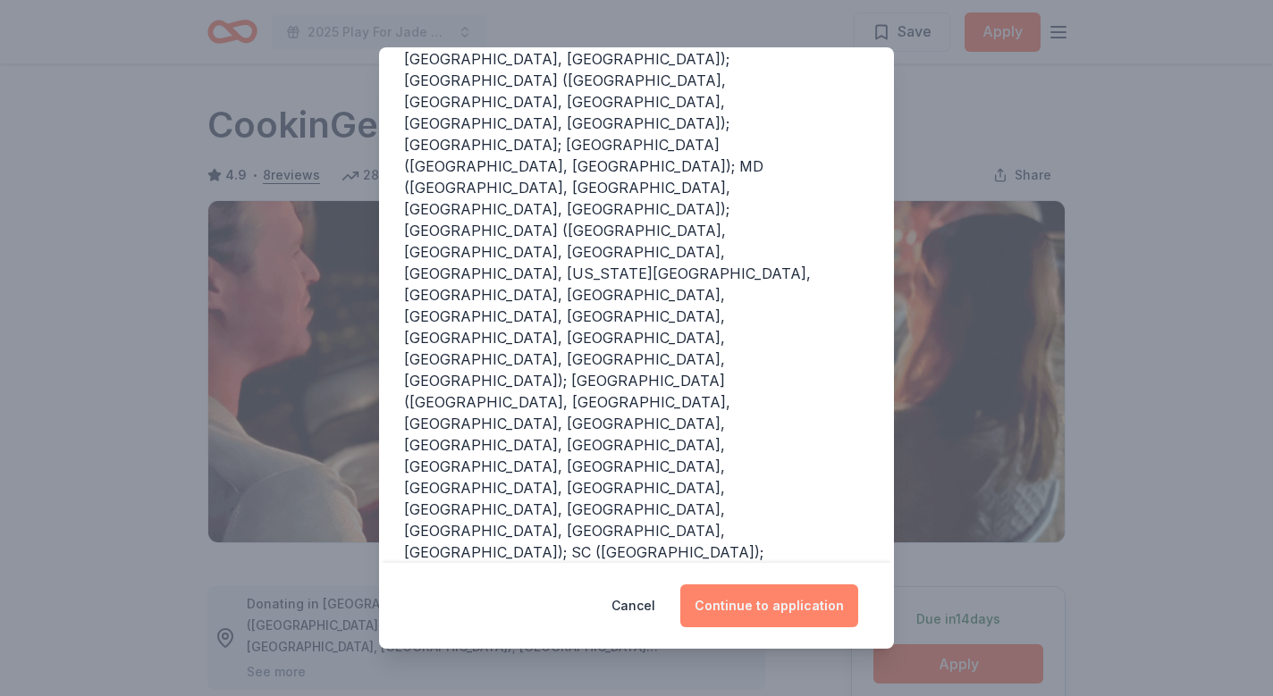
scroll to position [283, 0]
click at [783, 611] on button "Continue to application" at bounding box center [769, 605] width 178 height 43
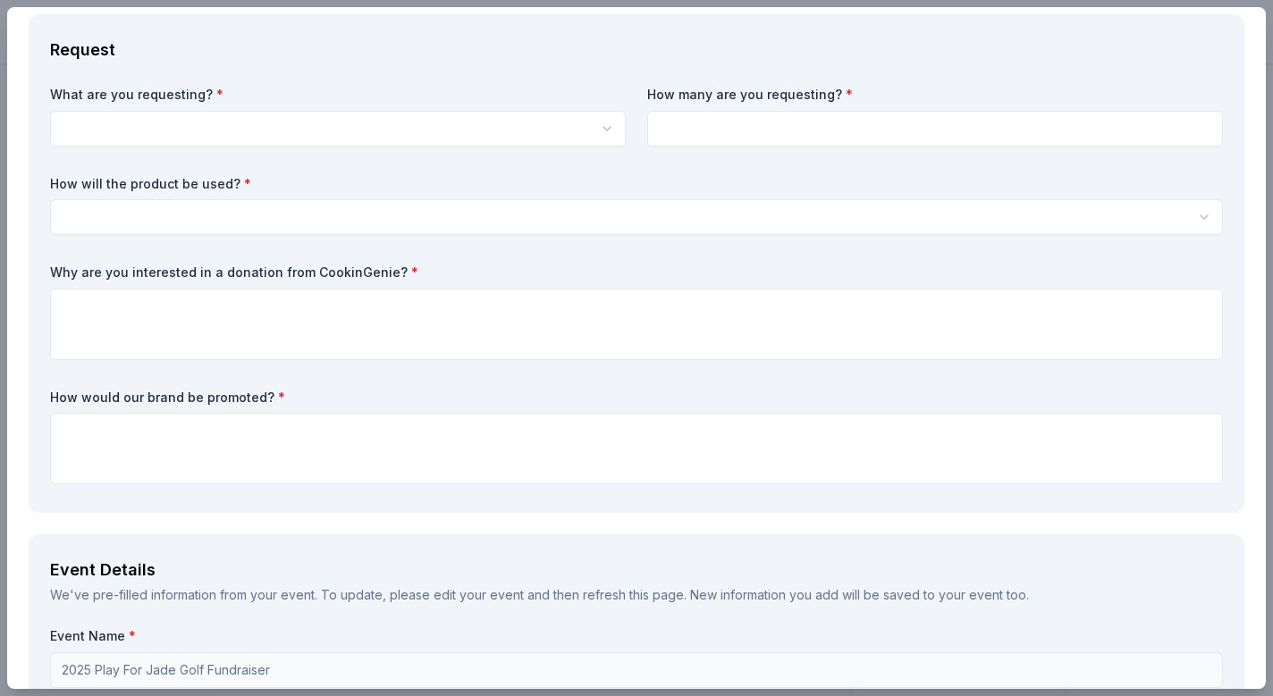
scroll to position [67, 0]
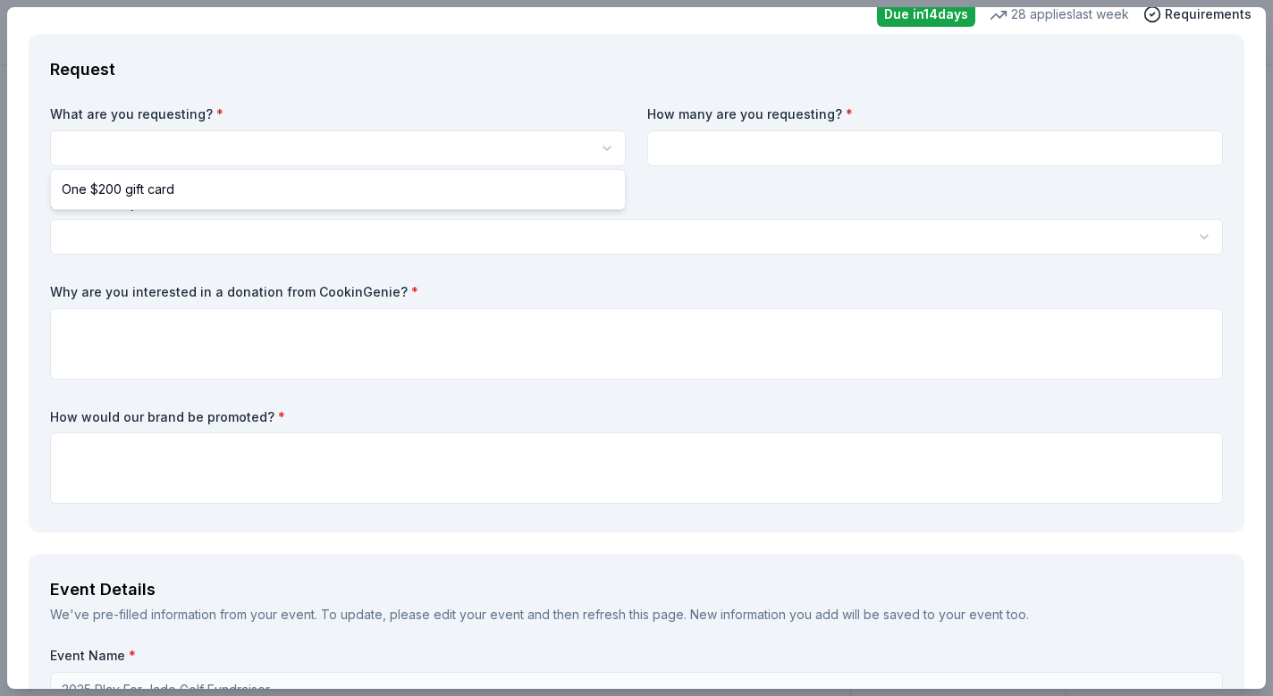
click at [433, 163] on body "2025 Play For Jade Golf Fundraiser Save Apply Due in 14 days Share CookinGenie …" at bounding box center [636, 348] width 1273 height 696
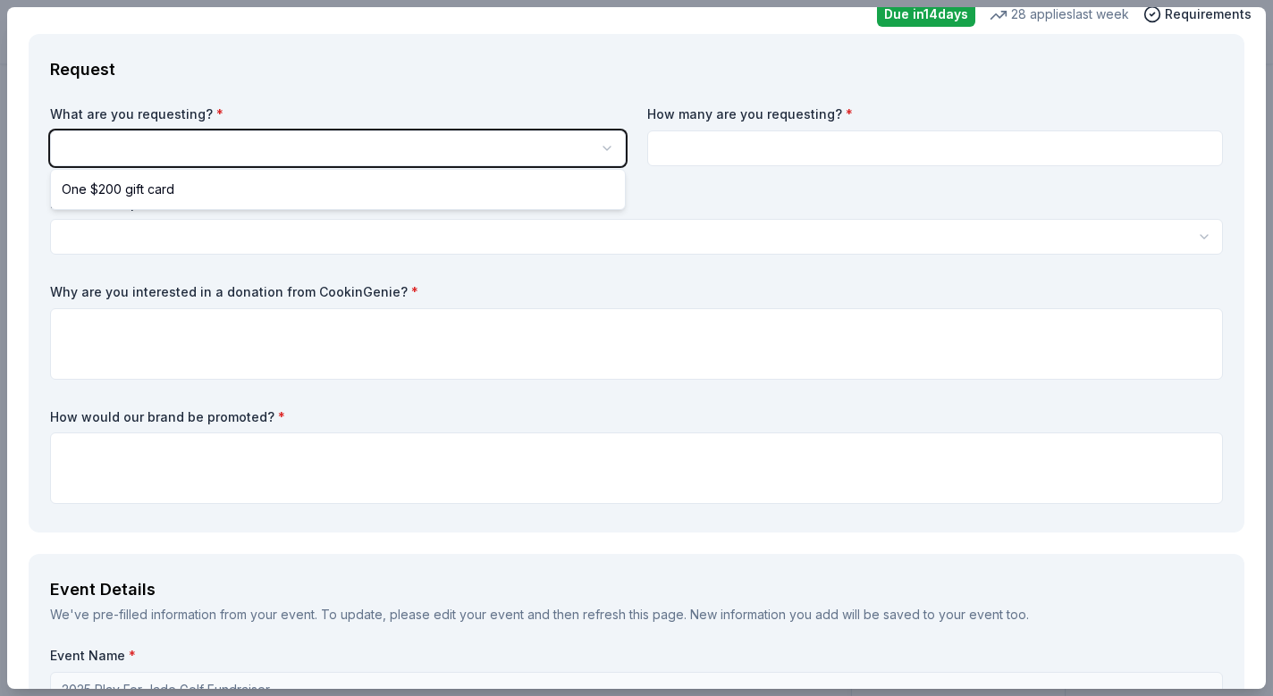
click at [433, 148] on html "2025 Play For Jade Golf Fundraiser Save Apply Due in 14 days Share CookinGenie …" at bounding box center [636, 348] width 1273 height 696
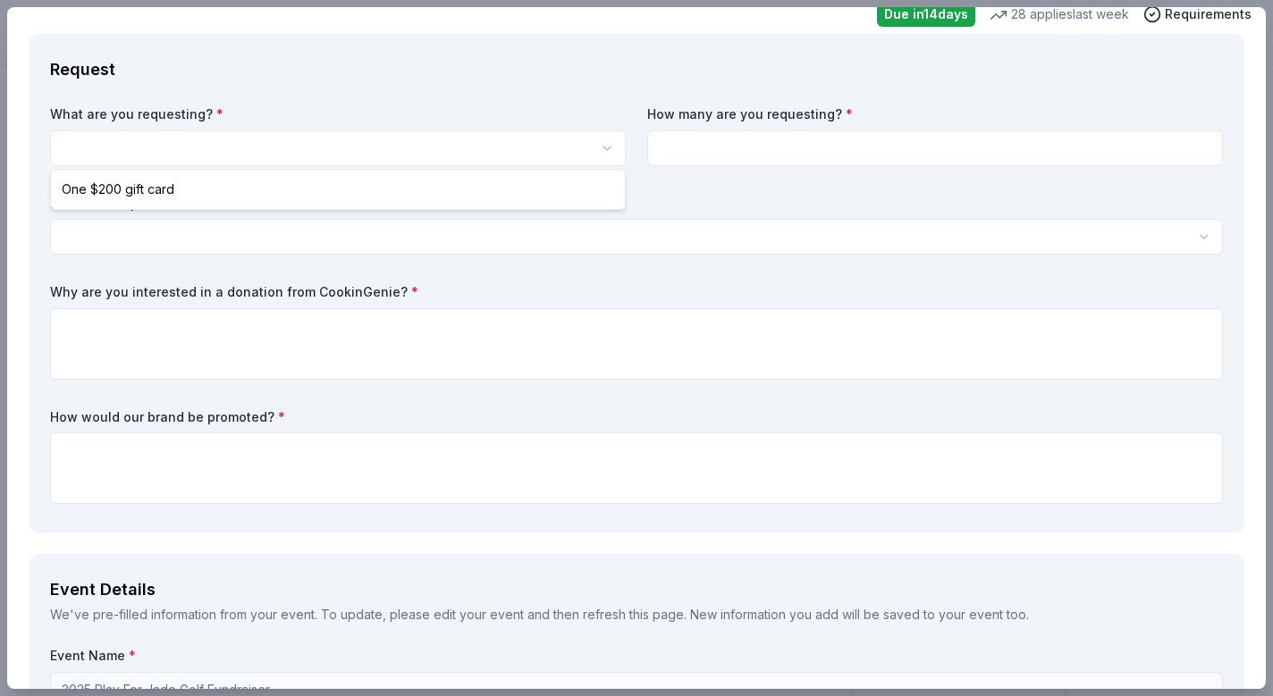
click at [474, 162] on body "2025 Play For Jade Golf Fundraiser Save Apply Due in 14 days Share CookinGenie …" at bounding box center [636, 348] width 1273 height 696
select select "One $200 gift card"
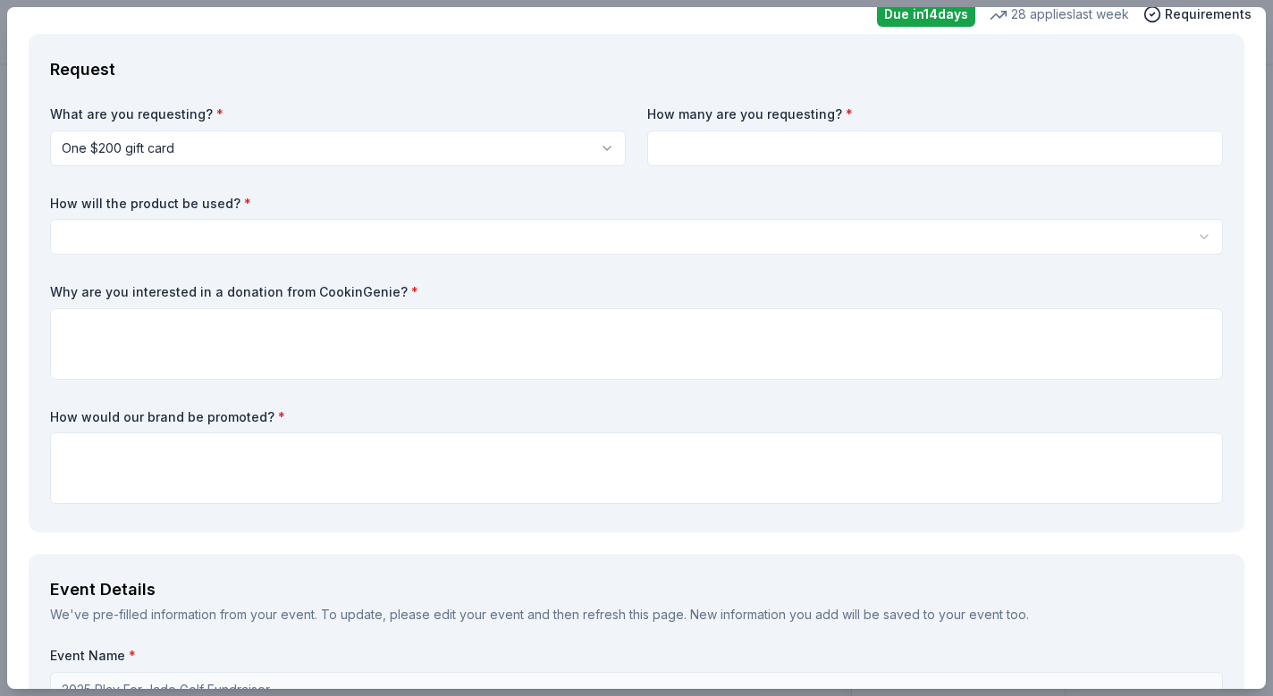
click at [702, 161] on input at bounding box center [935, 148] width 576 height 36
type input "1"
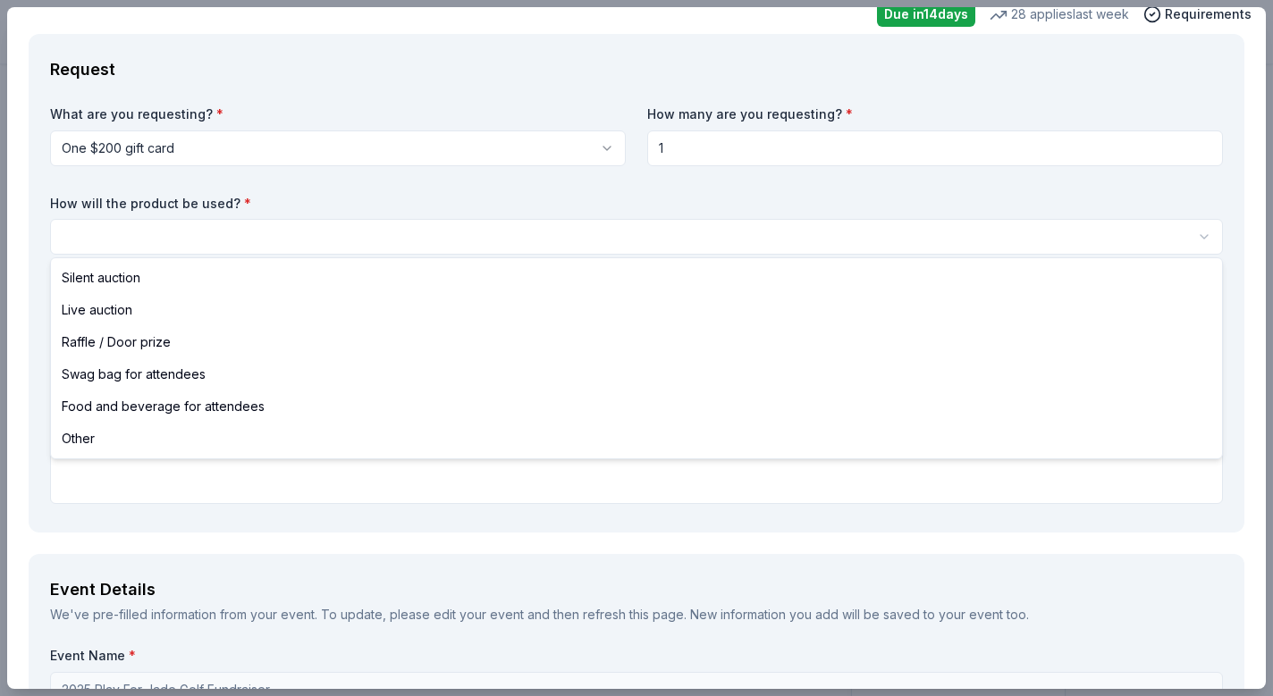
click at [437, 236] on html "2025 Play For Jade Golf Fundraiser Save Apply Due in 14 days Share CookinGenie …" at bounding box center [636, 348] width 1273 height 696
select select "silentAuction"
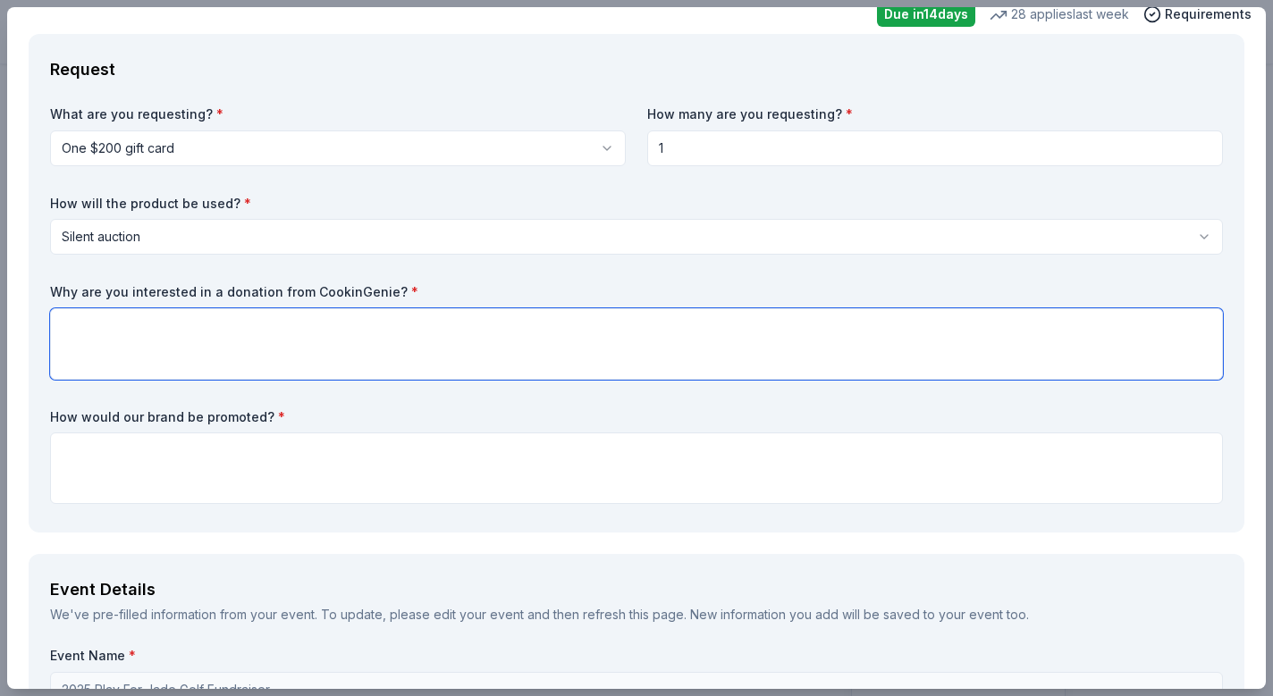
click at [385, 321] on textarea at bounding box center [636, 343] width 1173 height 71
paste textarea "CookinGenie logo would be displayed on our social media channels, visibility at…"
type textarea "CookinGenie logo would be displayed on our social media channels, visibility at…"
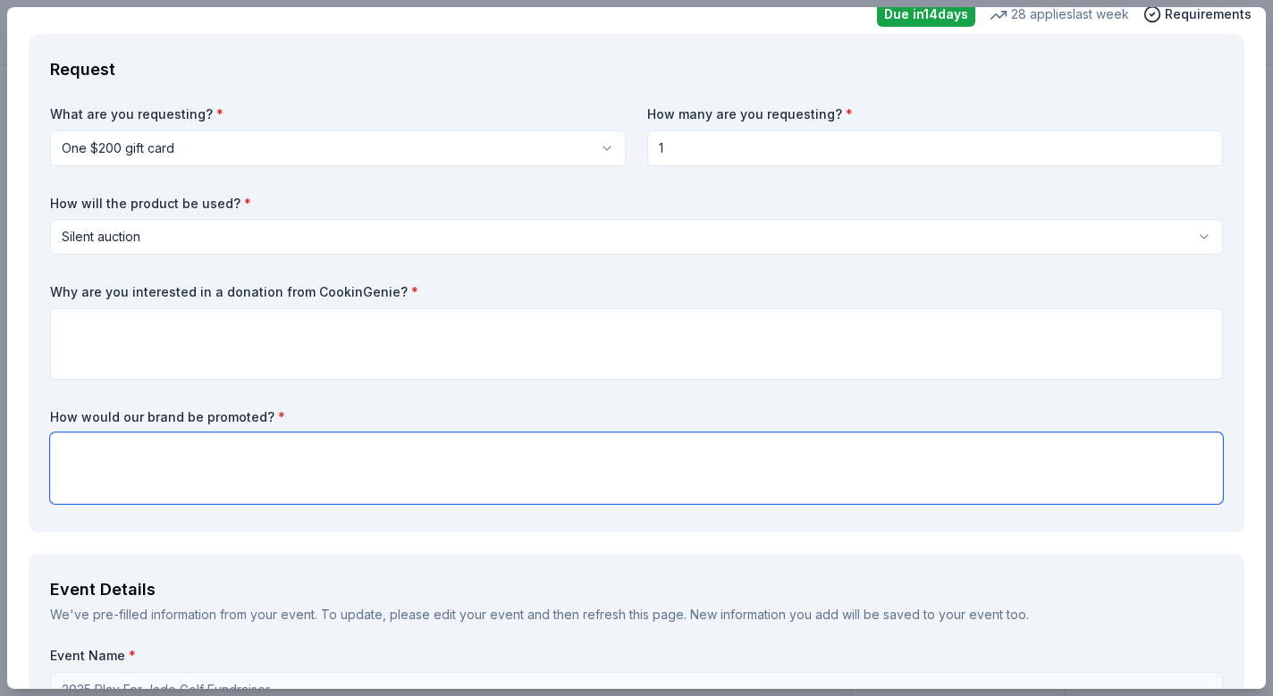
click at [315, 436] on textarea at bounding box center [636, 468] width 1173 height 71
paste textarea "CookinGenie logo would be displayed on our social media channels, visibility at…"
type textarea "CookinGenie logo would be displayed on our social media channels, visibility at…"
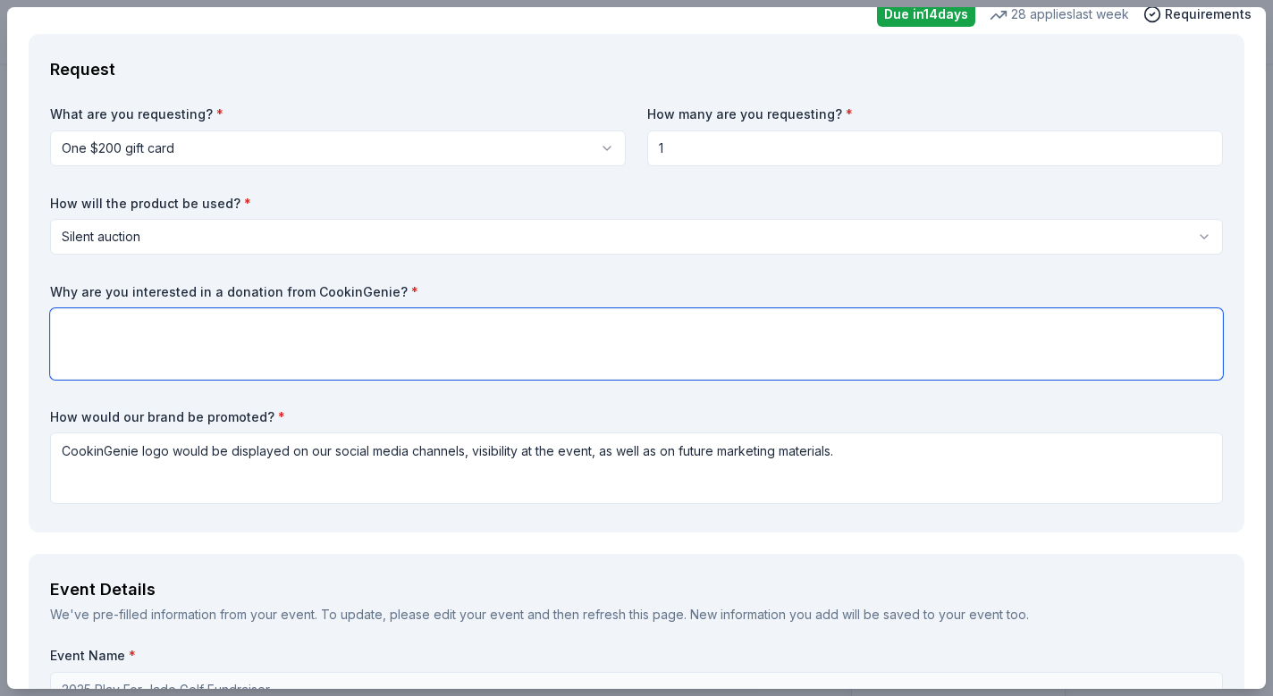
click at [891, 327] on textarea at bounding box center [636, 343] width 1173 height 71
paste textarea "We would like to offer our event participants opportunities to enjoy quality se…"
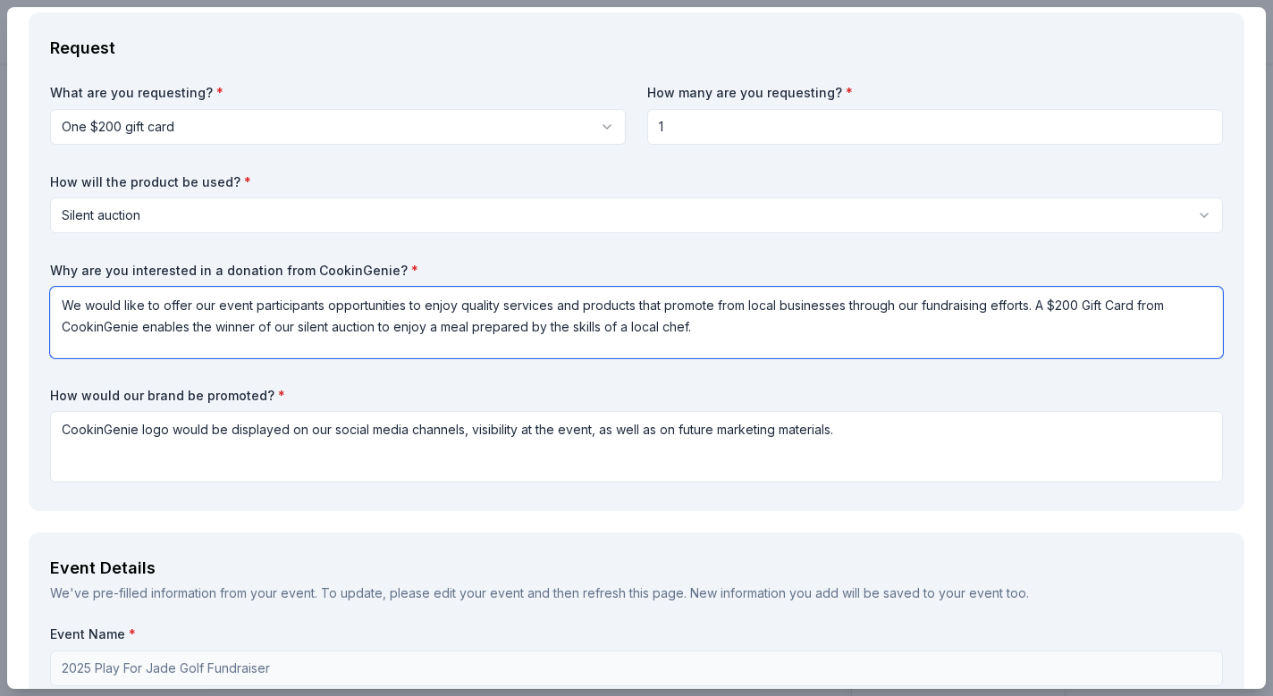
scroll to position [94, 0]
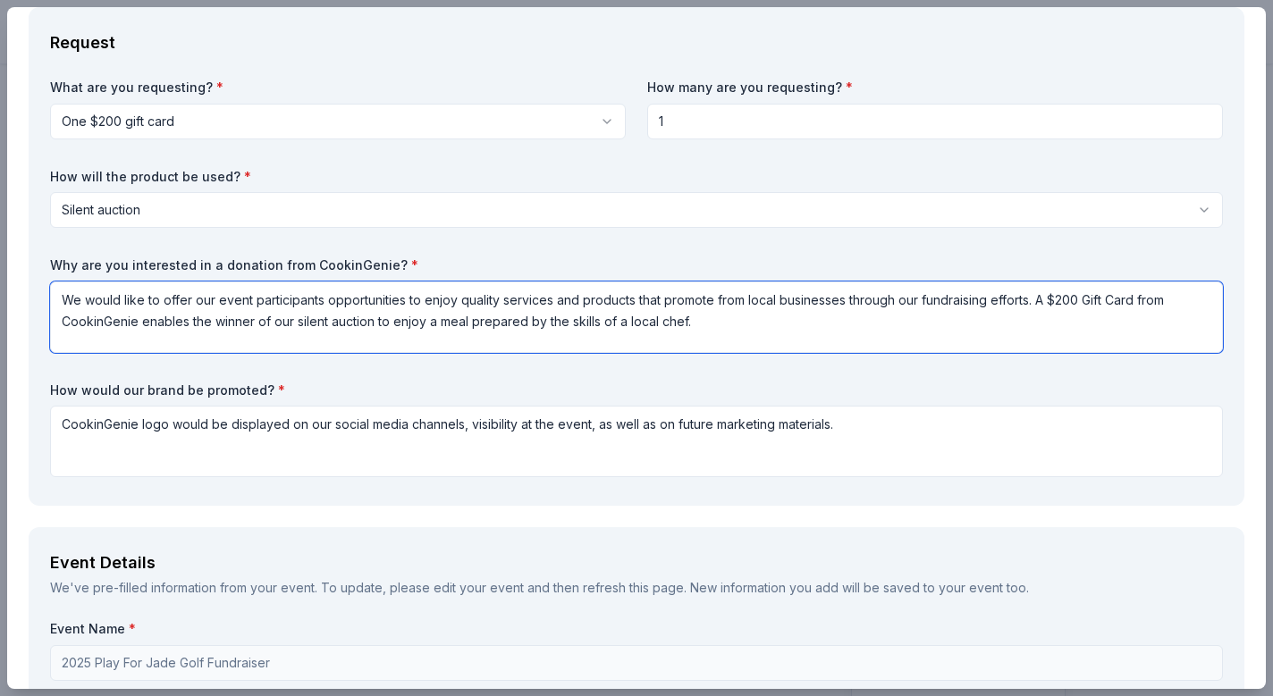
click at [183, 317] on textarea "We would like to offer our event participants opportunities to enjoy quality se…" at bounding box center [636, 317] width 1173 height 71
drag, startPoint x: 183, startPoint y: 317, endPoint x: 172, endPoint y: 317, distance: 10.7
click at [172, 317] on textarea "We would like to offer our event participants opportunities to enjoy quality se…" at bounding box center [636, 317] width 1173 height 71
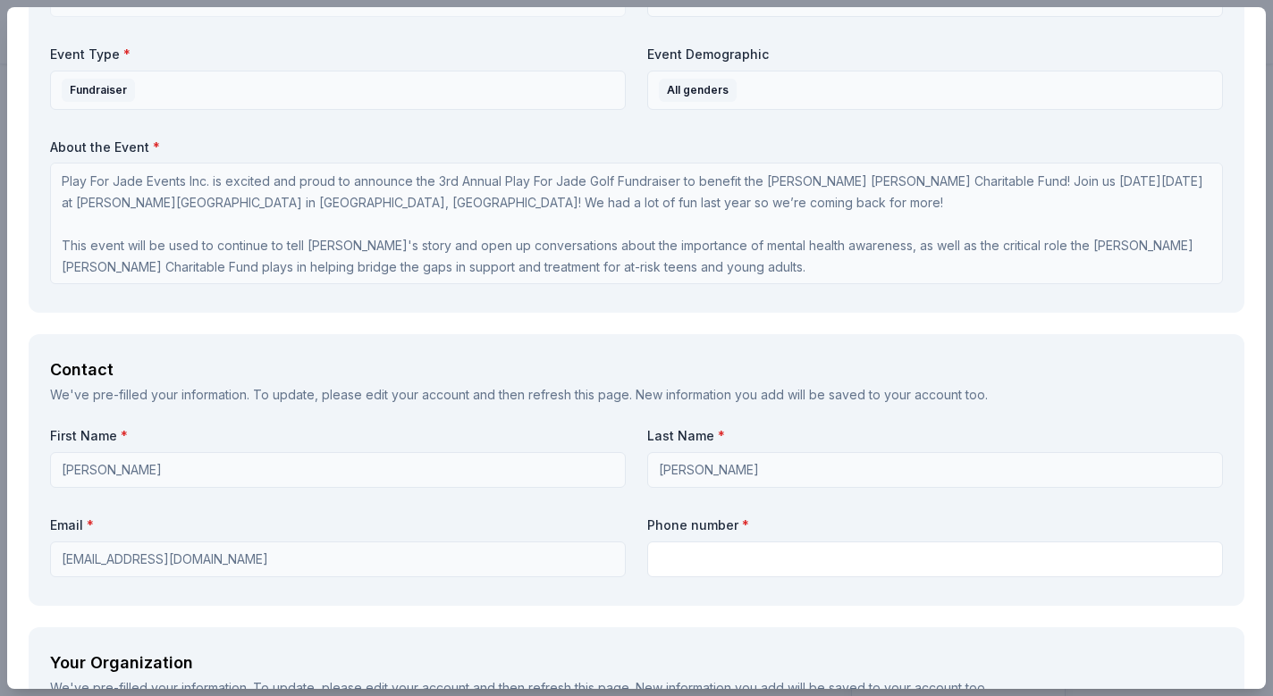
scroll to position [939, 0]
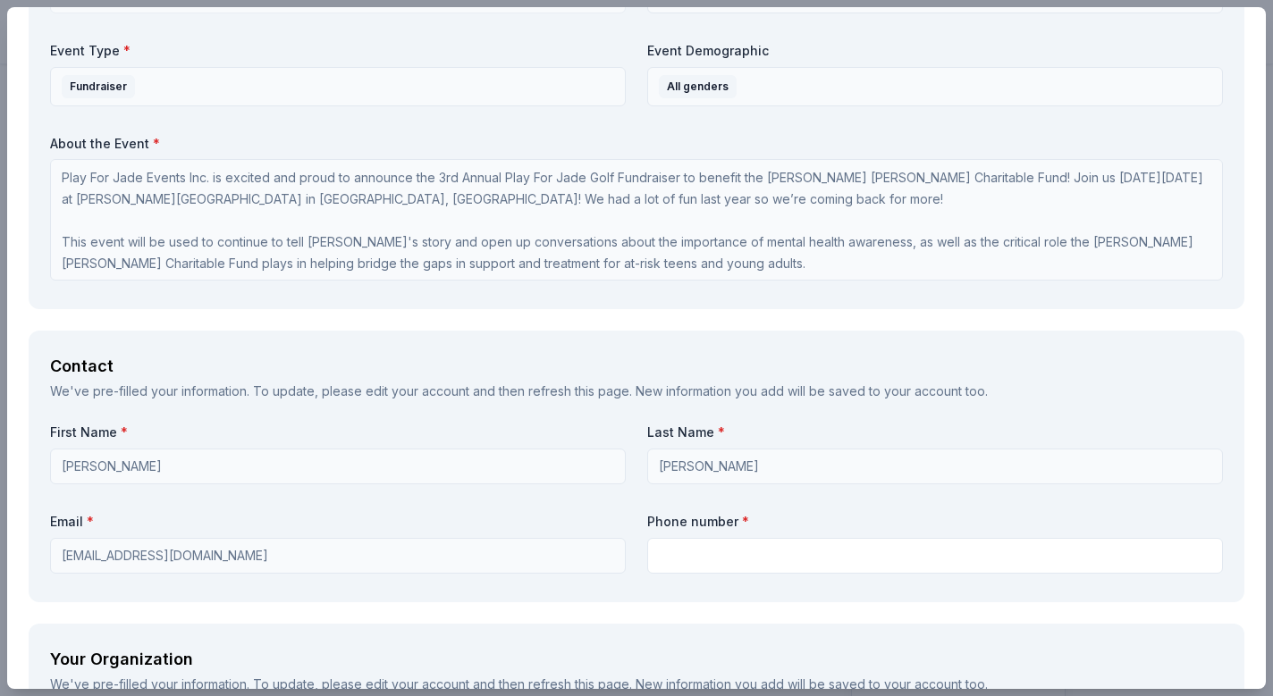
type textarea "We would like to offer our event participants opportunities to enjoy quality se…"
click at [736, 315] on div "Request What are you requesting? * One $200 gift card One $200 gift card How ma…" at bounding box center [636, 474] width 1258 height 2625
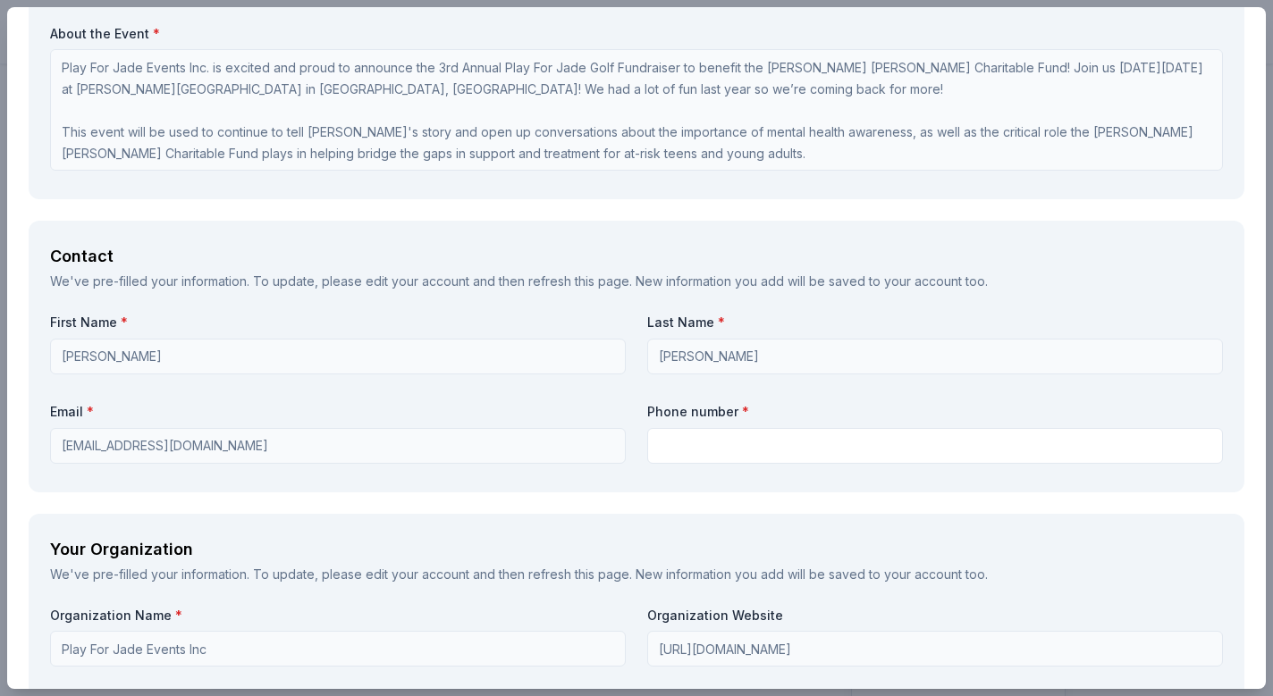
scroll to position [1122, 0]
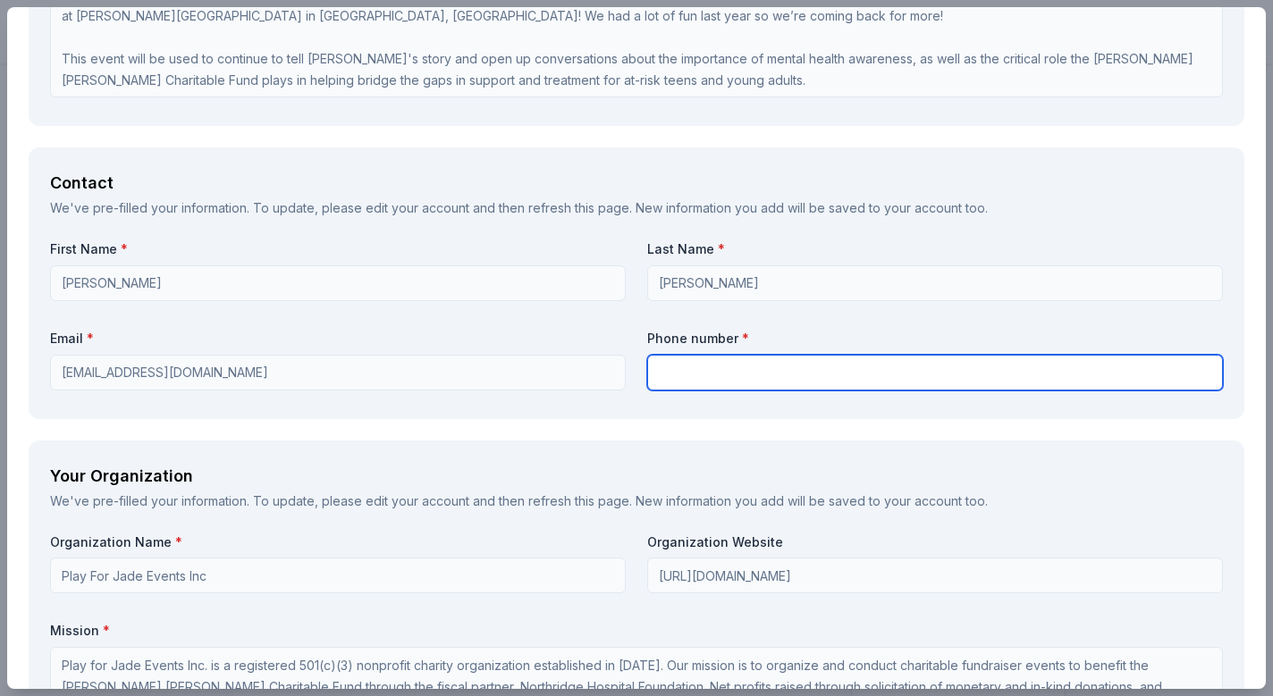
click at [731, 361] on input "text" at bounding box center [935, 373] width 576 height 36
type input "3107392996"
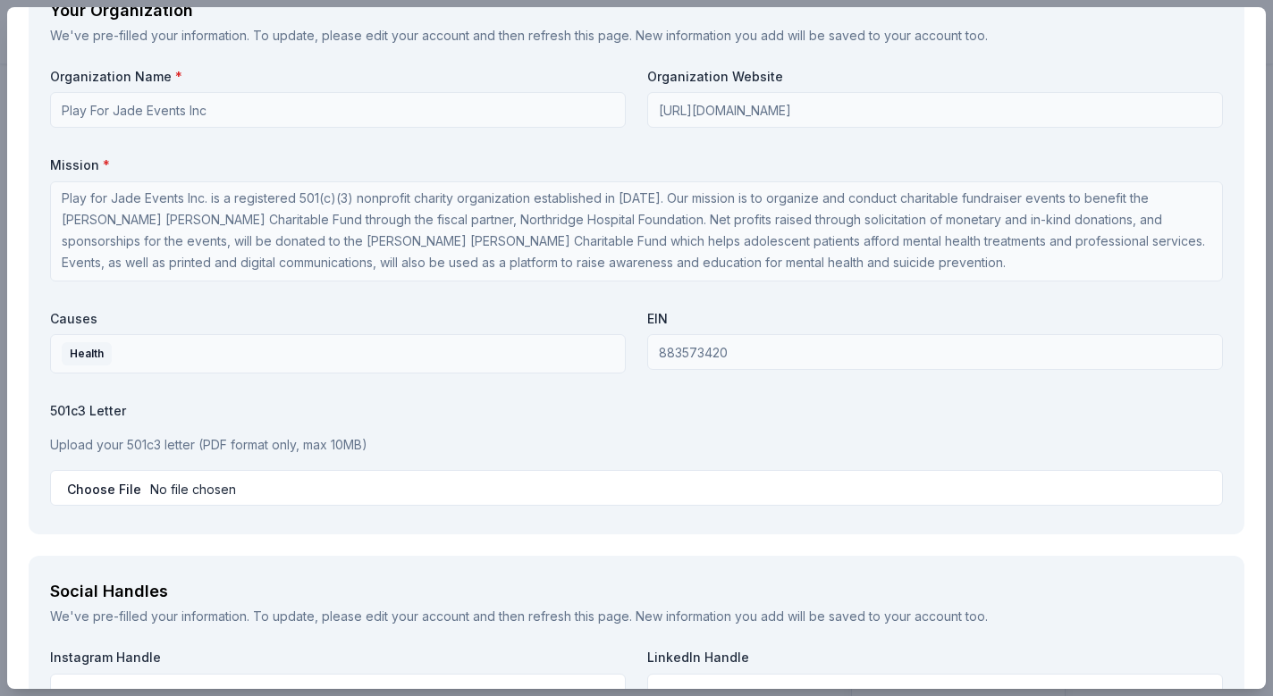
scroll to position [1597, 0]
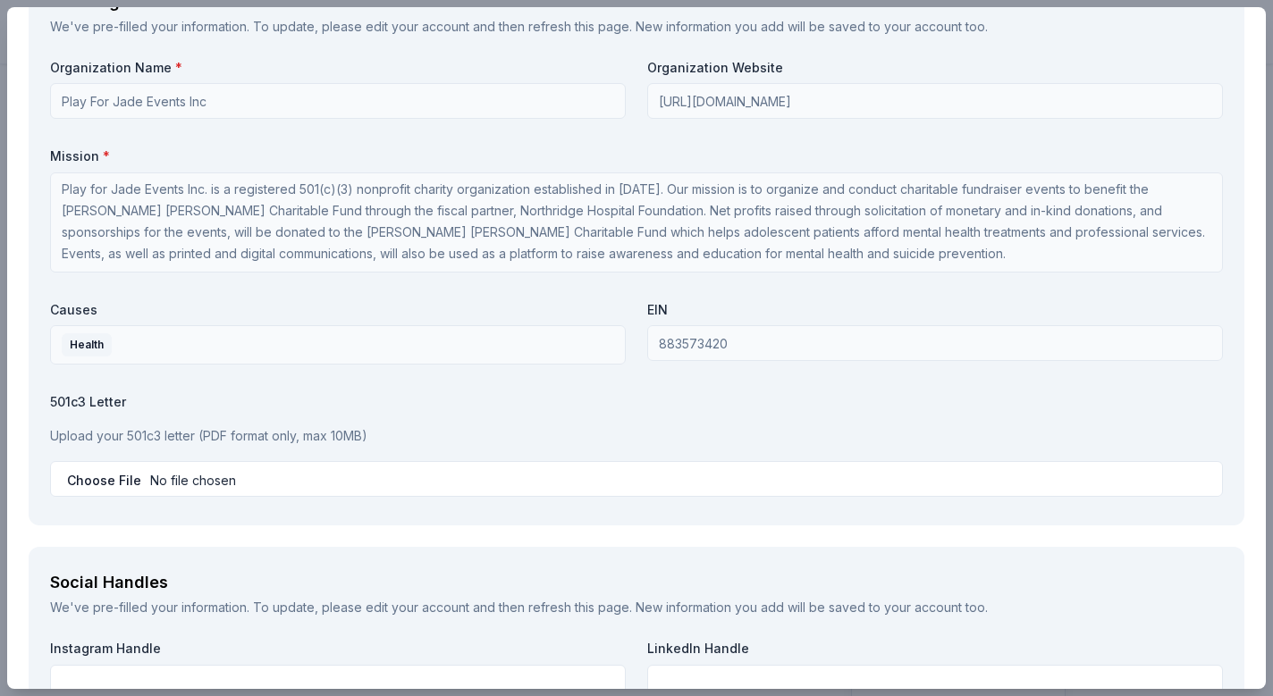
click at [121, 474] on input "file" at bounding box center [636, 479] width 1173 height 36
type input "C:\fakepath\PFJE_IRS_Determination.pdf"
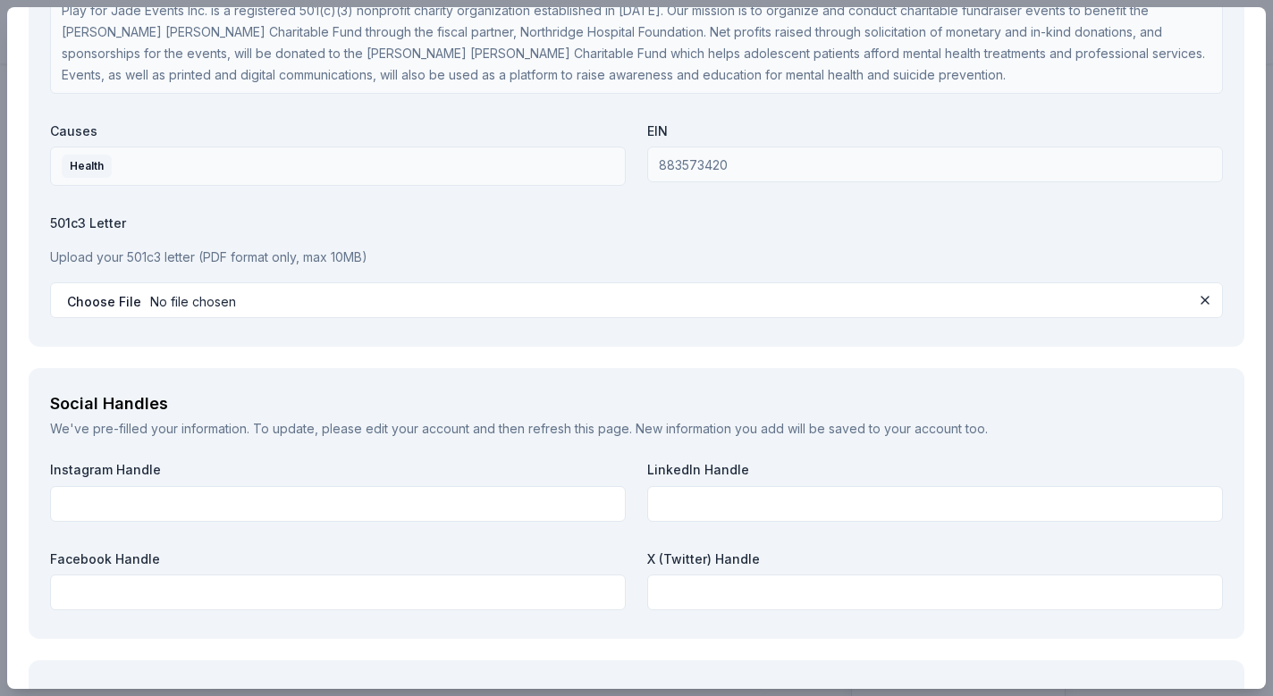
scroll to position [1841, 0]
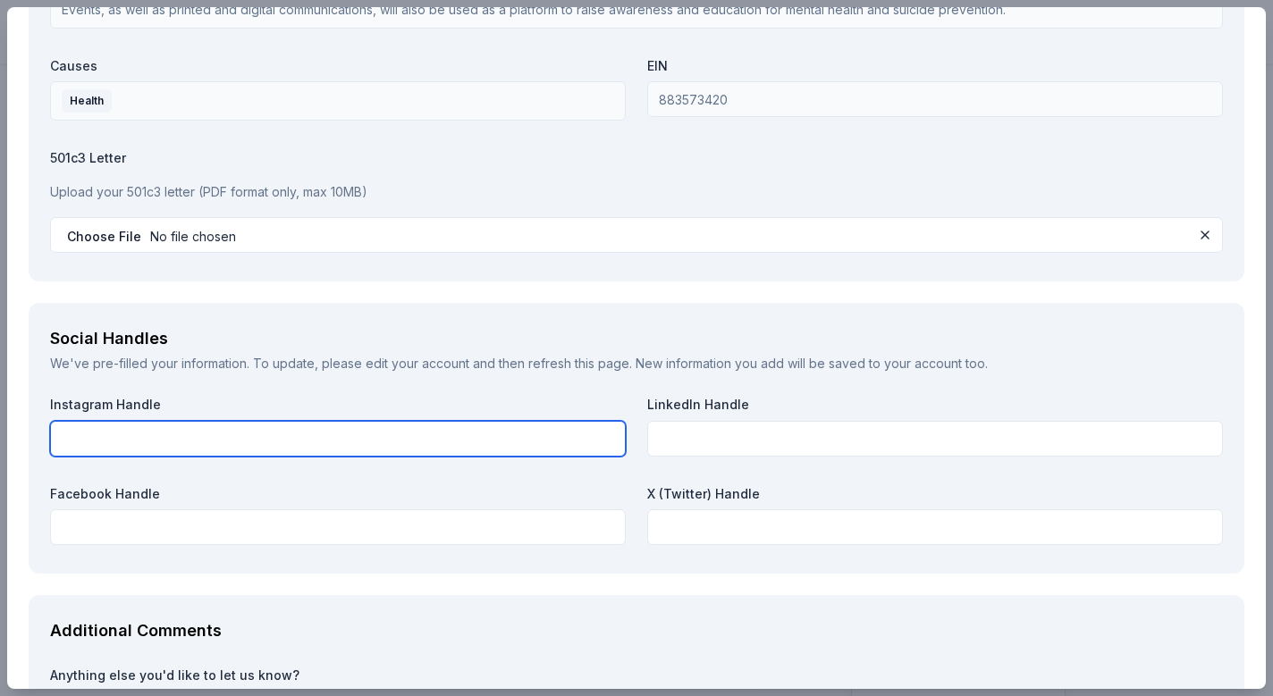
click at [337, 439] on input "text" at bounding box center [338, 439] width 576 height 36
type input "@playforjade"
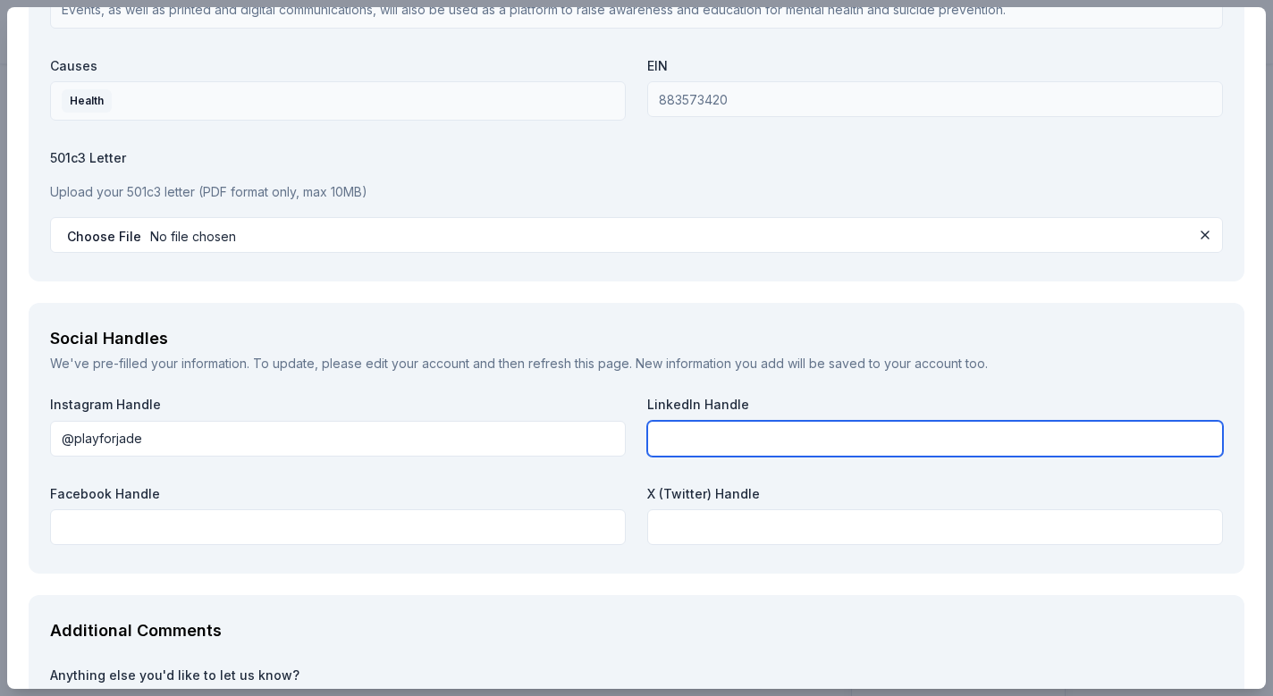
click at [747, 432] on input "text" at bounding box center [935, 439] width 576 height 36
type input "John-marasigan-a092748"
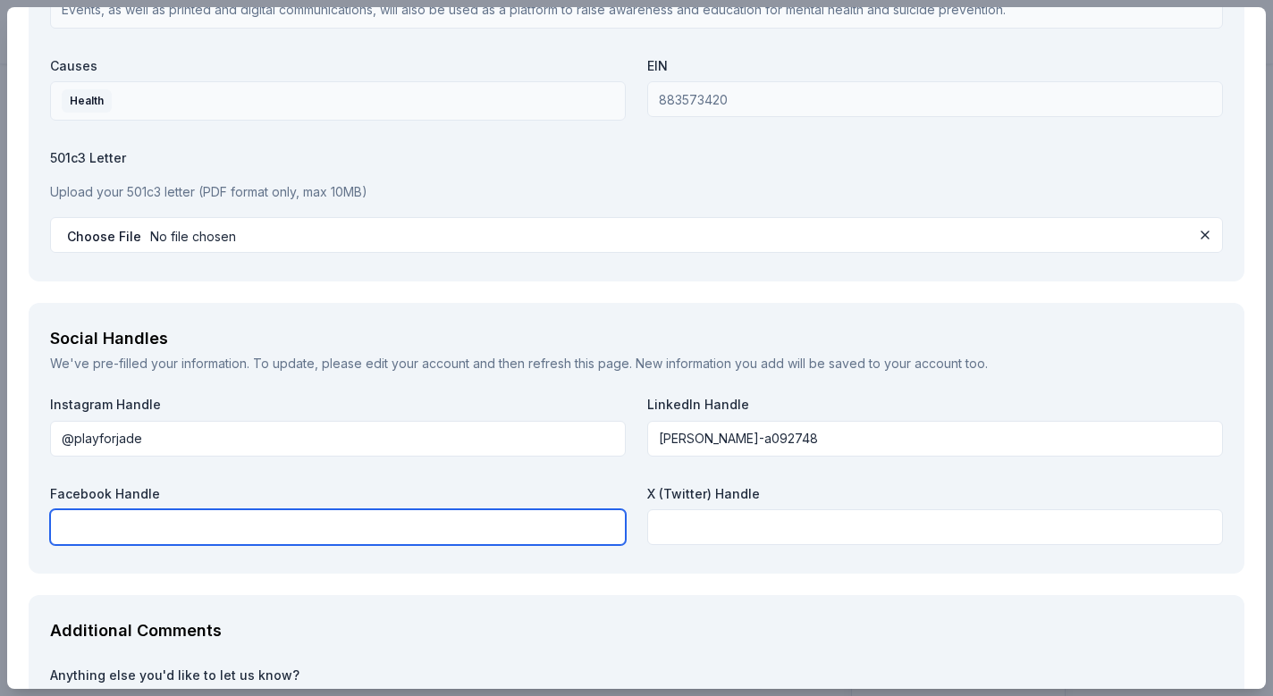
click at [273, 522] on input "text" at bounding box center [338, 527] width 576 height 36
type input "Play For Jade Events Inc."
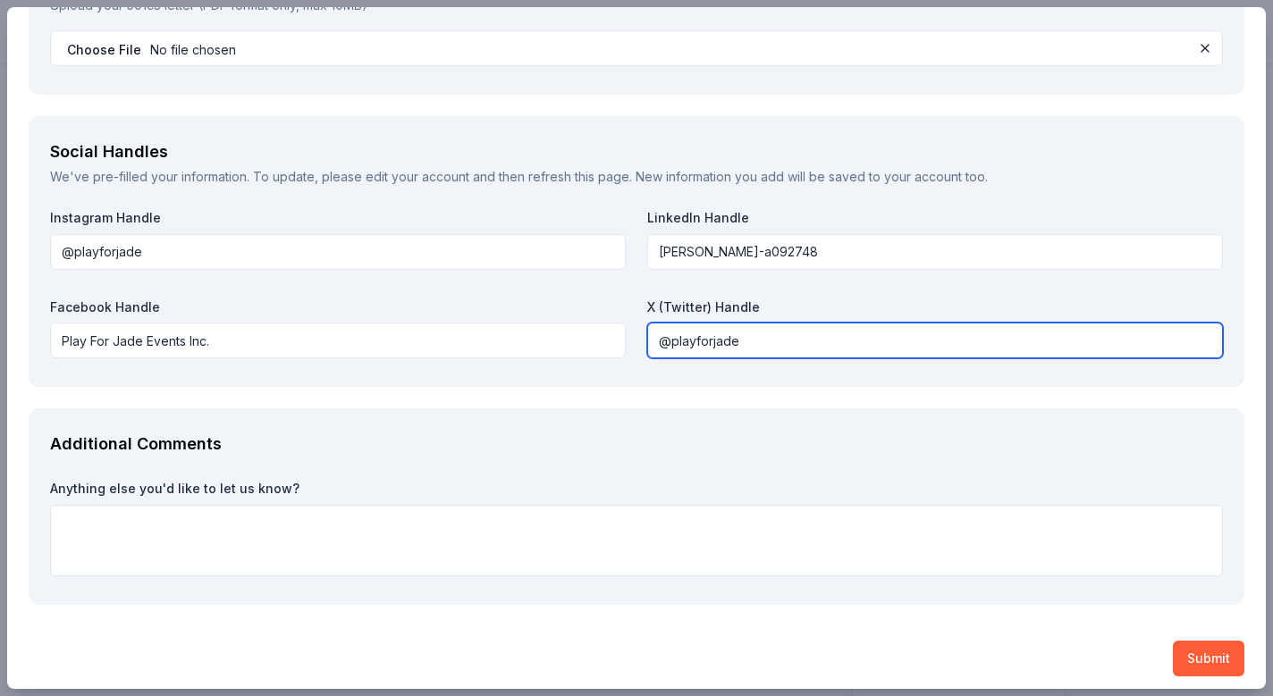
scroll to position [2027, 0]
type input "@playforjade"
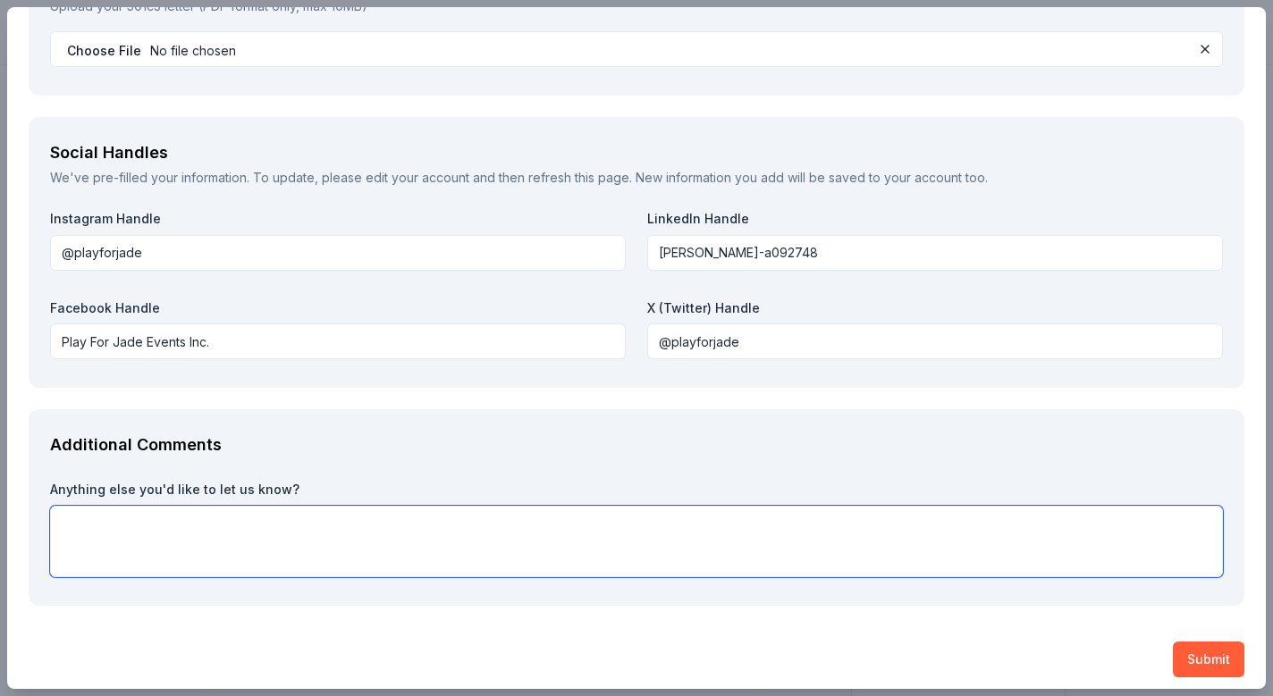
click at [194, 526] on textarea at bounding box center [636, 541] width 1173 height 71
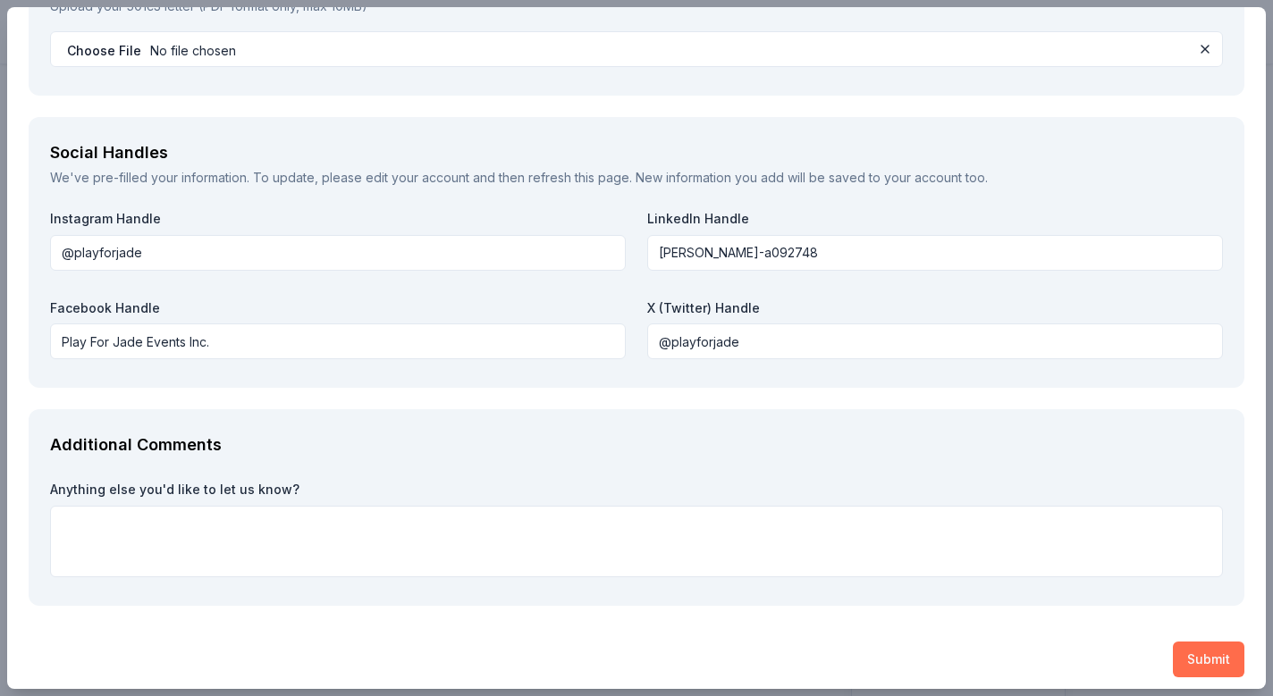
click at [1207, 655] on button "Submit" at bounding box center [1208, 660] width 71 height 36
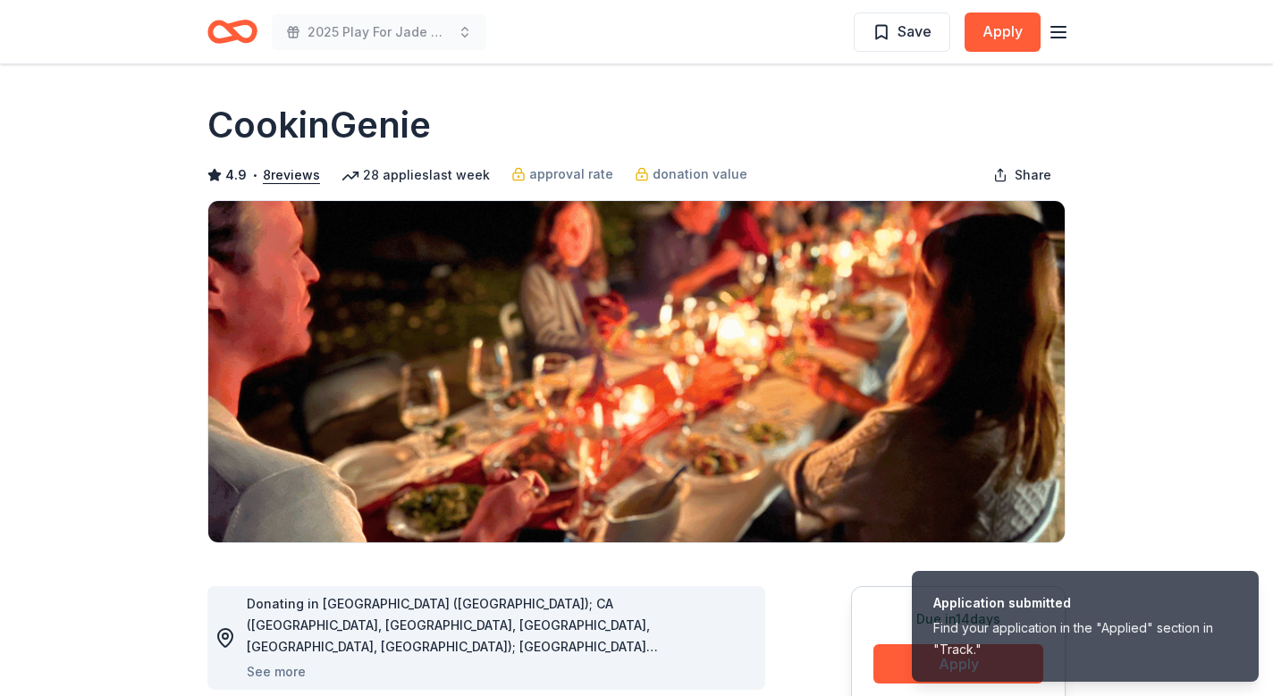
scroll to position [0, 0]
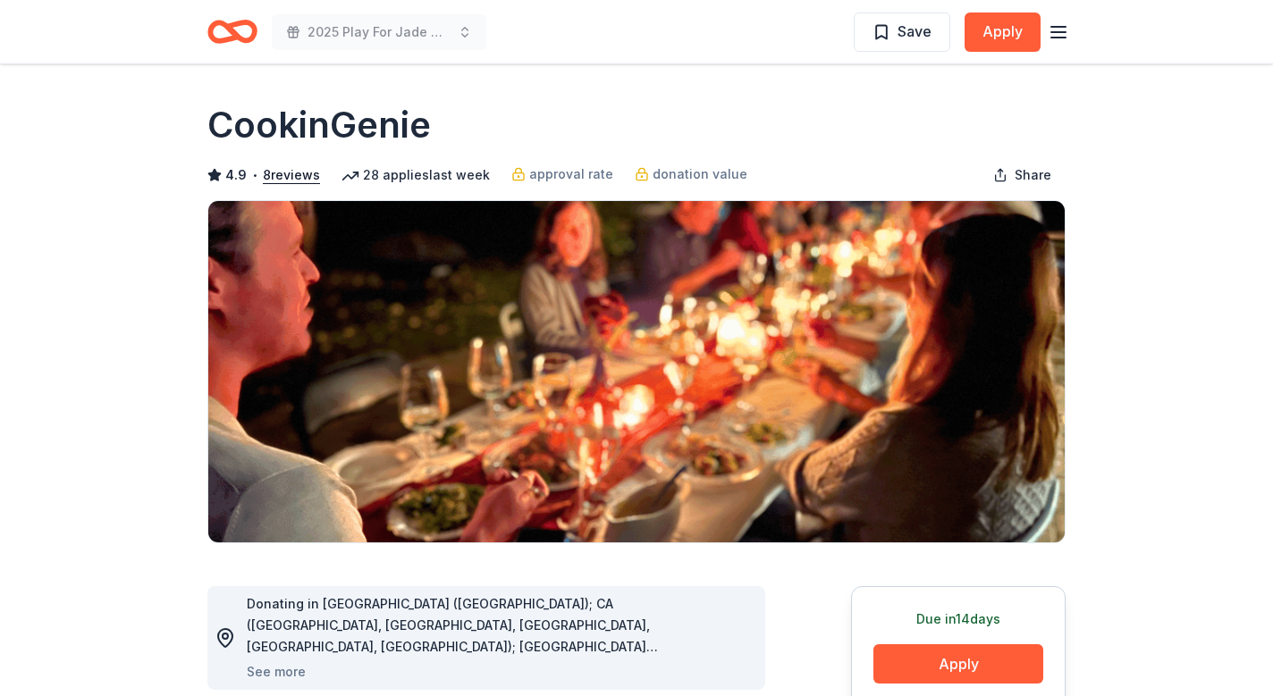
click at [237, 30] on icon "Home" at bounding box center [232, 32] width 50 height 42
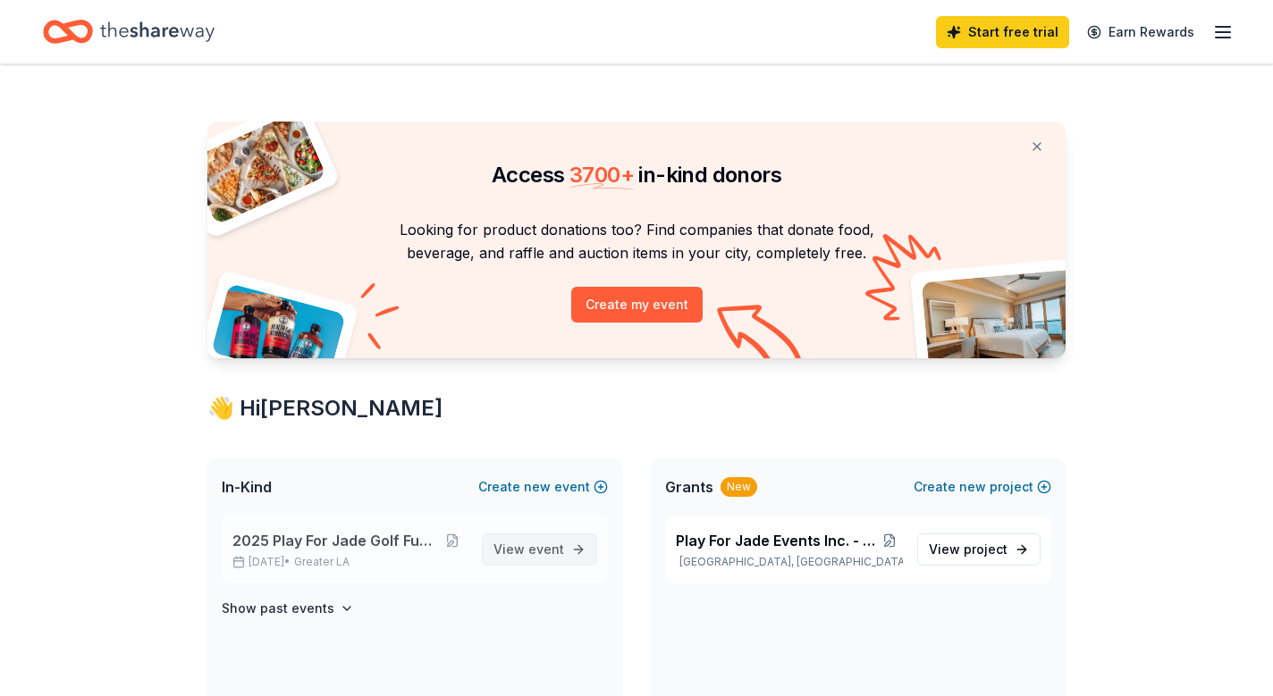
click at [534, 550] on span "event" at bounding box center [546, 549] width 36 height 15
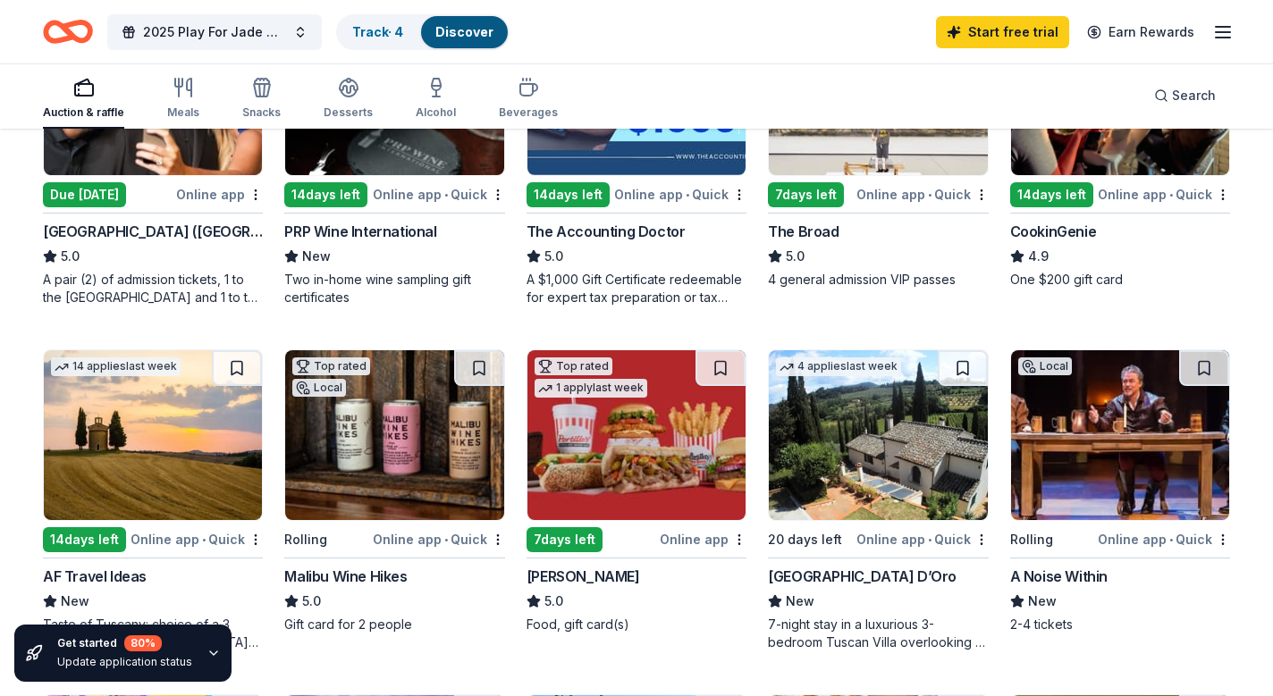
scroll to position [325, 0]
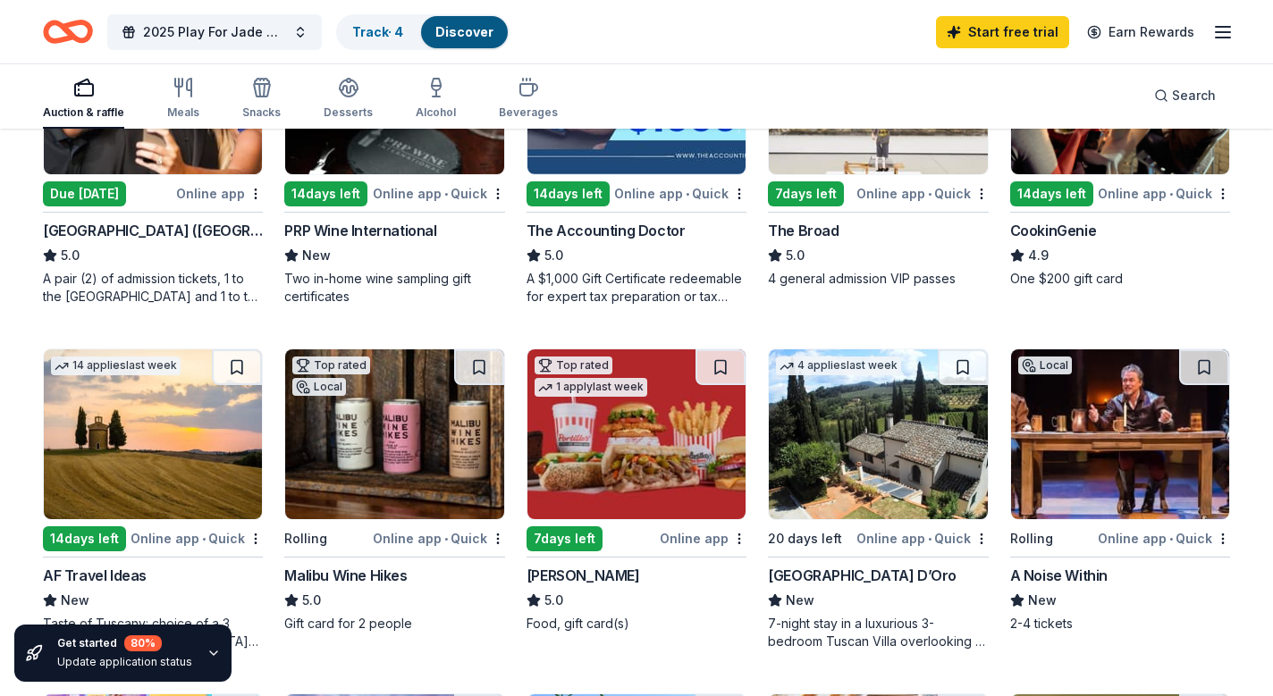
click at [396, 444] on img at bounding box center [394, 434] width 218 height 170
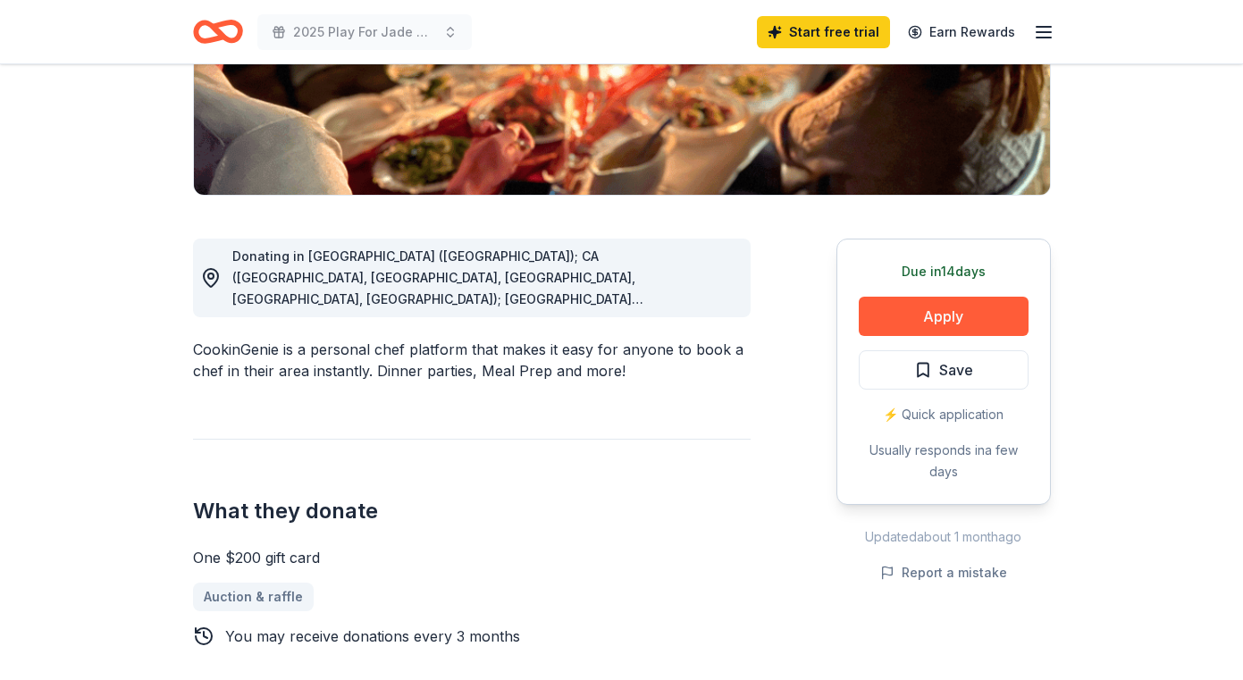
scroll to position [359, 0]
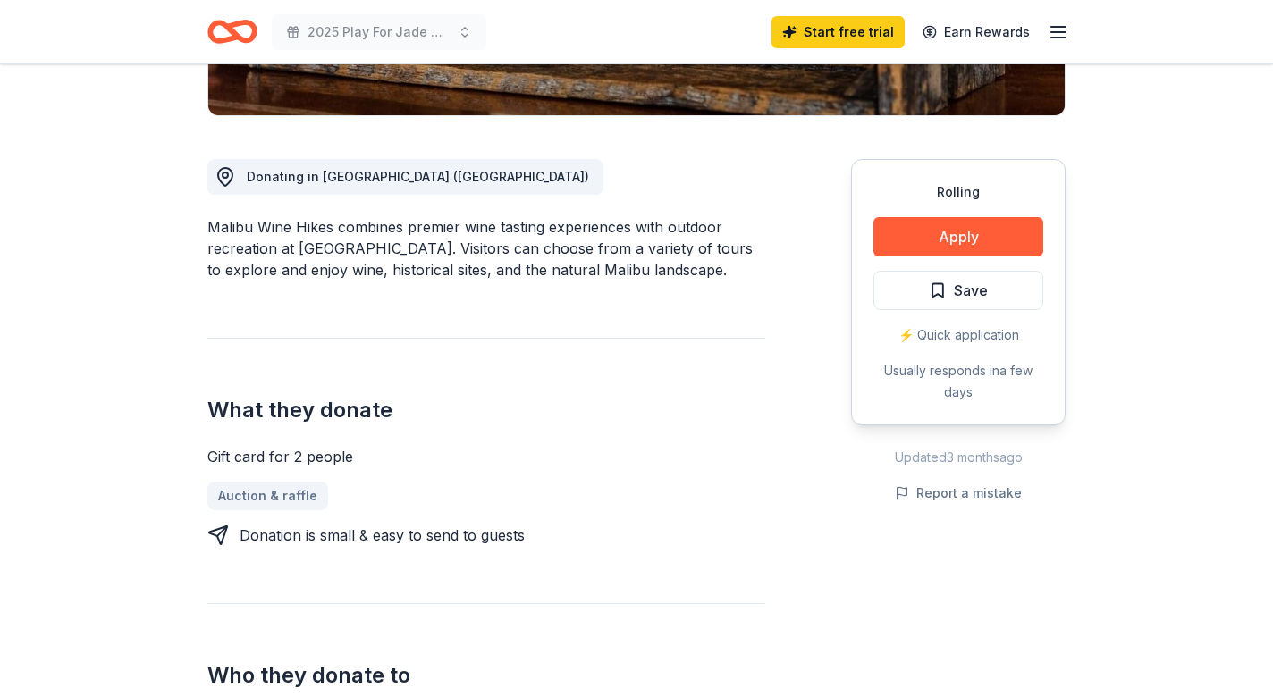
scroll to position [419, 0]
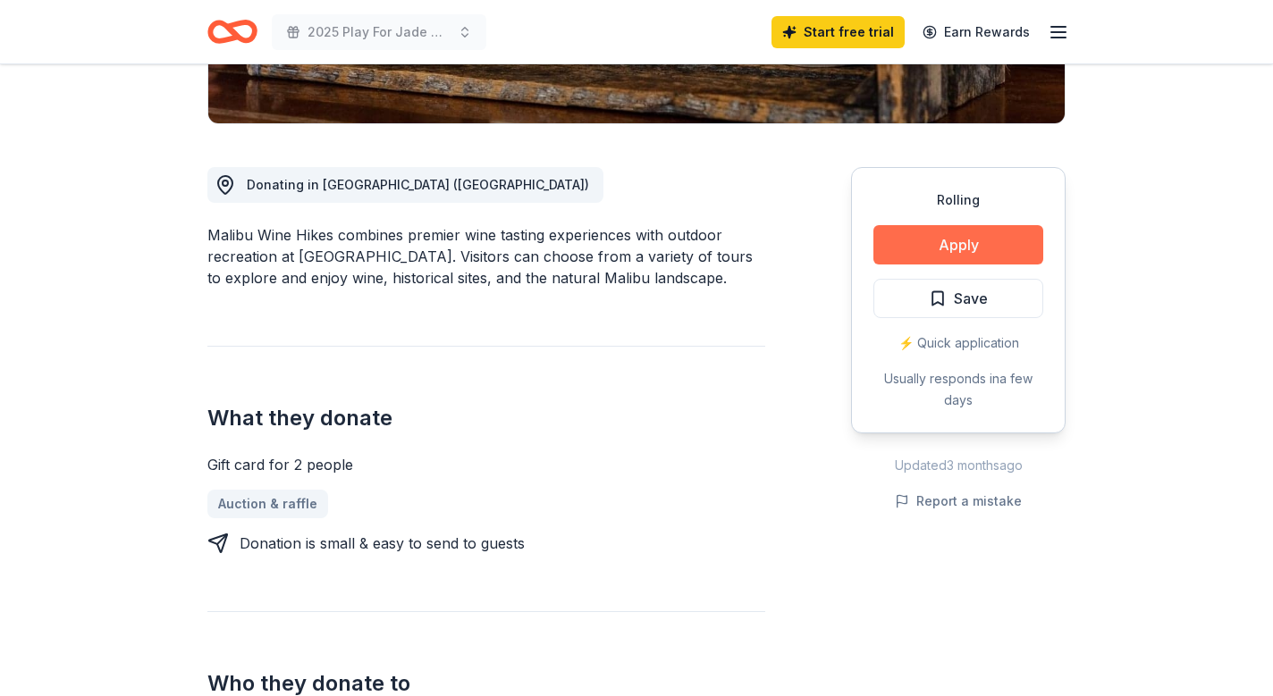
click at [971, 245] on button "Apply" at bounding box center [958, 244] width 170 height 39
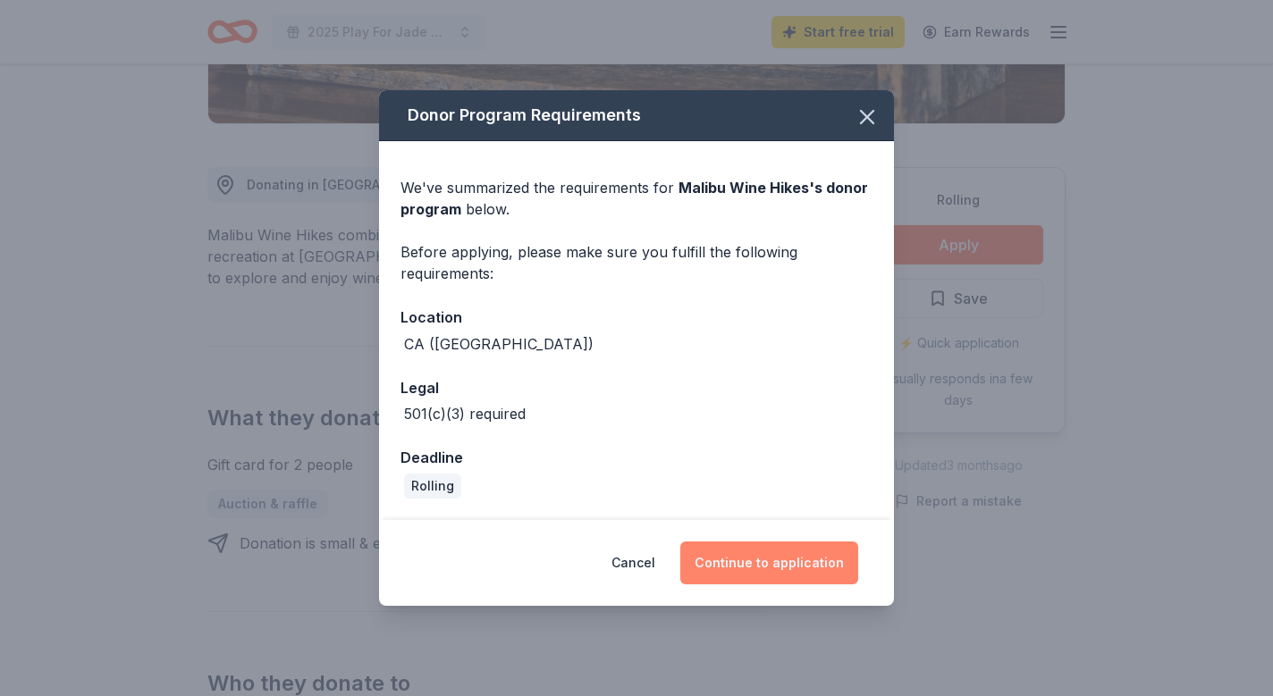
click at [761, 564] on button "Continue to application" at bounding box center [769, 563] width 178 height 43
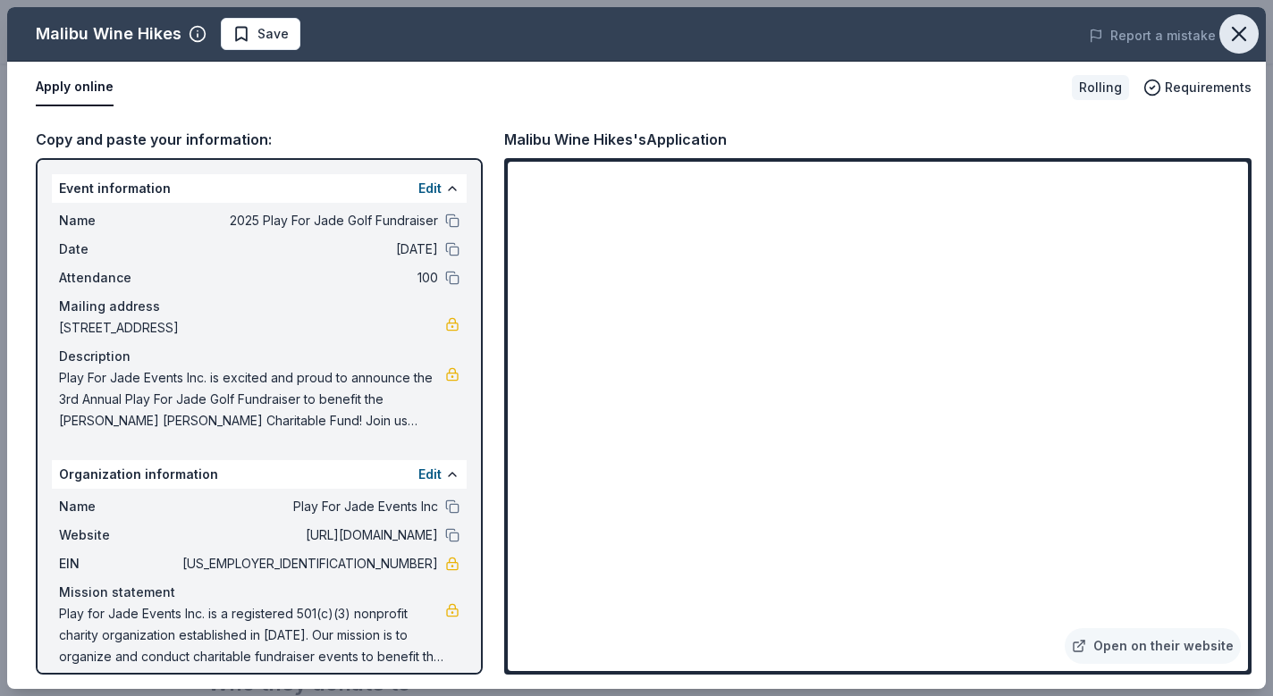
click at [1238, 39] on icon "button" at bounding box center [1238, 33] width 25 height 25
